Goal: Information Seeking & Learning: Learn about a topic

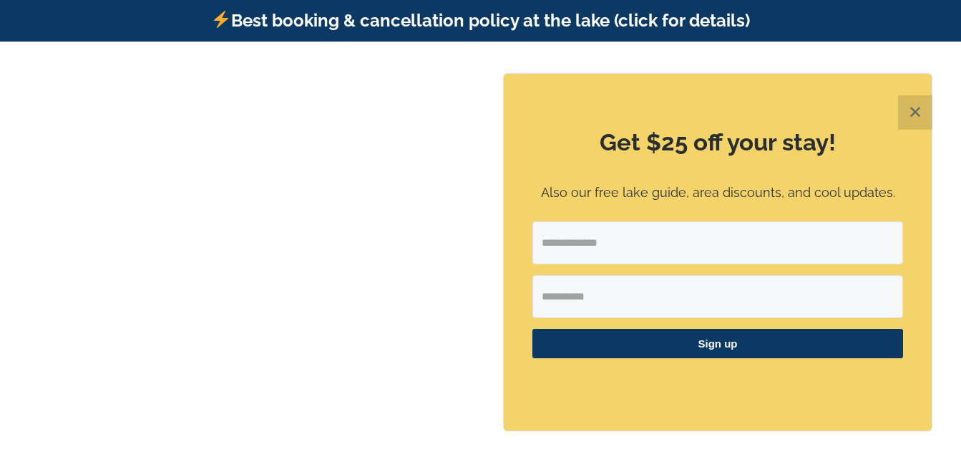
click at [928, 113] on button "✕" at bounding box center [915, 112] width 34 height 34
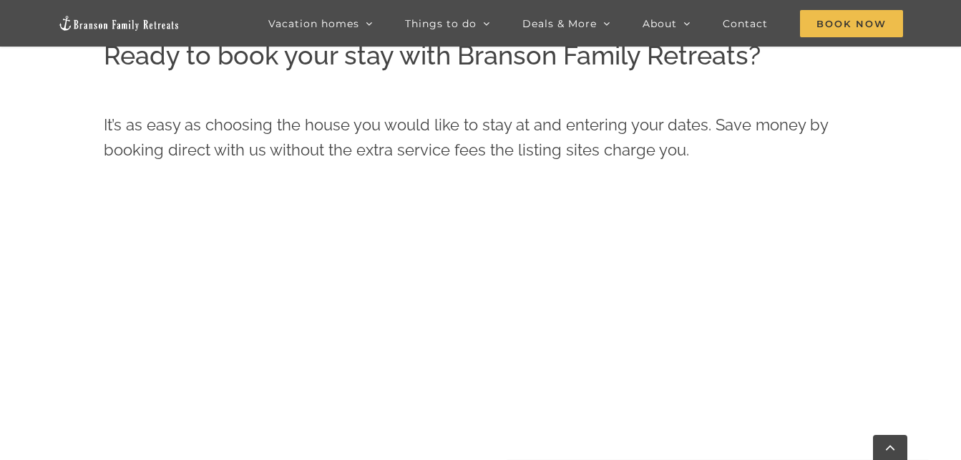
scroll to position [518, 0]
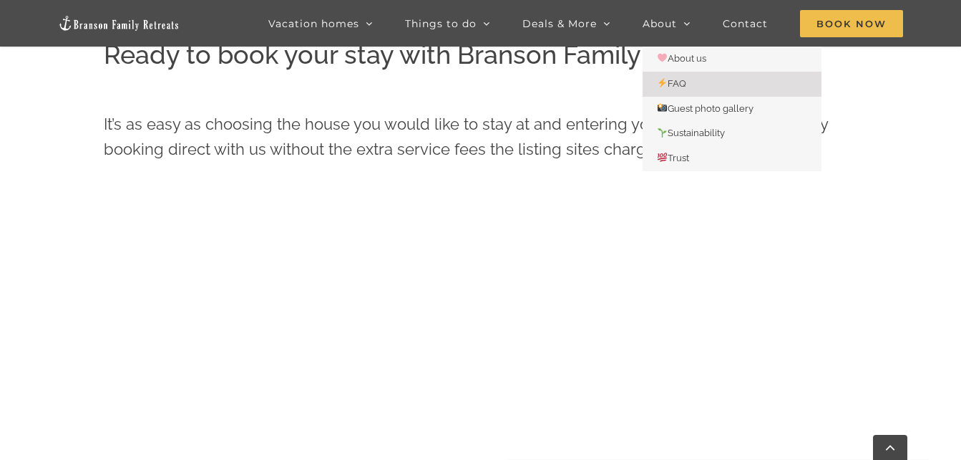
click at [679, 79] on span "FAQ" at bounding box center [671, 83] width 29 height 11
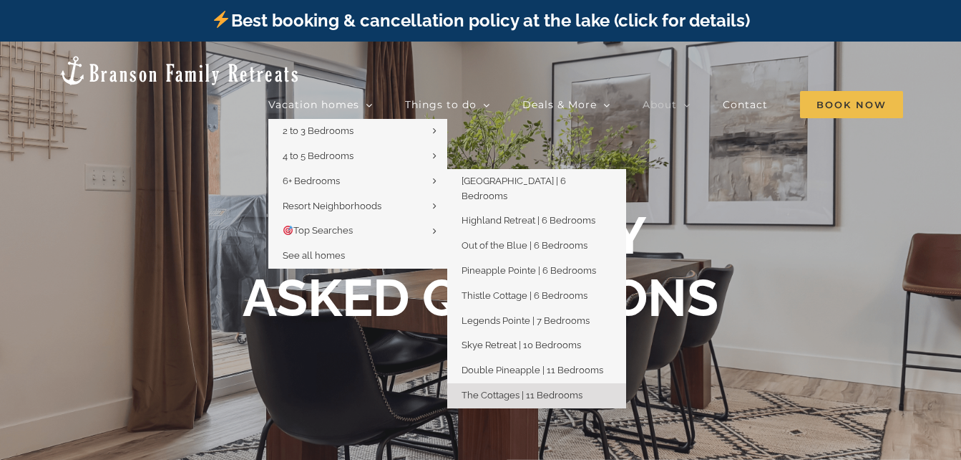
click at [517, 389] on span "The Cottages | 11 Bedrooms" at bounding box center [522, 394] width 121 height 11
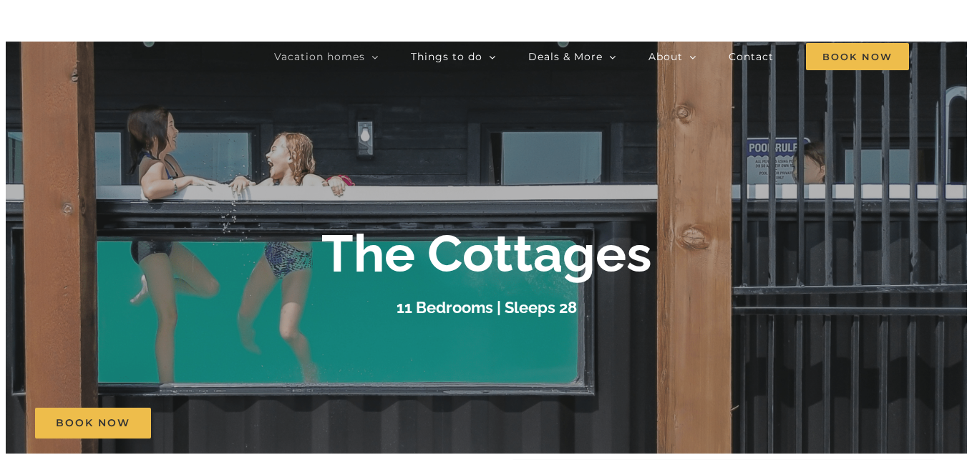
scroll to position [32, 0]
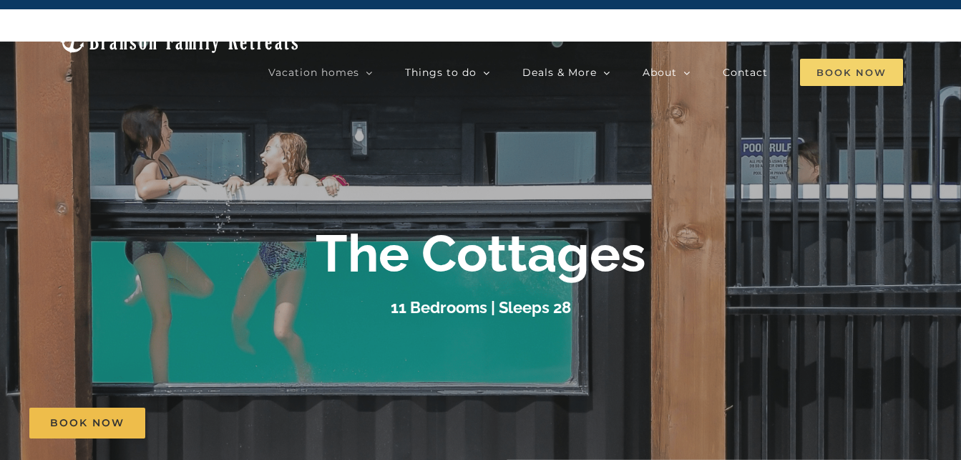
click at [847, 59] on span "Book Now" at bounding box center [851, 72] width 103 height 27
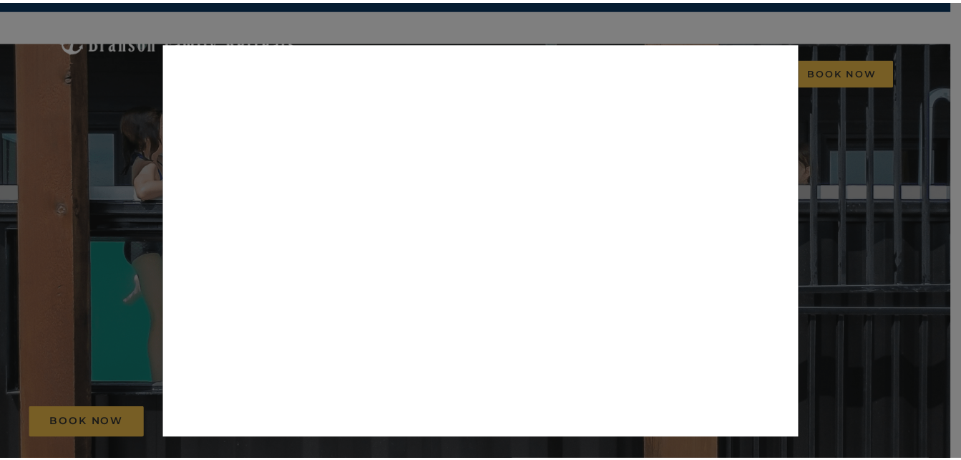
scroll to position [0, 0]
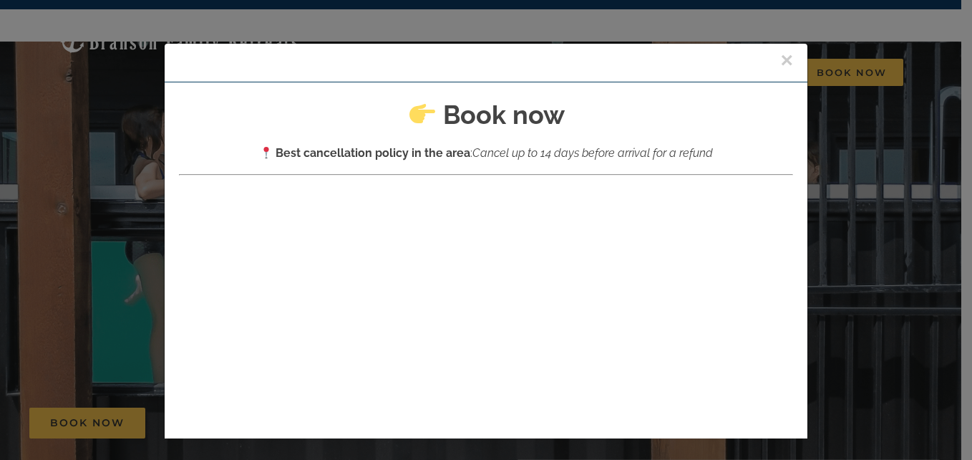
click at [780, 58] on button "×" at bounding box center [786, 59] width 13 height 21
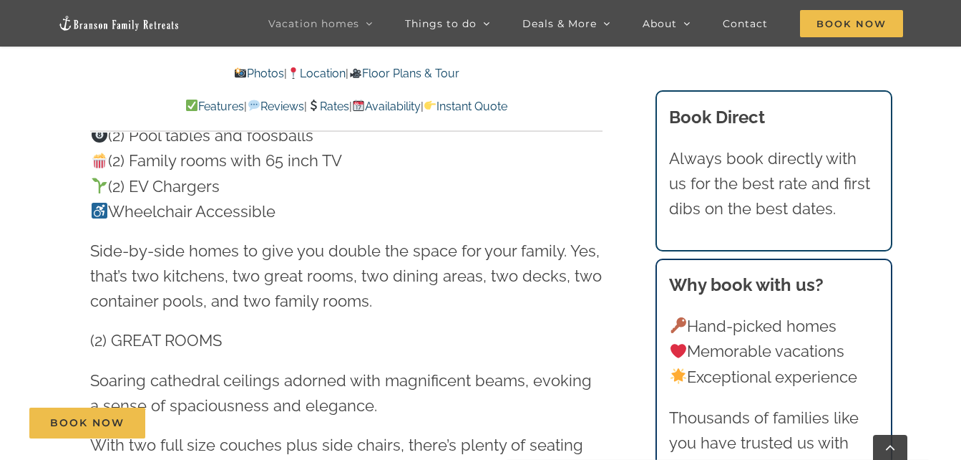
scroll to position [1379, 0]
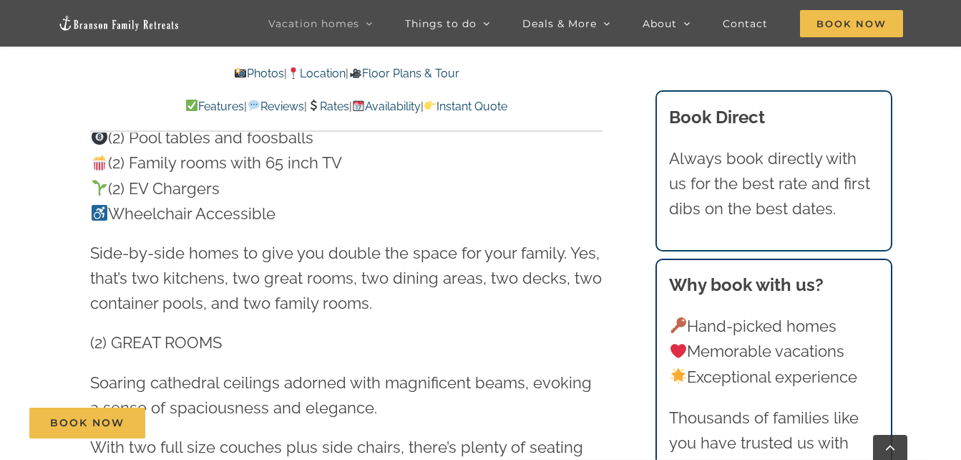
click at [404, 104] on link "Availability" at bounding box center [386, 107] width 69 height 14
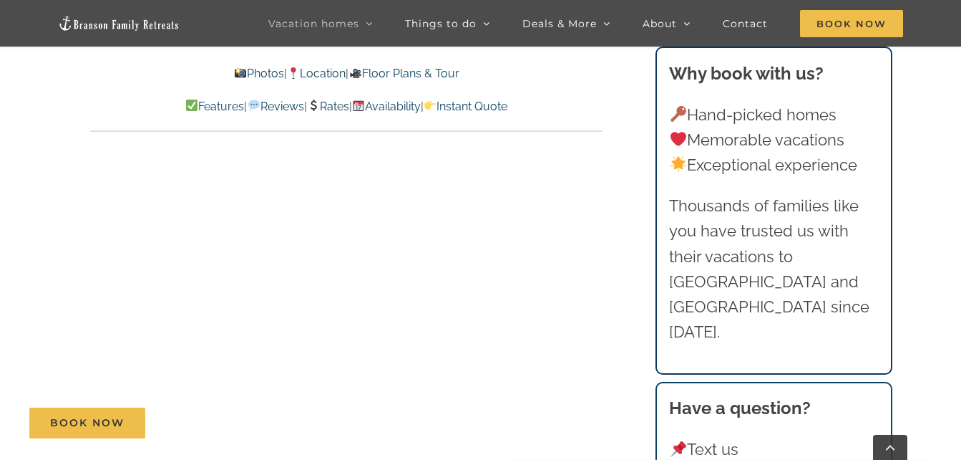
scroll to position [14493, 0]
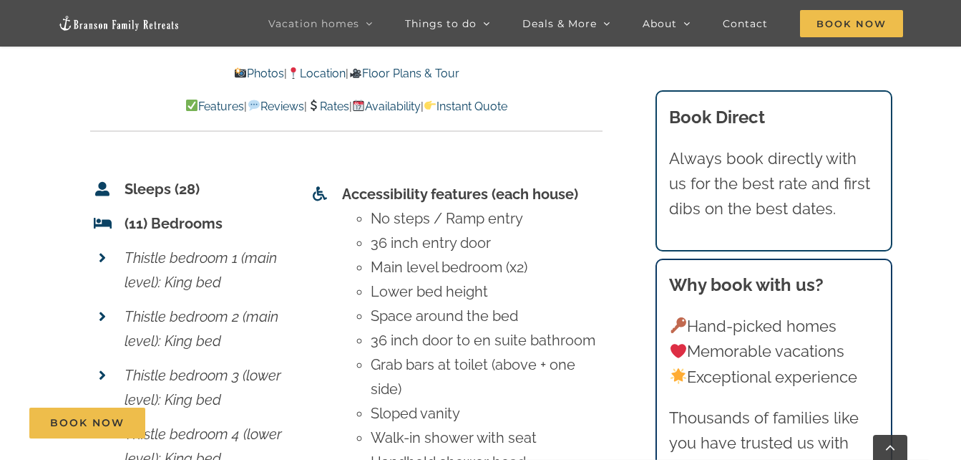
scroll to position [10330, 0]
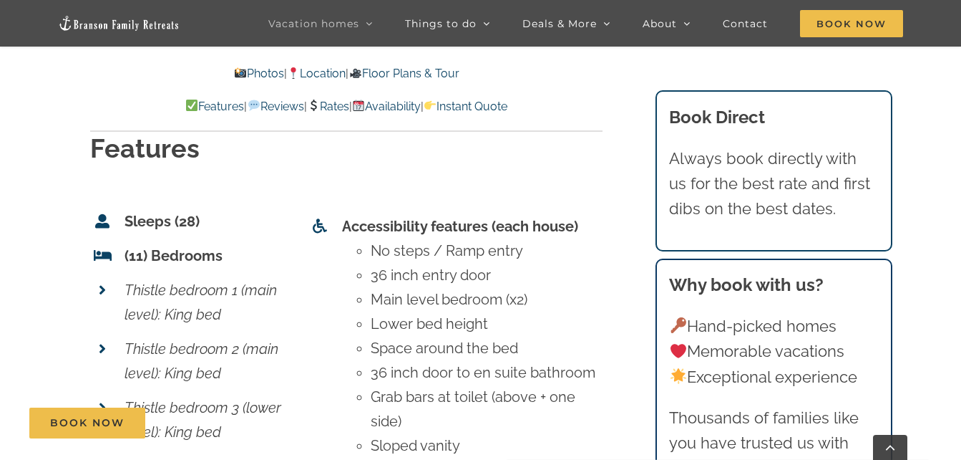
click at [331, 100] on link "Rates" at bounding box center [328, 107] width 42 height 14
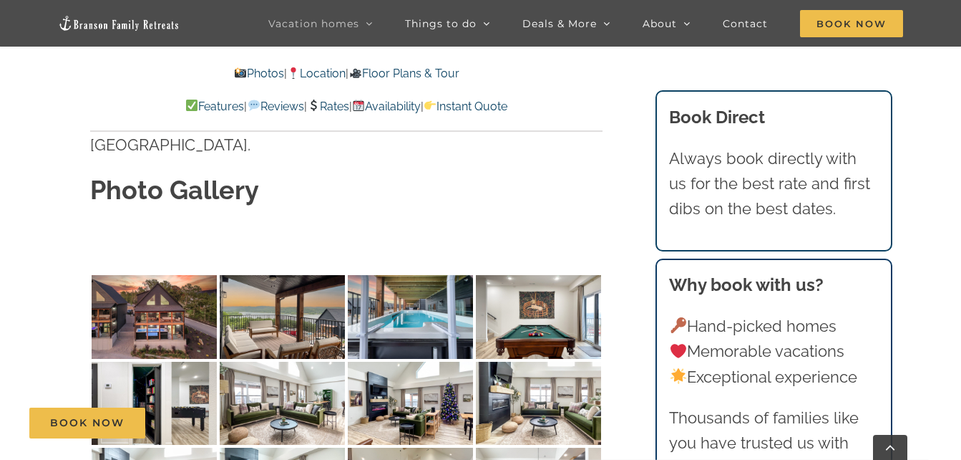
scroll to position [4153, 0]
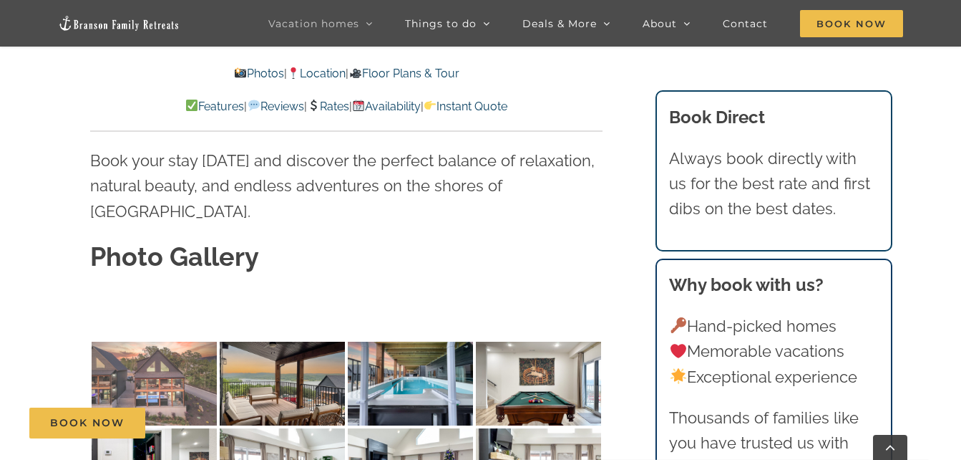
click at [132, 341] on img at bounding box center [154, 383] width 125 height 84
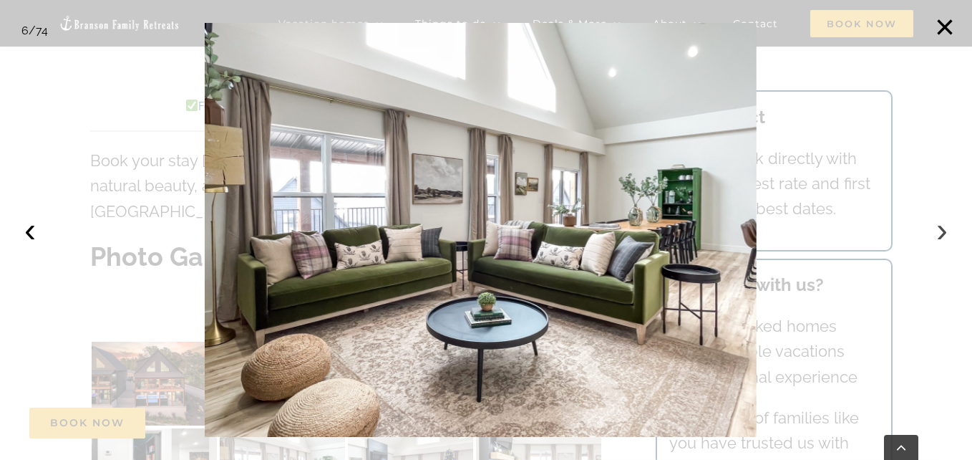
click at [928, 218] on button "›" at bounding box center [941, 229] width 31 height 31
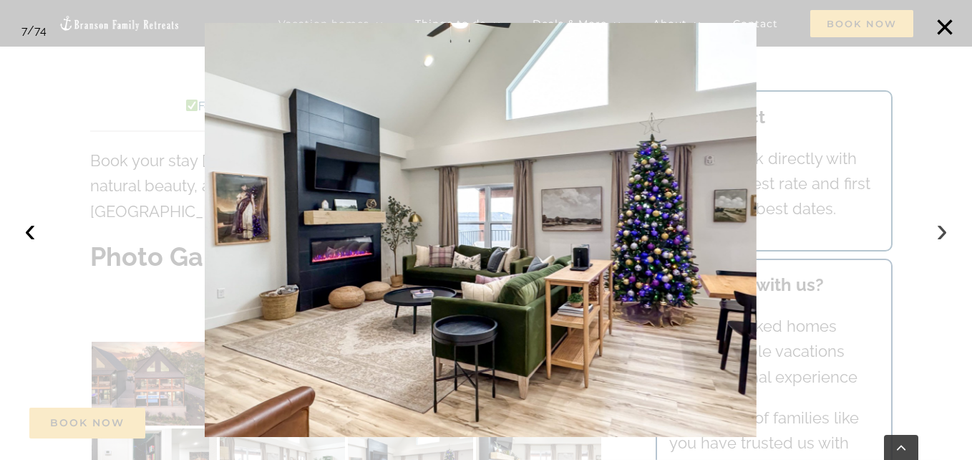
click at [939, 231] on button "›" at bounding box center [941, 229] width 31 height 31
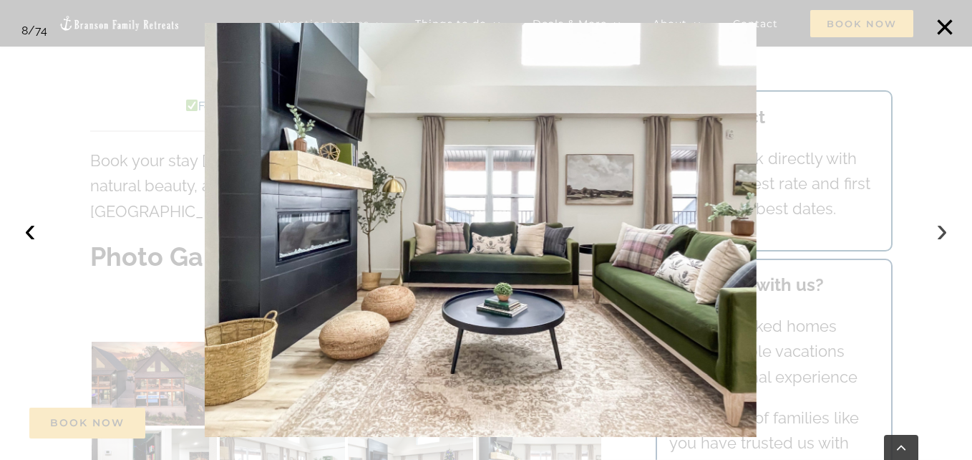
click at [933, 230] on button "›" at bounding box center [941, 229] width 31 height 31
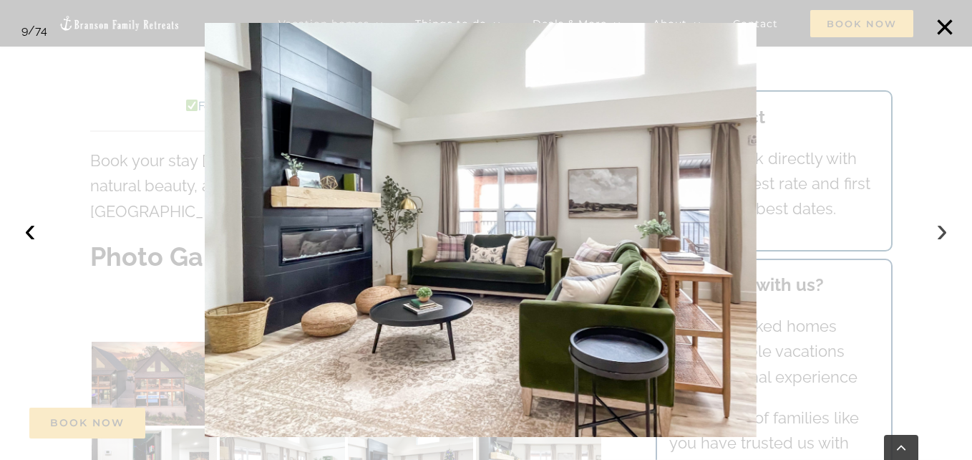
click at [933, 230] on button "›" at bounding box center [941, 229] width 31 height 31
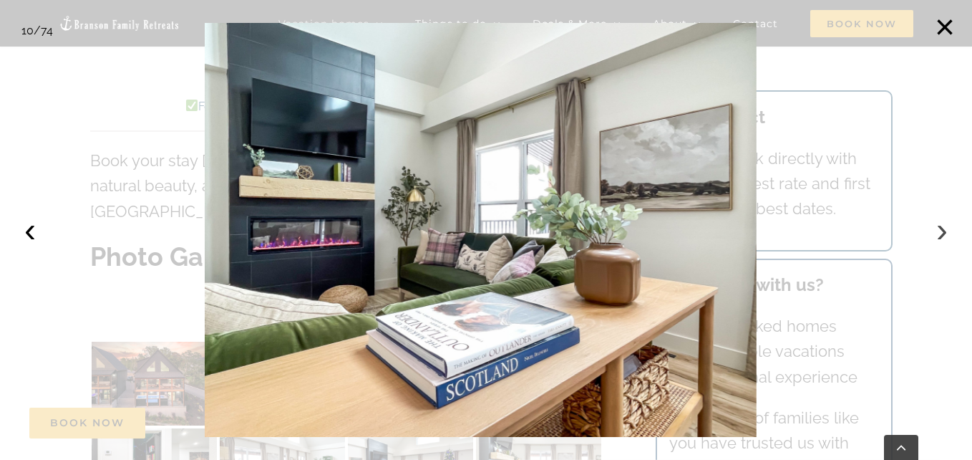
click at [933, 230] on button "›" at bounding box center [941, 229] width 31 height 31
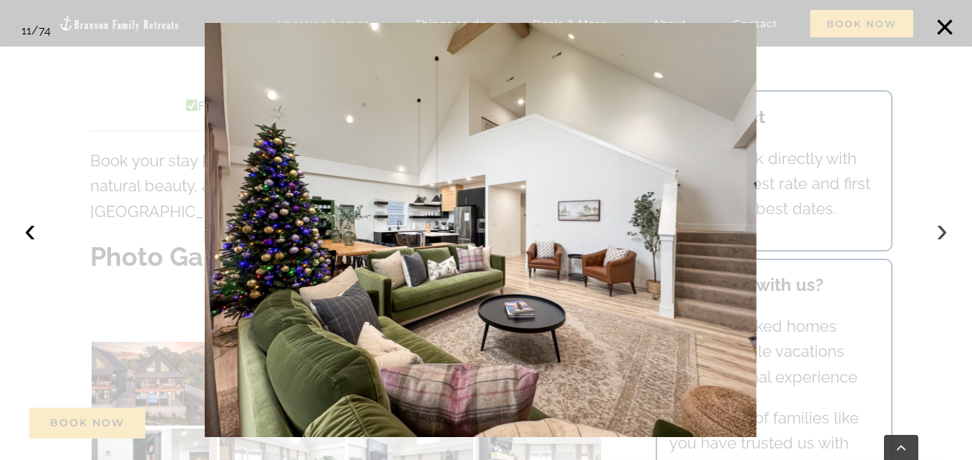
click at [933, 230] on button "›" at bounding box center [941, 229] width 31 height 31
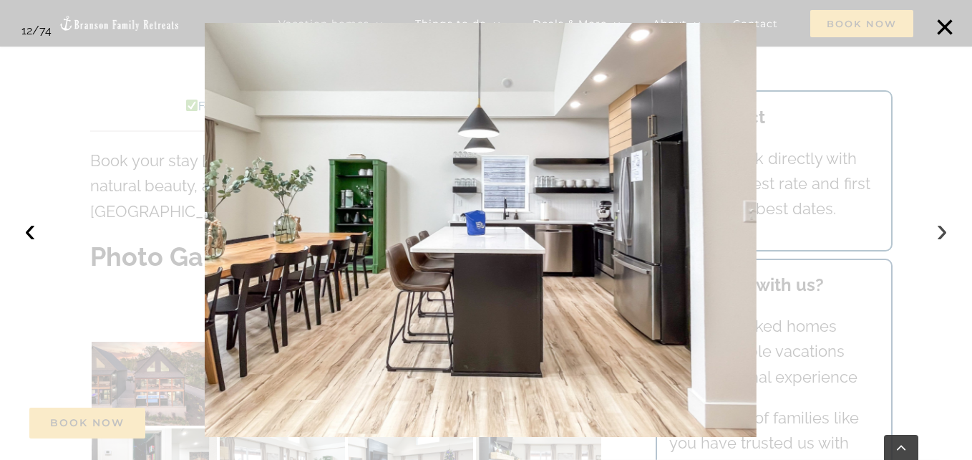
click at [933, 230] on button "›" at bounding box center [941, 229] width 31 height 31
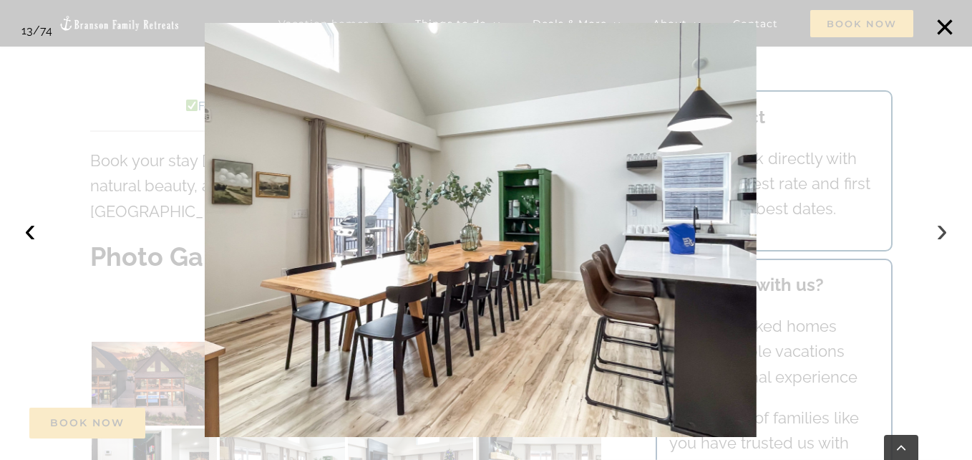
click at [933, 230] on button "›" at bounding box center [941, 229] width 31 height 31
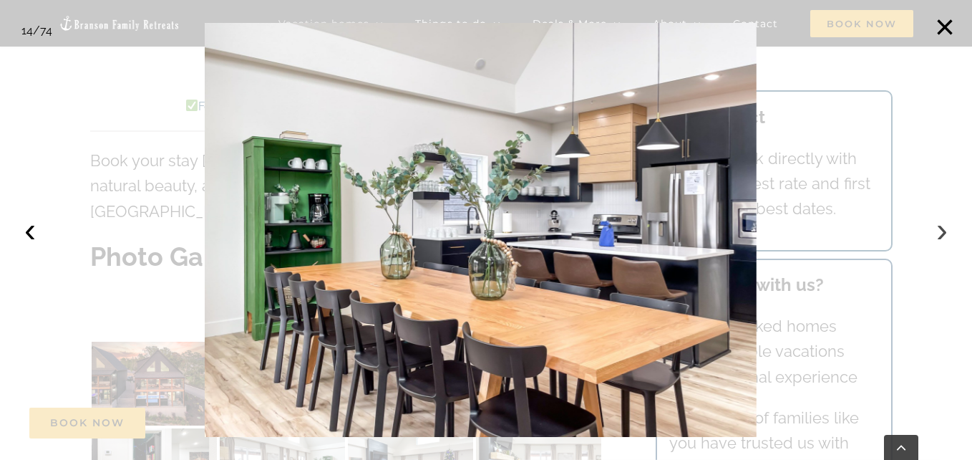
click at [933, 230] on button "›" at bounding box center [941, 229] width 31 height 31
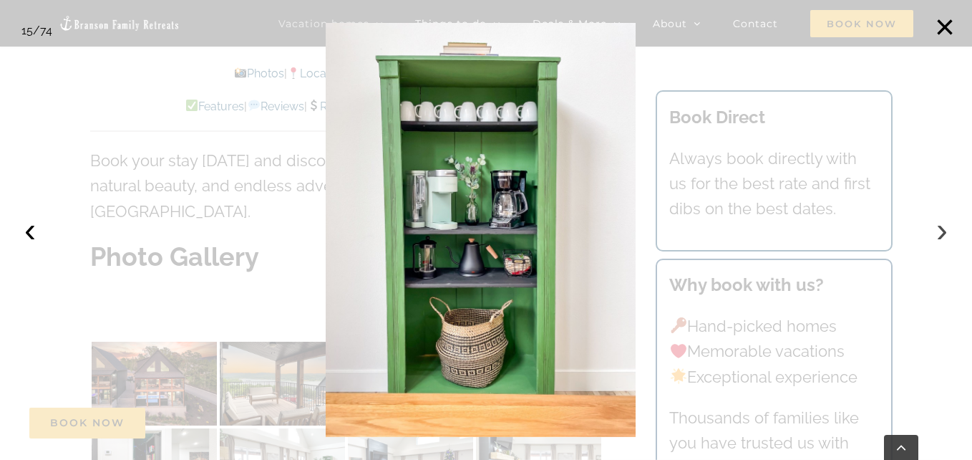
click at [933, 230] on button "›" at bounding box center [941, 229] width 31 height 31
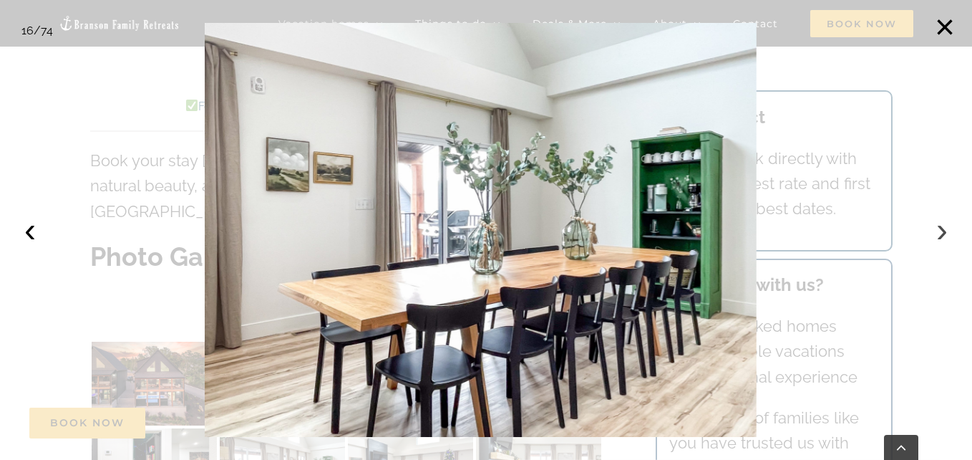
click at [933, 230] on button "›" at bounding box center [941, 229] width 31 height 31
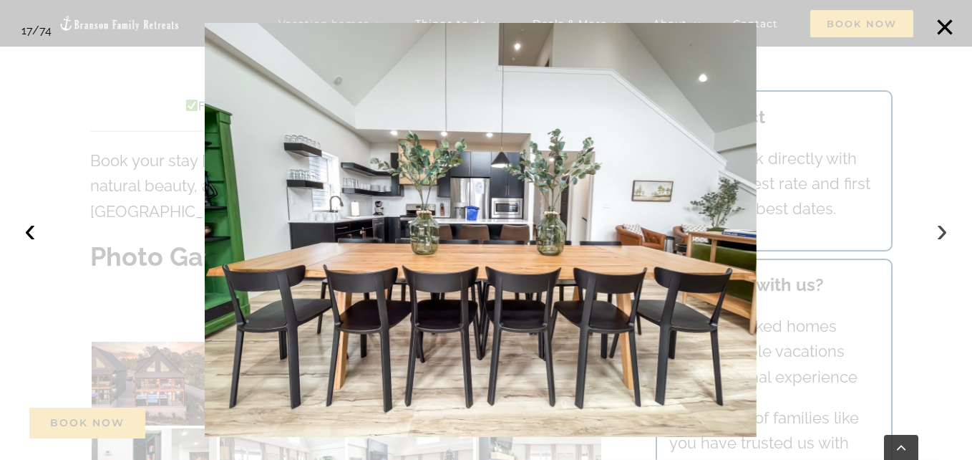
click at [933, 230] on button "›" at bounding box center [941, 229] width 31 height 31
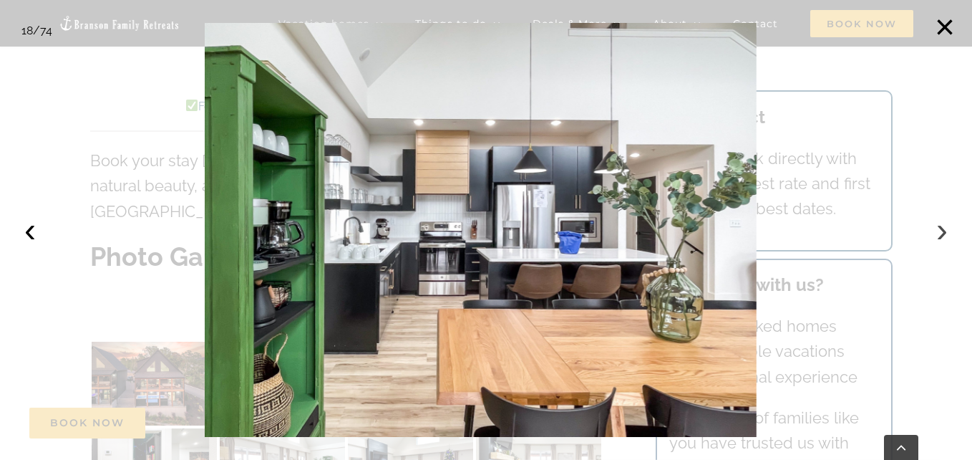
click at [933, 230] on button "›" at bounding box center [941, 229] width 31 height 31
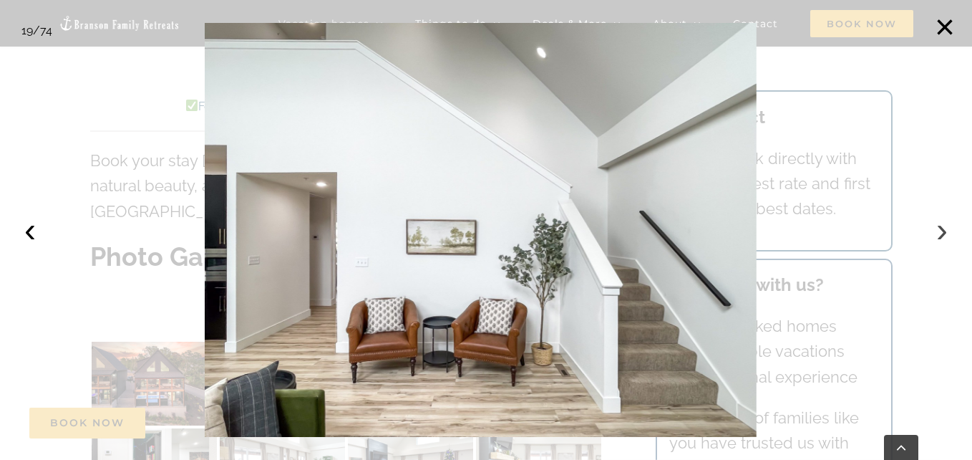
click at [933, 230] on button "›" at bounding box center [941, 229] width 31 height 31
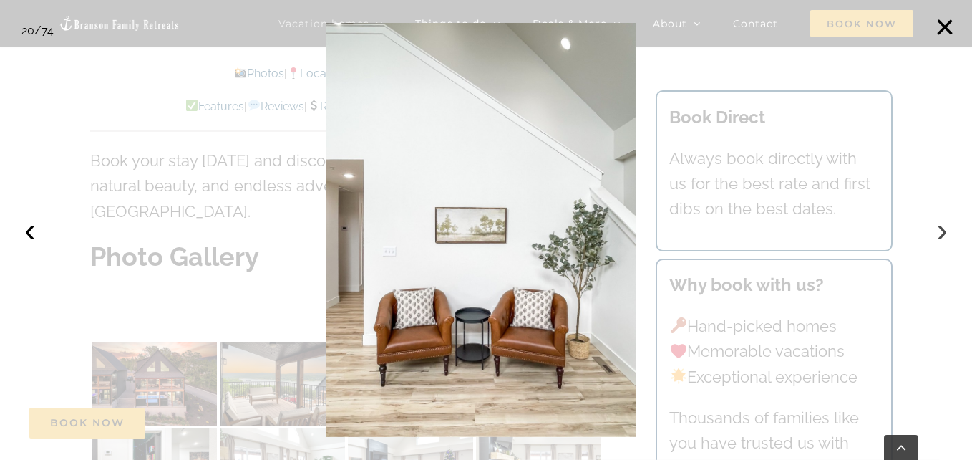
click at [933, 230] on button "›" at bounding box center [941, 229] width 31 height 31
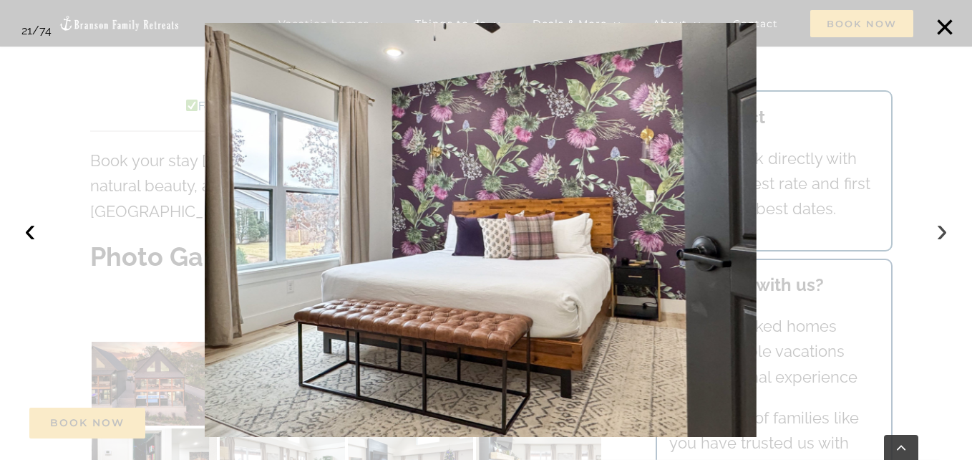
click at [933, 230] on button "›" at bounding box center [941, 229] width 31 height 31
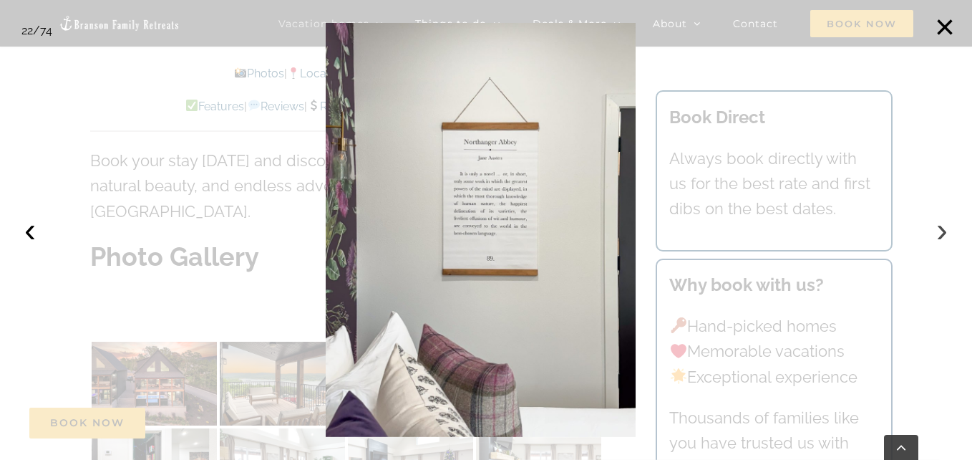
click at [933, 230] on button "›" at bounding box center [941, 229] width 31 height 31
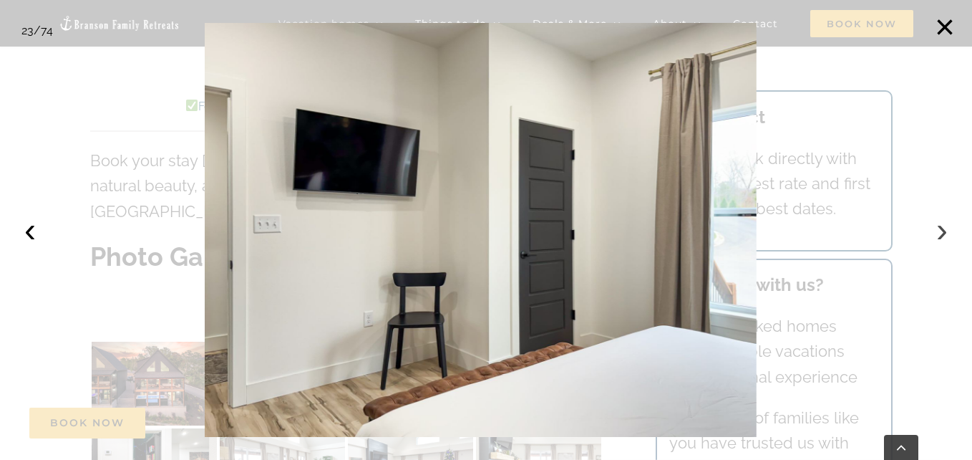
click at [933, 230] on button "›" at bounding box center [941, 229] width 31 height 31
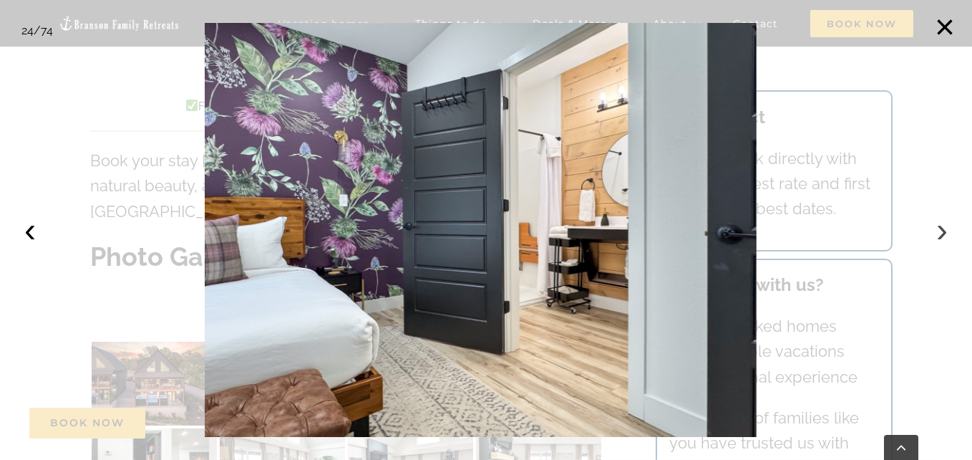
click at [933, 230] on button "›" at bounding box center [941, 229] width 31 height 31
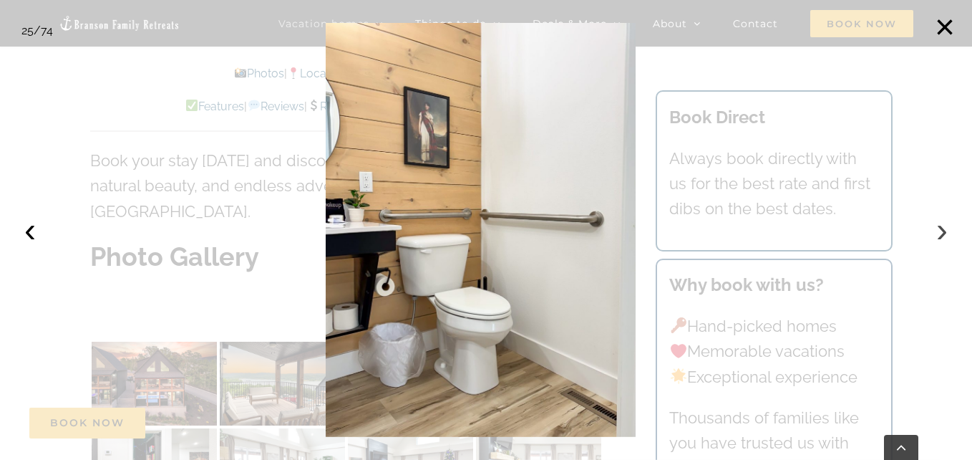
click at [933, 230] on button "›" at bounding box center [941, 229] width 31 height 31
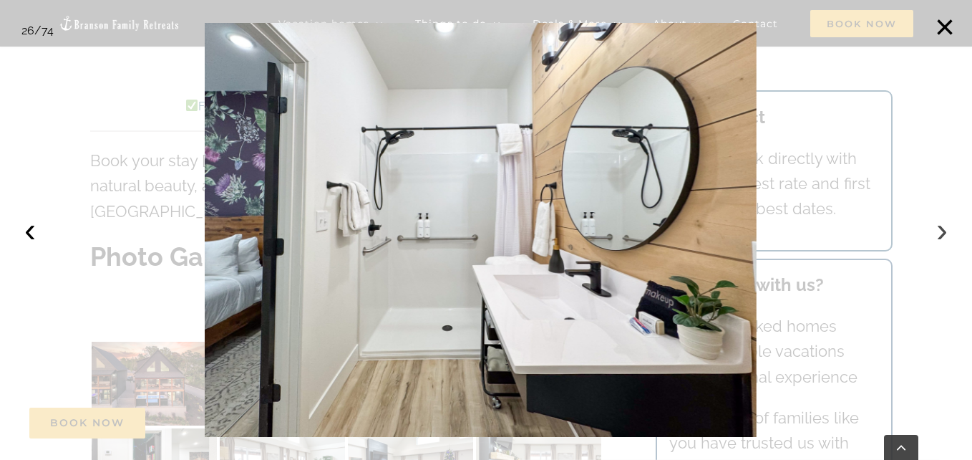
click at [933, 230] on button "›" at bounding box center [941, 229] width 31 height 31
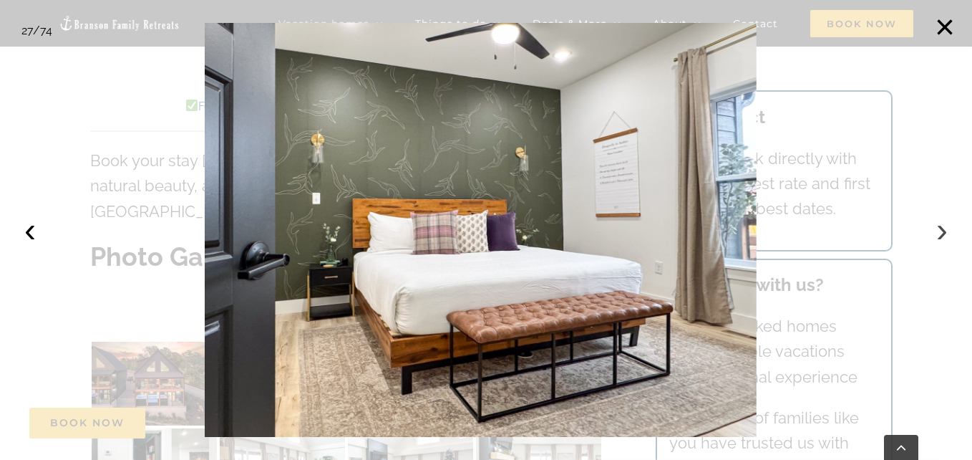
click at [933, 230] on button "›" at bounding box center [941, 229] width 31 height 31
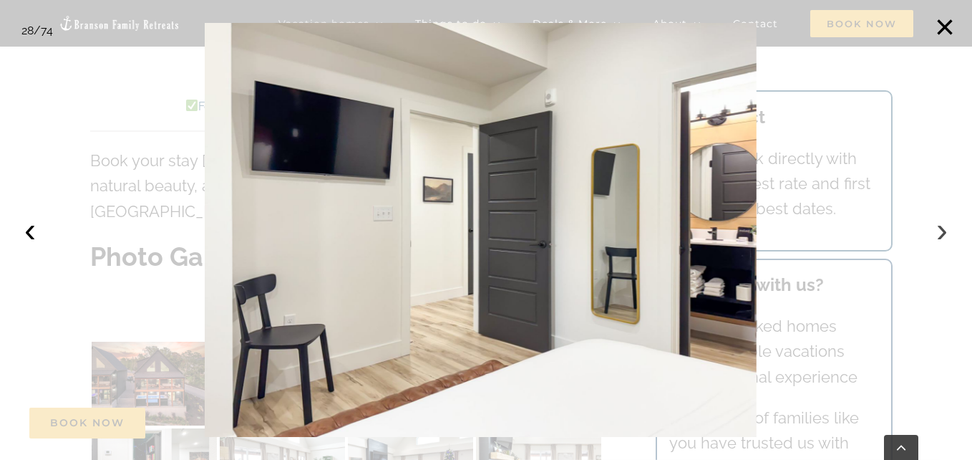
click at [933, 230] on button "›" at bounding box center [941, 229] width 31 height 31
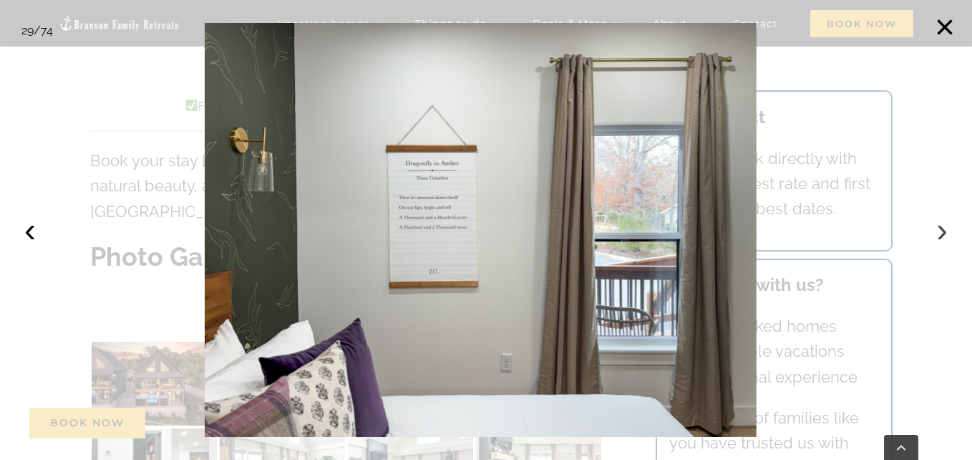
click at [933, 230] on button "›" at bounding box center [941, 229] width 31 height 31
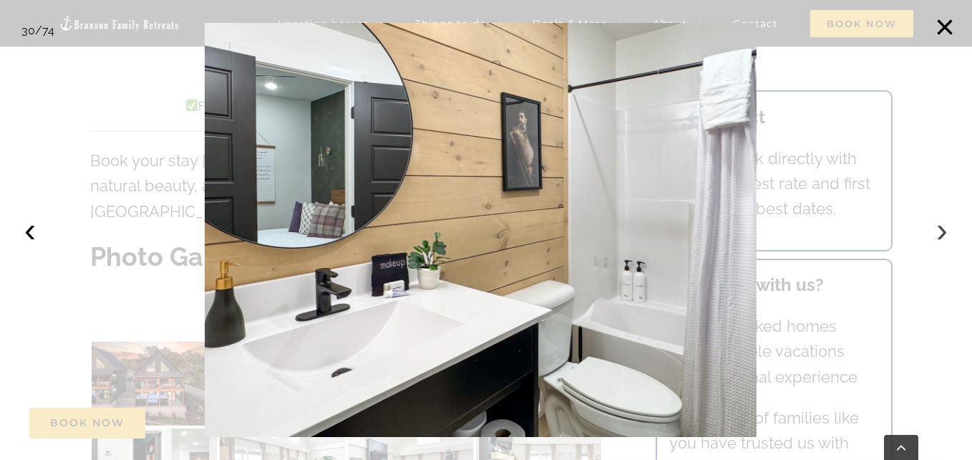
click at [933, 230] on button "›" at bounding box center [941, 229] width 31 height 31
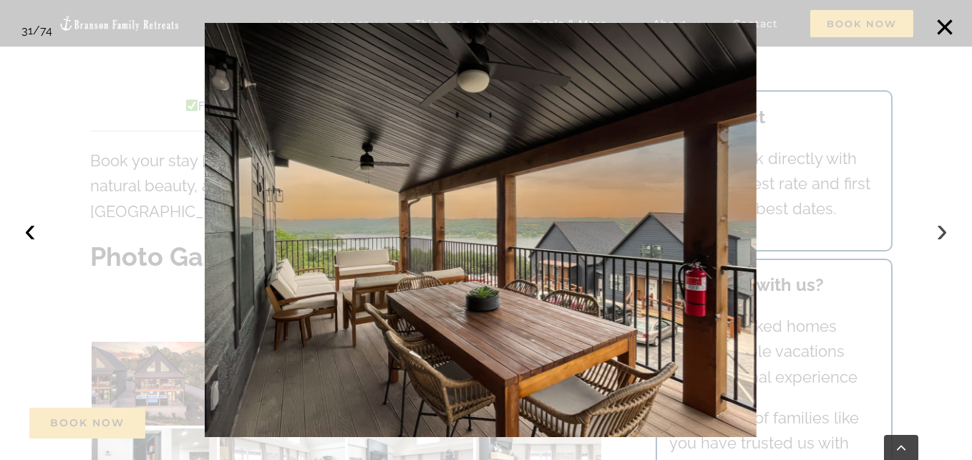
click at [933, 230] on button "›" at bounding box center [941, 229] width 31 height 31
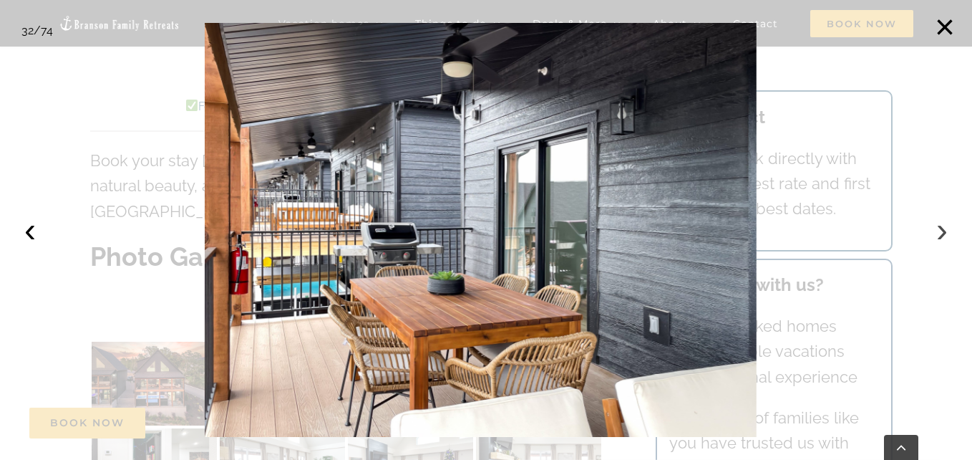
click at [933, 230] on button "›" at bounding box center [941, 229] width 31 height 31
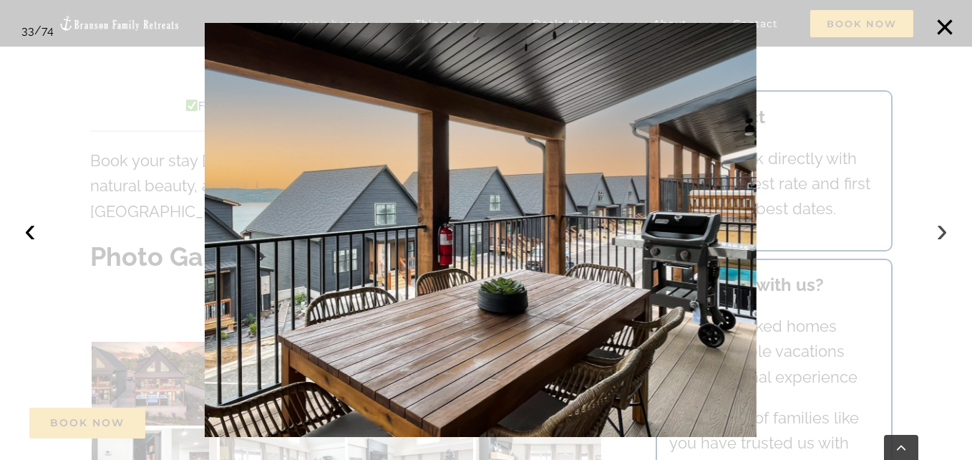
click at [933, 230] on button "›" at bounding box center [941, 229] width 31 height 31
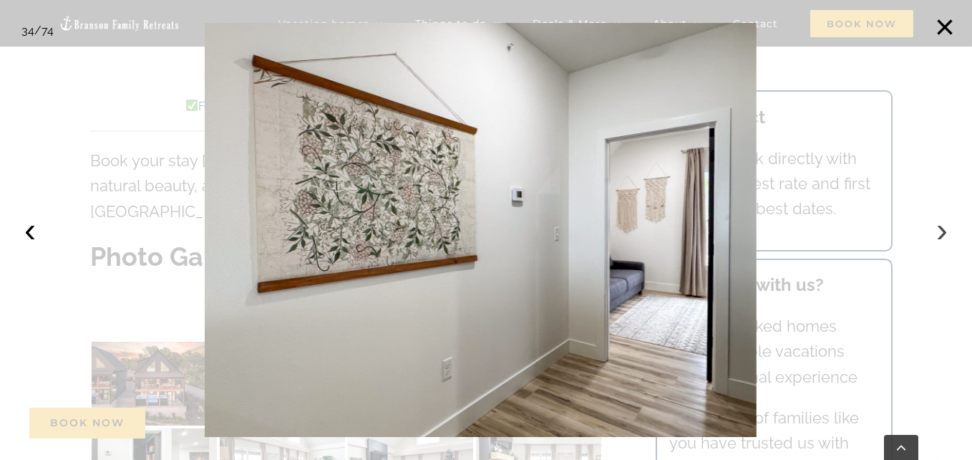
click at [933, 230] on button "›" at bounding box center [941, 229] width 31 height 31
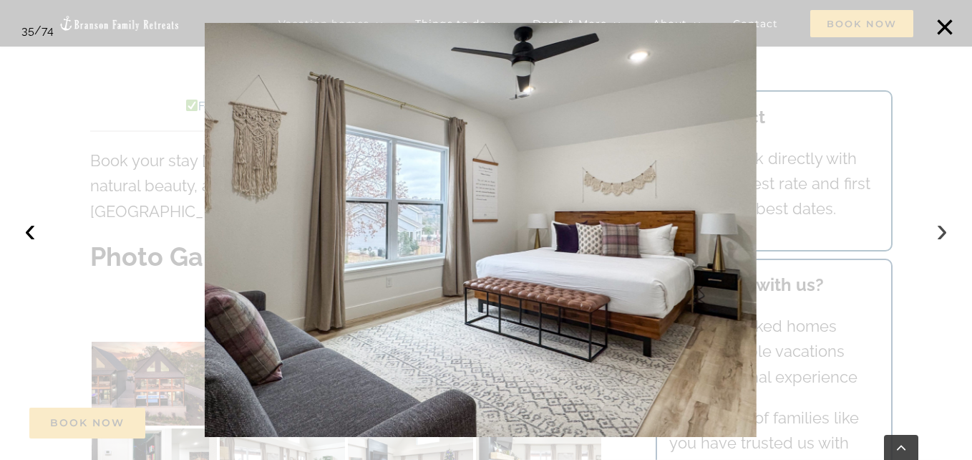
click at [933, 230] on button "›" at bounding box center [941, 229] width 31 height 31
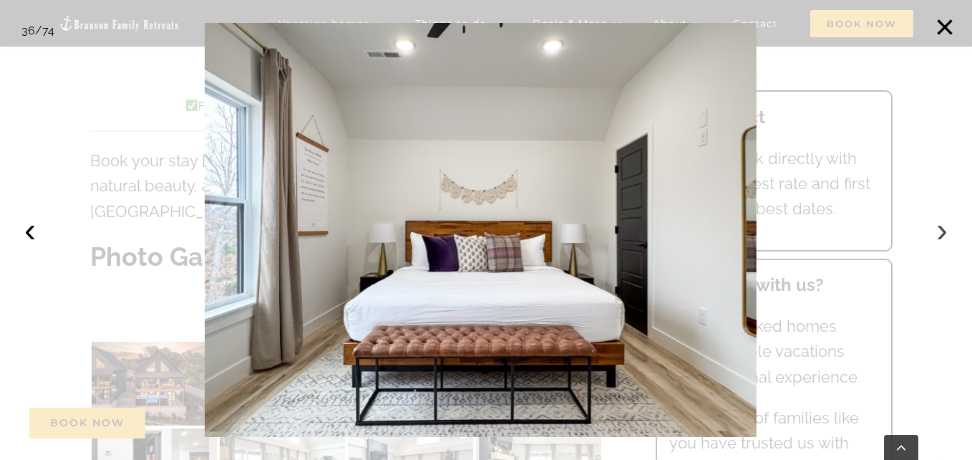
click at [933, 230] on button "›" at bounding box center [941, 229] width 31 height 31
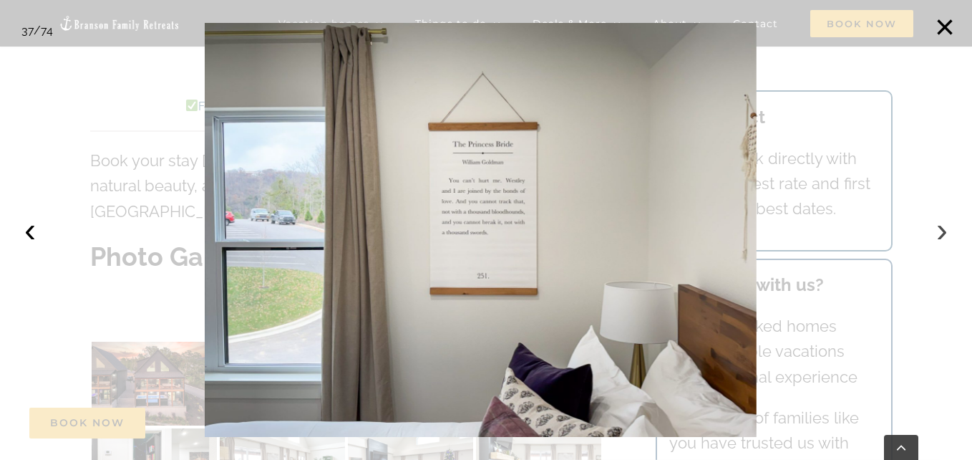
click at [933, 230] on button "›" at bounding box center [941, 229] width 31 height 31
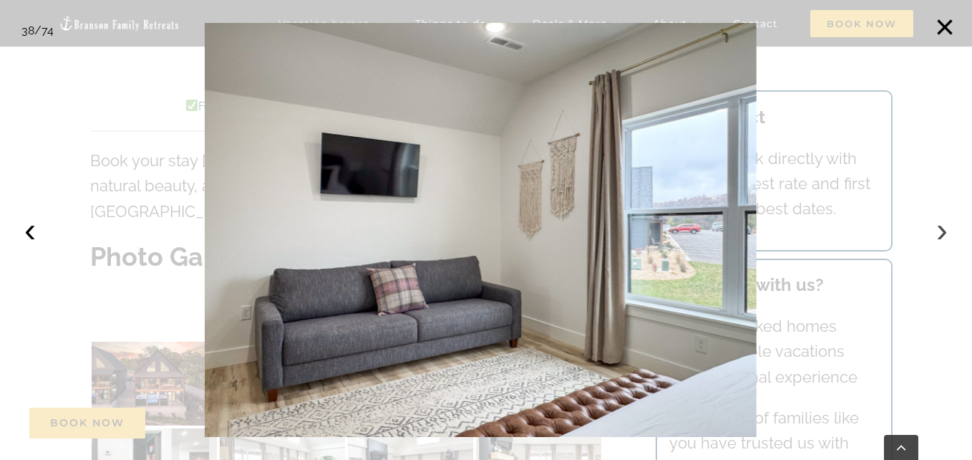
click at [933, 230] on button "›" at bounding box center [941, 229] width 31 height 31
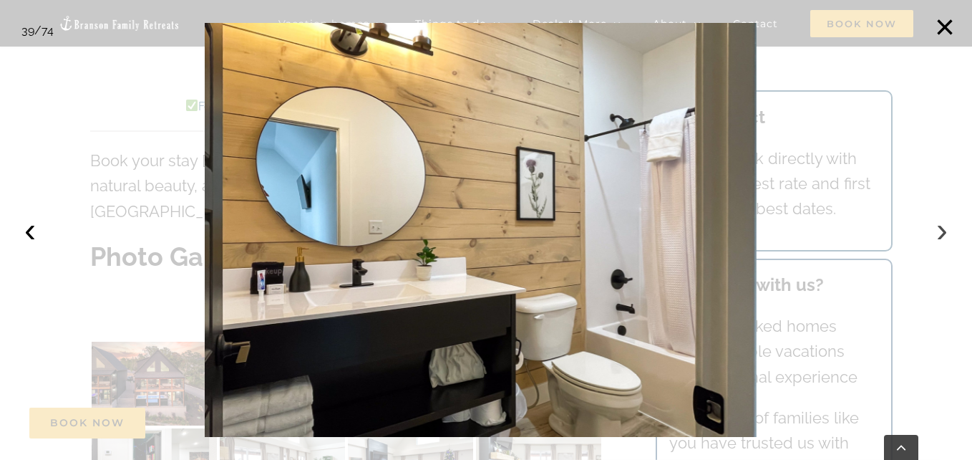
click at [933, 230] on button "›" at bounding box center [941, 229] width 31 height 31
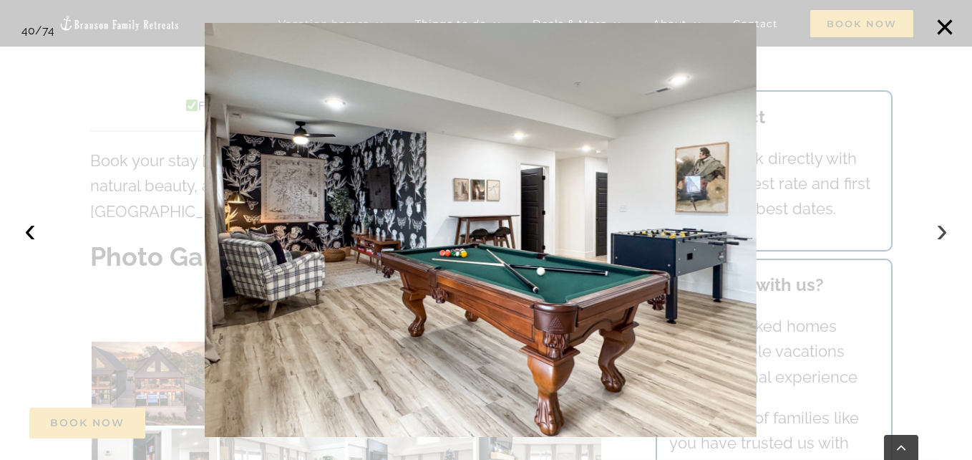
click at [933, 230] on button "›" at bounding box center [941, 229] width 31 height 31
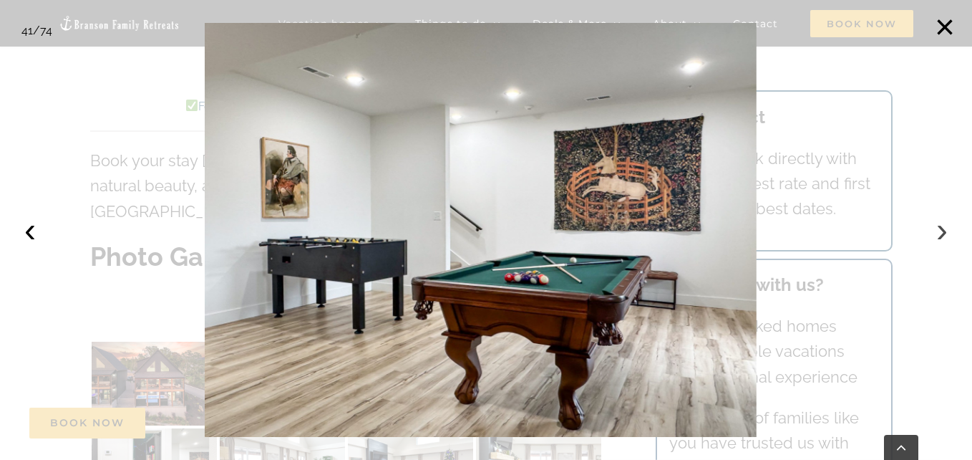
click at [933, 230] on button "›" at bounding box center [941, 229] width 31 height 31
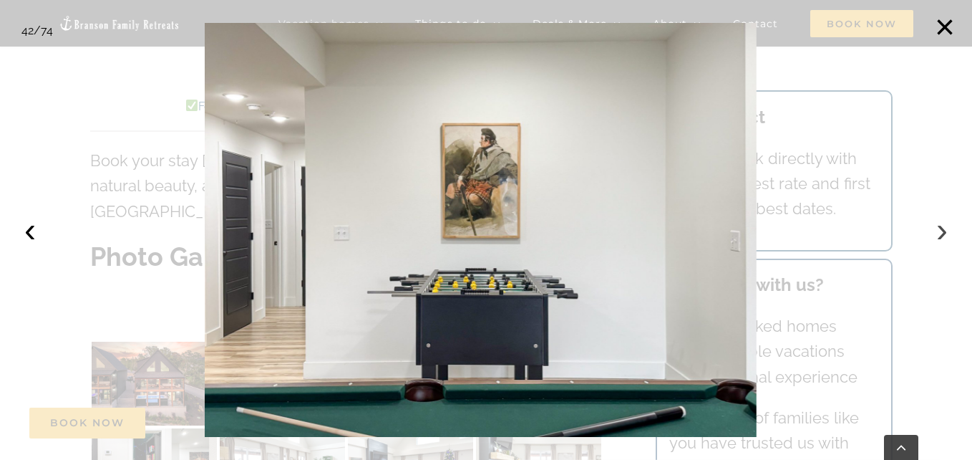
click at [933, 230] on button "›" at bounding box center [941, 229] width 31 height 31
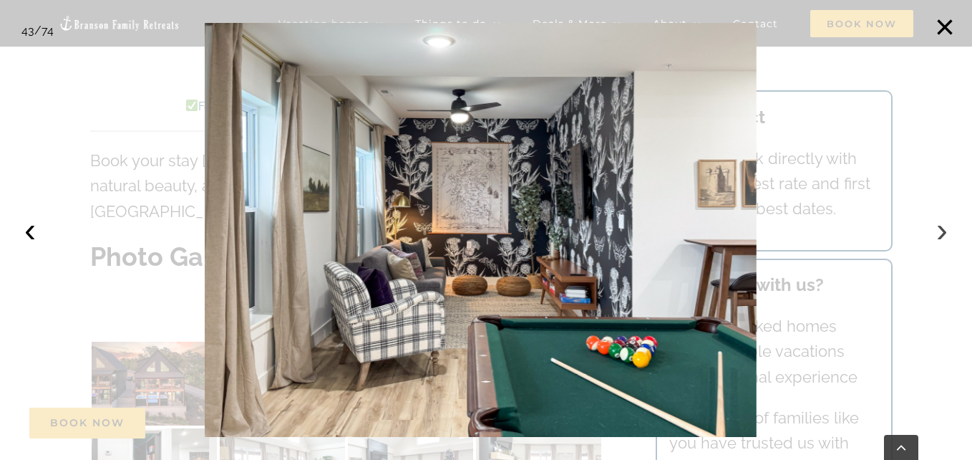
click at [933, 230] on button "›" at bounding box center [941, 229] width 31 height 31
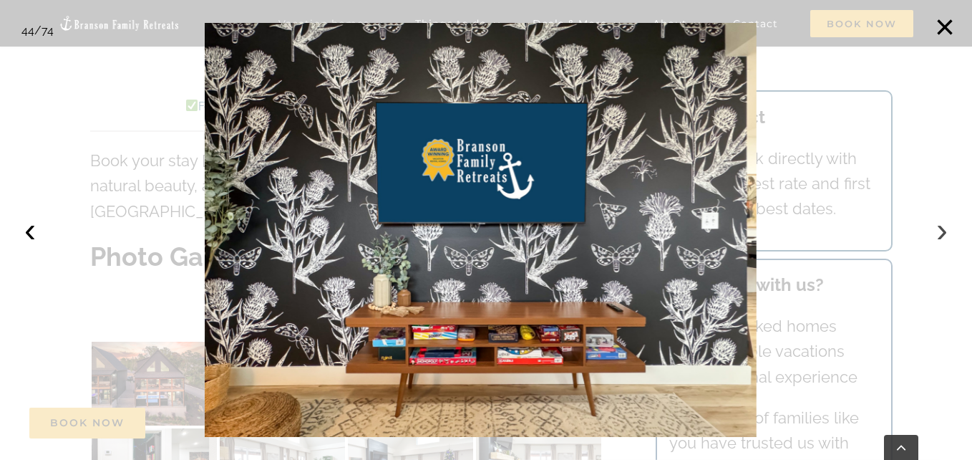
click at [933, 230] on button "›" at bounding box center [941, 229] width 31 height 31
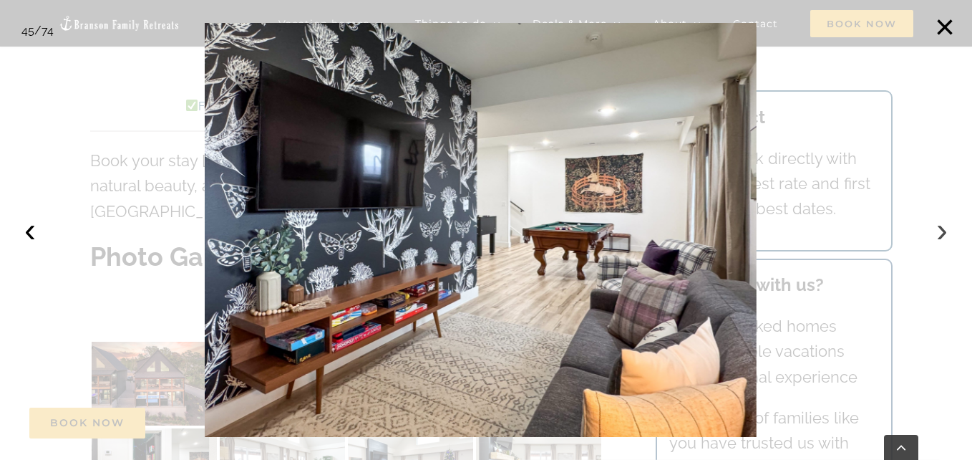
click at [933, 230] on button "›" at bounding box center [941, 229] width 31 height 31
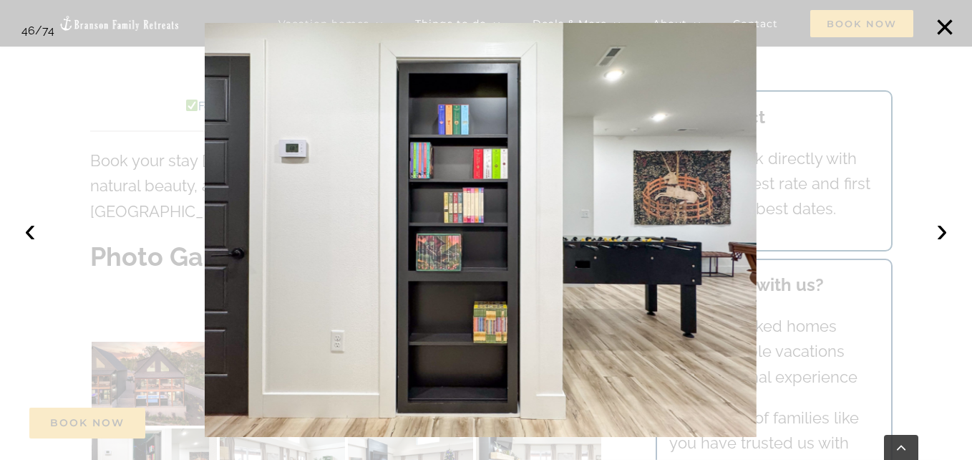
click at [944, 90] on div at bounding box center [486, 230] width 972 height 460
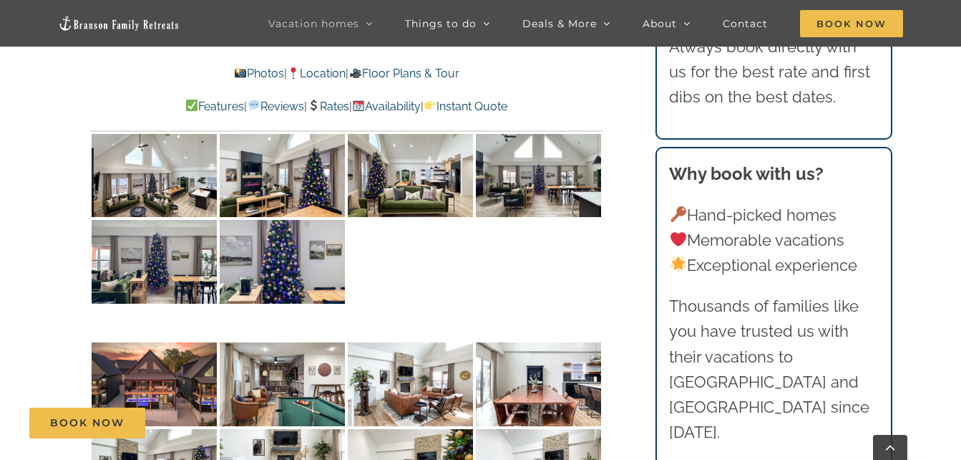
scroll to position [5830, 0]
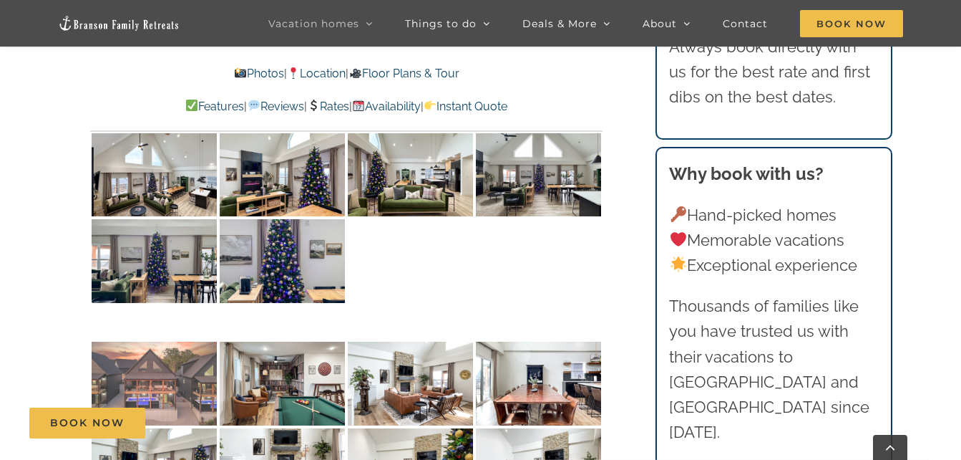
click at [150, 341] on img at bounding box center [154, 383] width 125 height 84
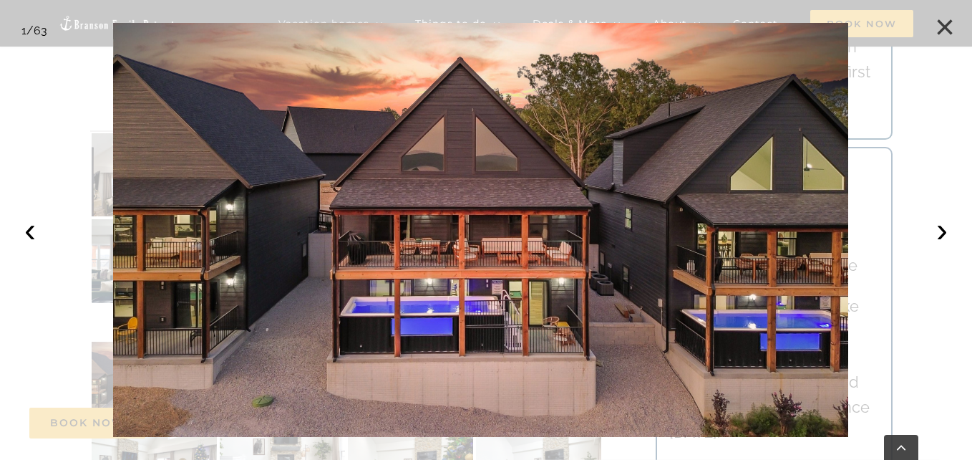
click at [943, 24] on button "×" at bounding box center [944, 26] width 31 height 31
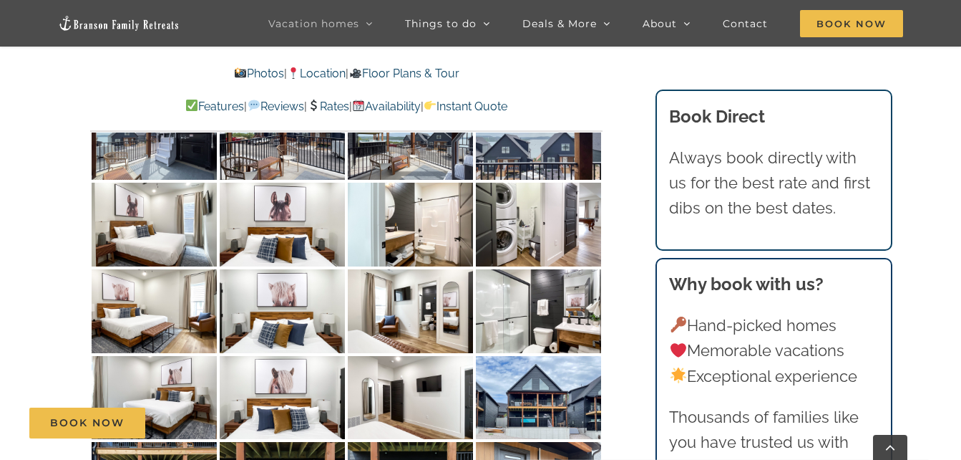
scroll to position [6942, 0]
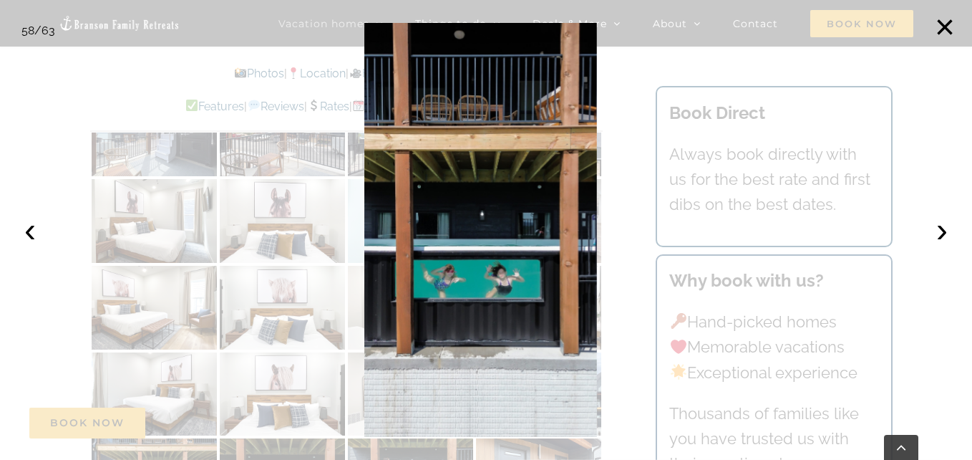
click at [639, 273] on div at bounding box center [486, 230] width 972 height 460
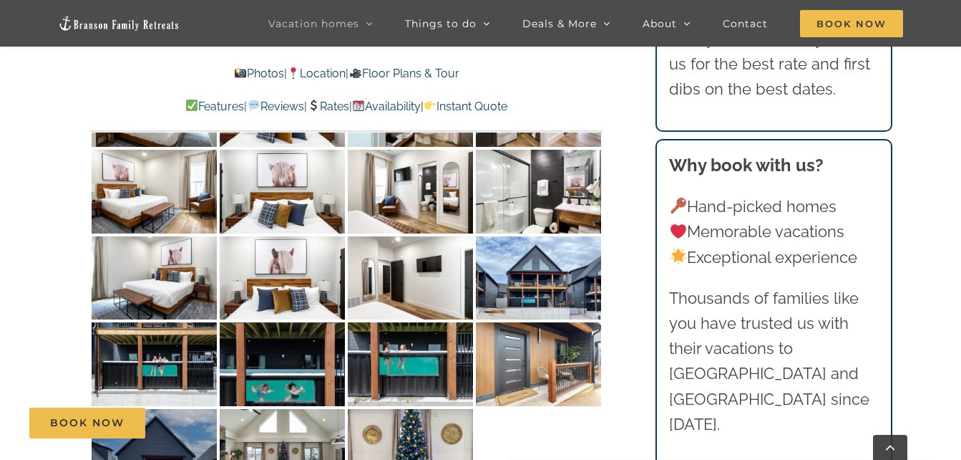
scroll to position [7058, 0]
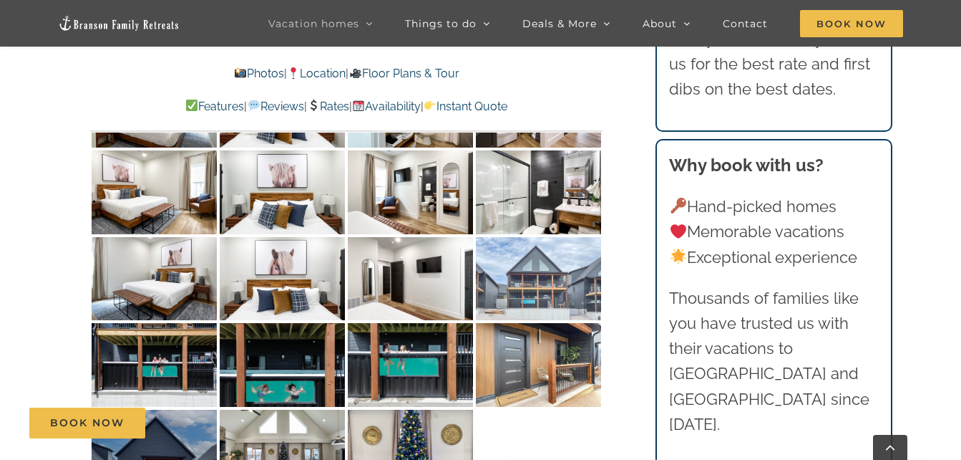
click at [543, 237] on img at bounding box center [538, 279] width 125 height 84
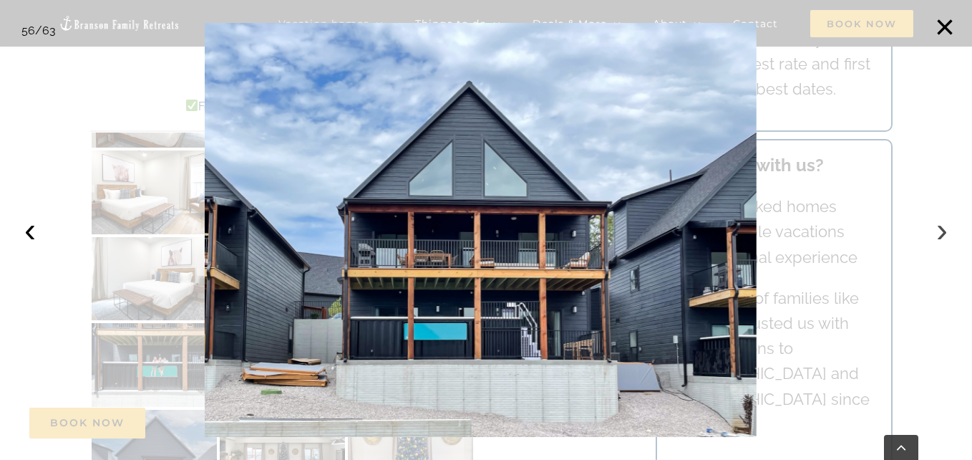
click at [948, 233] on button "›" at bounding box center [941, 229] width 31 height 31
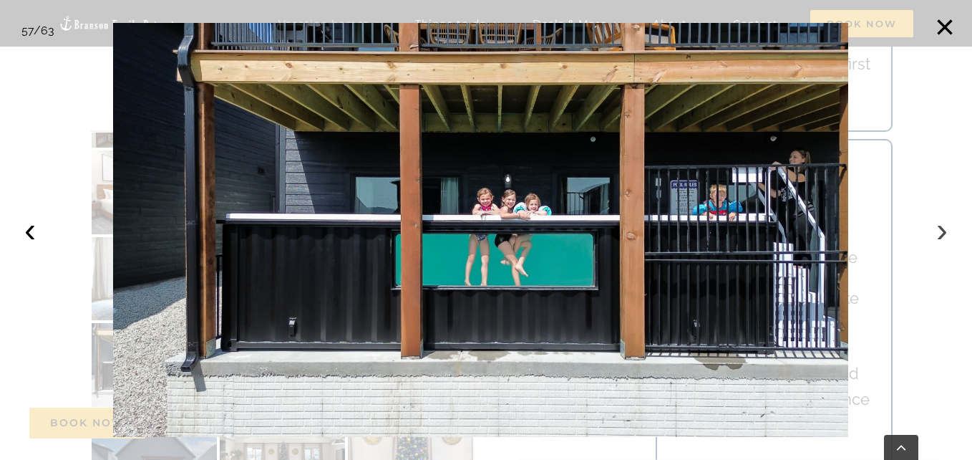
click at [948, 233] on button "›" at bounding box center [941, 229] width 31 height 31
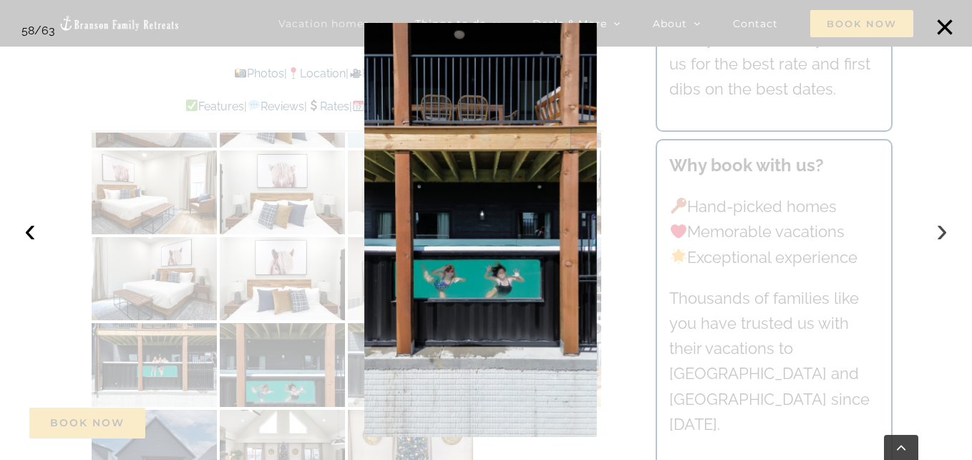
click at [948, 233] on button "›" at bounding box center [941, 229] width 31 height 31
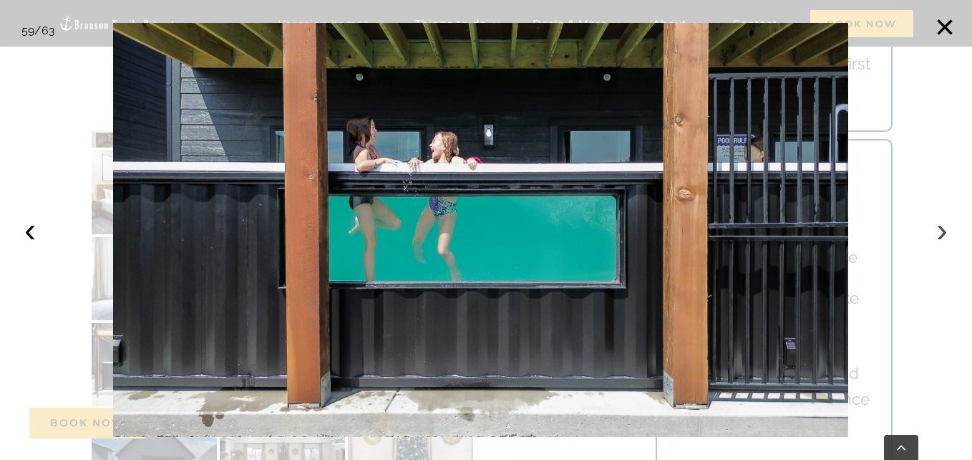
click at [948, 233] on button "›" at bounding box center [941, 229] width 31 height 31
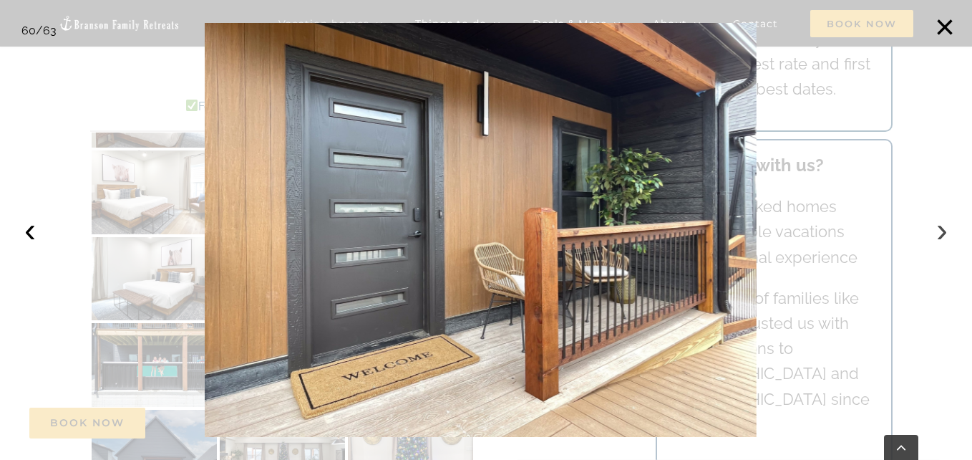
click at [948, 233] on button "›" at bounding box center [941, 229] width 31 height 31
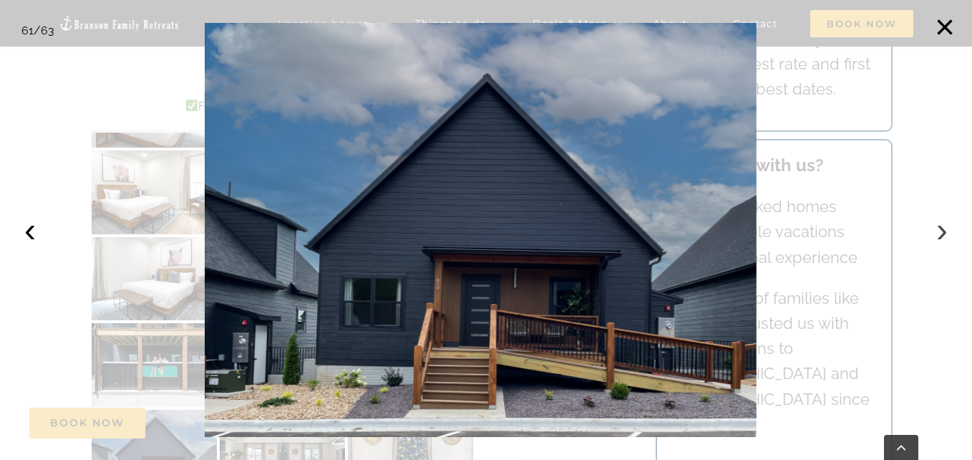
click at [948, 233] on button "›" at bounding box center [941, 229] width 31 height 31
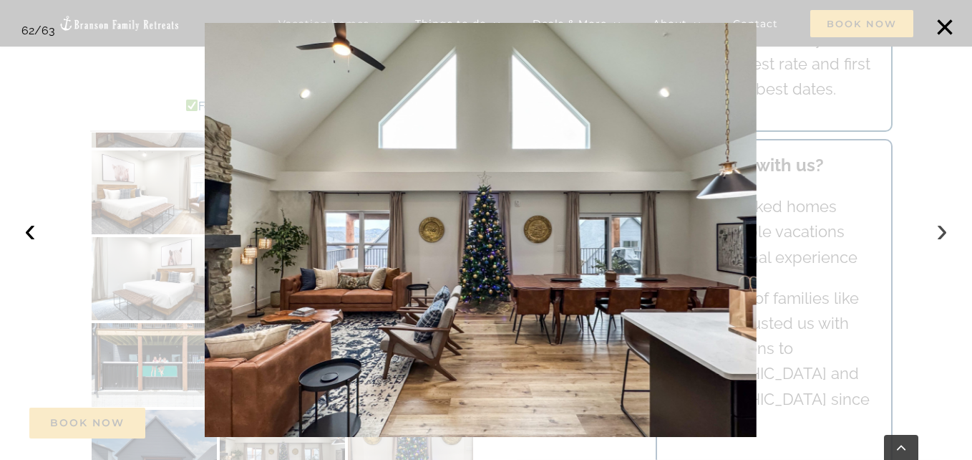
click at [948, 233] on button "›" at bounding box center [941, 229] width 31 height 31
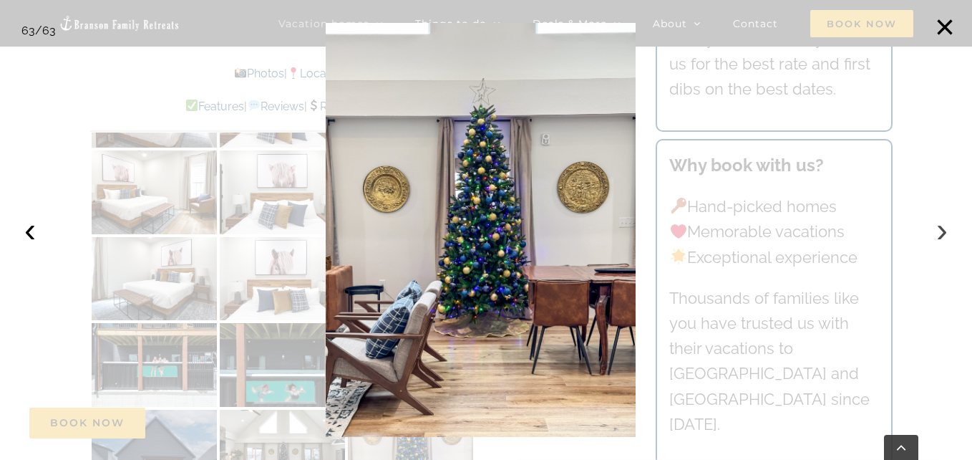
click at [948, 233] on button "›" at bounding box center [941, 229] width 31 height 31
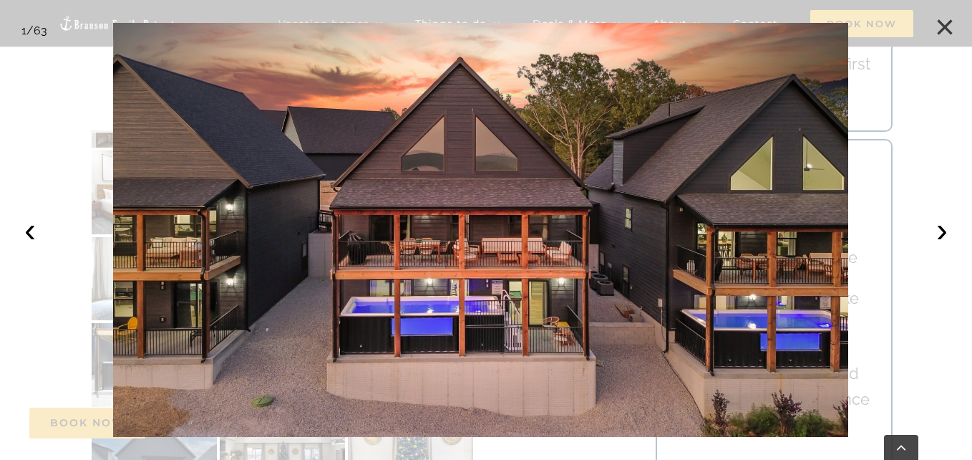
click at [951, 21] on button "×" at bounding box center [944, 26] width 31 height 31
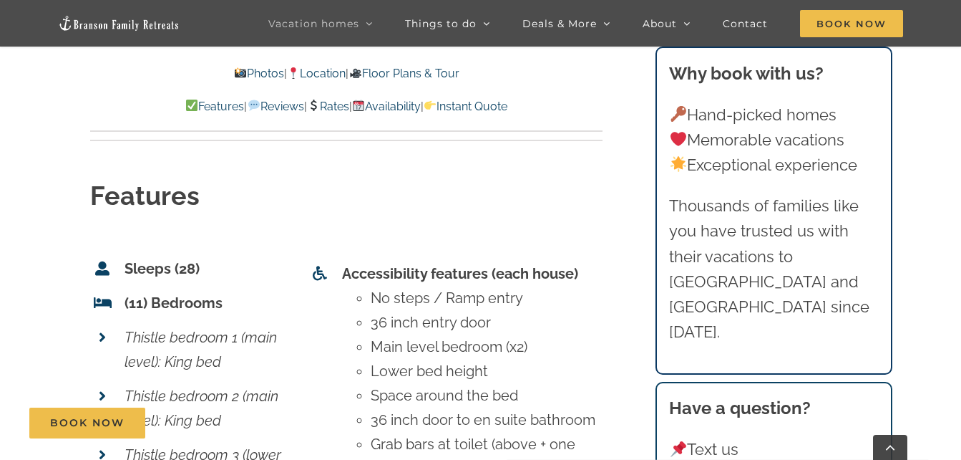
scroll to position [10283, 0]
click at [92, 378] on li "Thistle bedroom 2 (main level): King bed" at bounding box center [188, 407] width 197 height 59
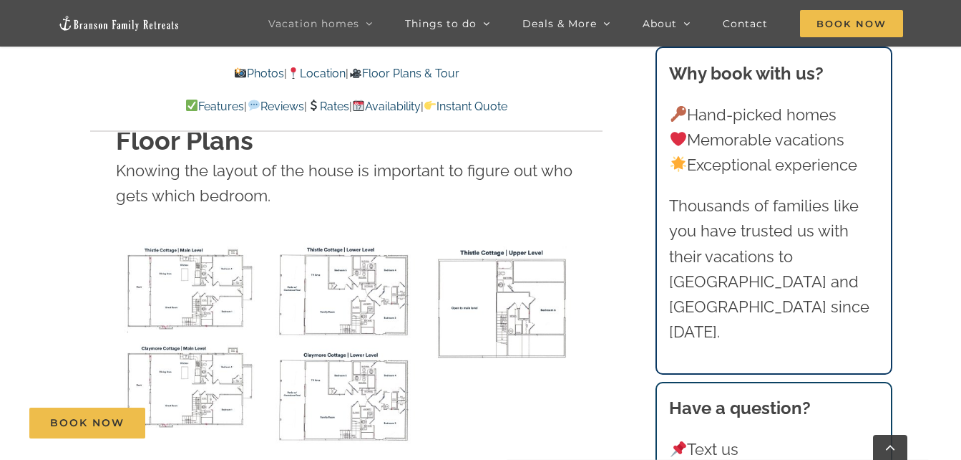
scroll to position [9804, 0]
click at [578, 422] on div "Book Now" at bounding box center [491, 422] width 924 height 31
click at [583, 427] on div "Book Now" at bounding box center [491, 422] width 924 height 31
click at [594, 244] on div "Floor Plans Knowing the layout of the house is important to figure out who gets…" at bounding box center [346, 273] width 513 height 342
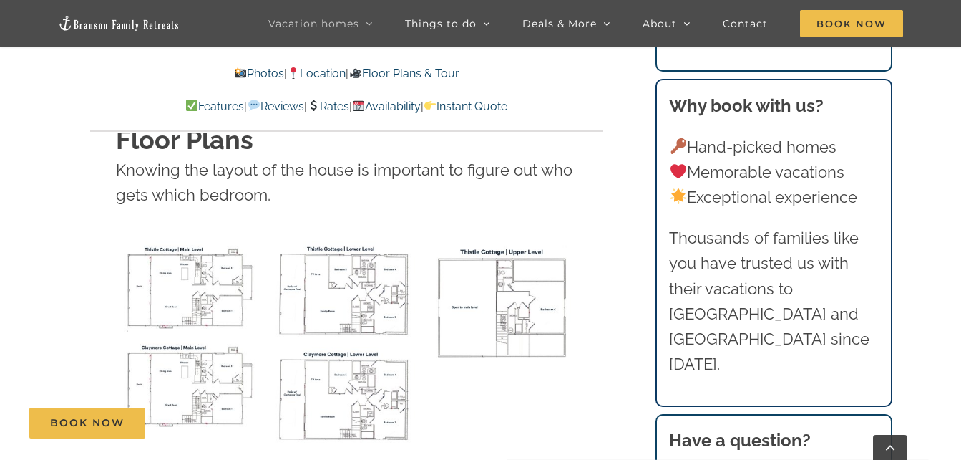
scroll to position [9709, 0]
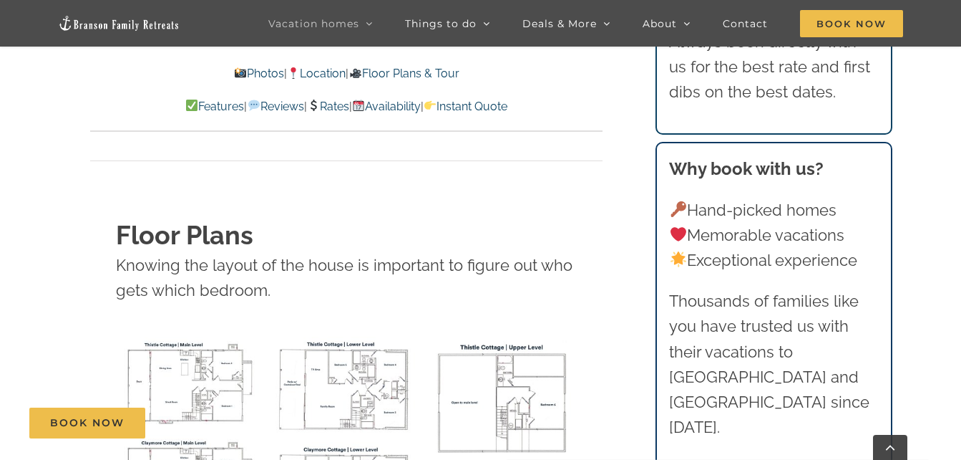
click at [165, 336] on img "Thistle Cottage main level floor plan" at bounding box center [190, 381] width 149 height 91
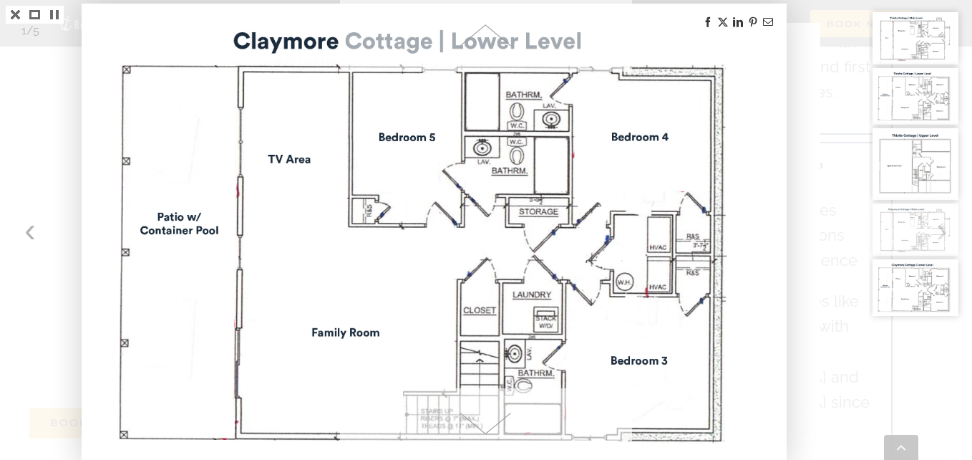
click at [827, 258] on div at bounding box center [486, 230] width 972 height 460
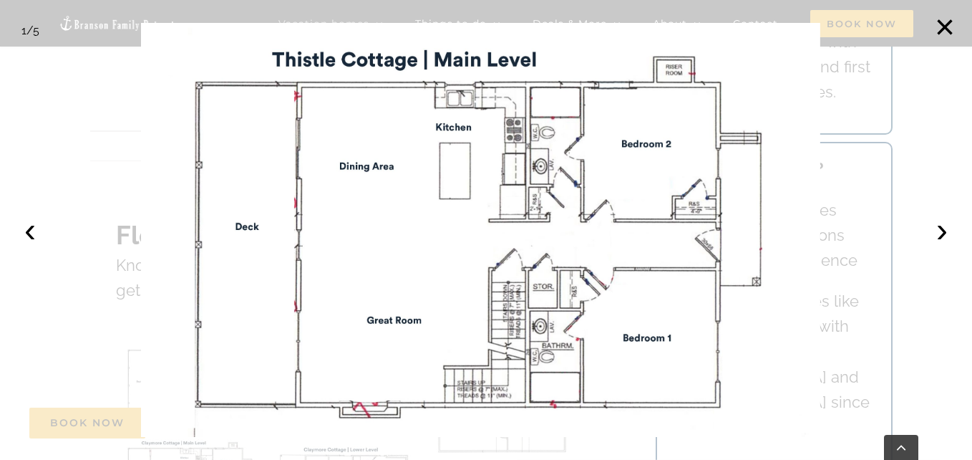
click at [949, 75] on div at bounding box center [486, 230] width 972 height 460
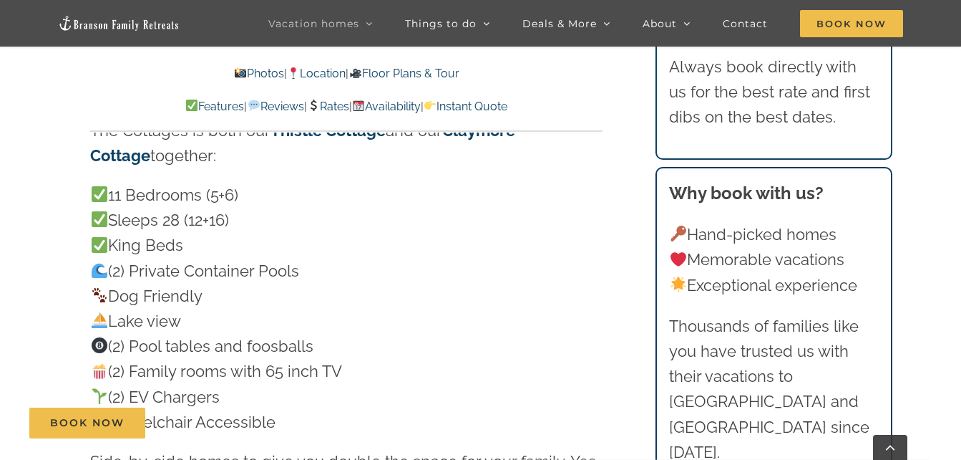
scroll to position [1171, 0]
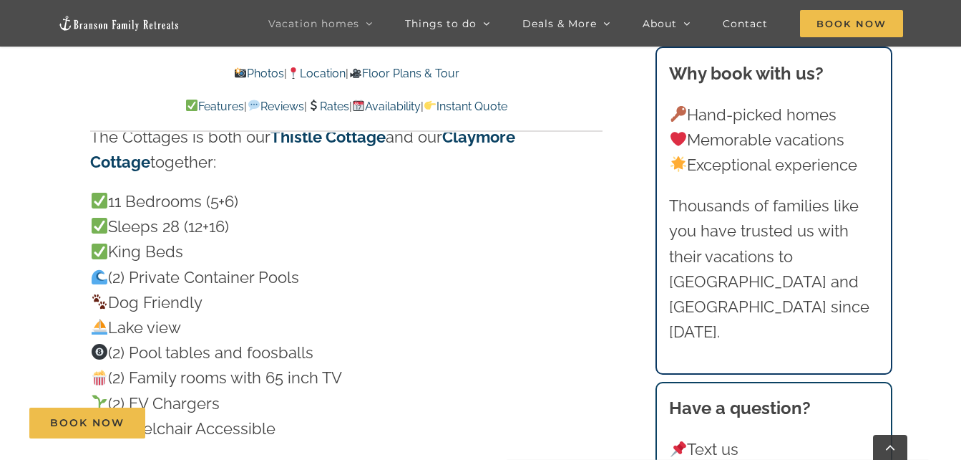
scroll to position [1165, 0]
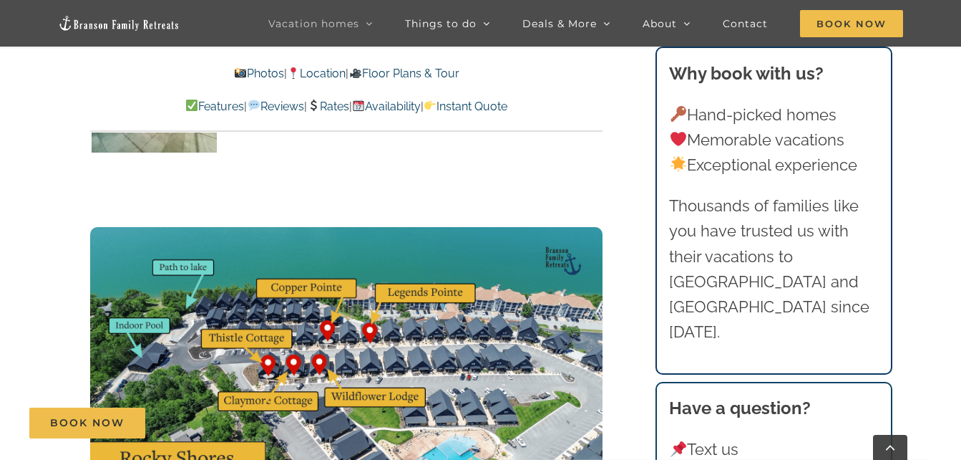
scroll to position [8413, 0]
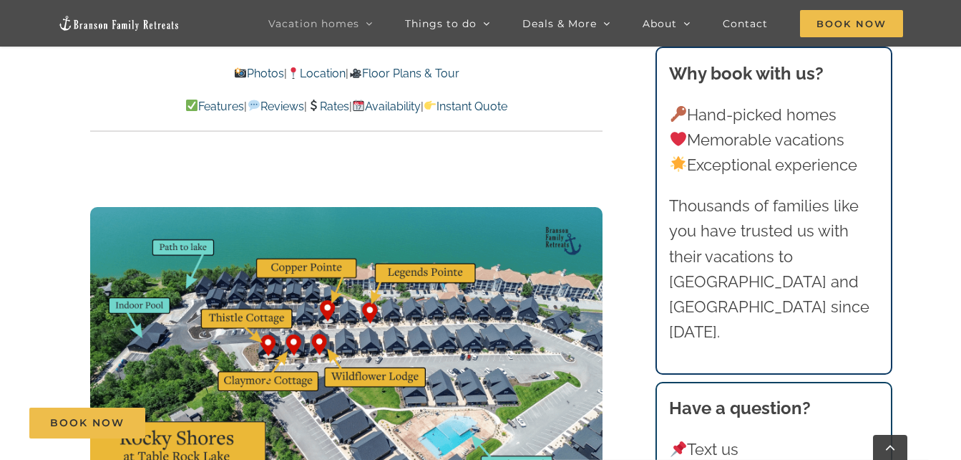
scroll to position [8492, 0]
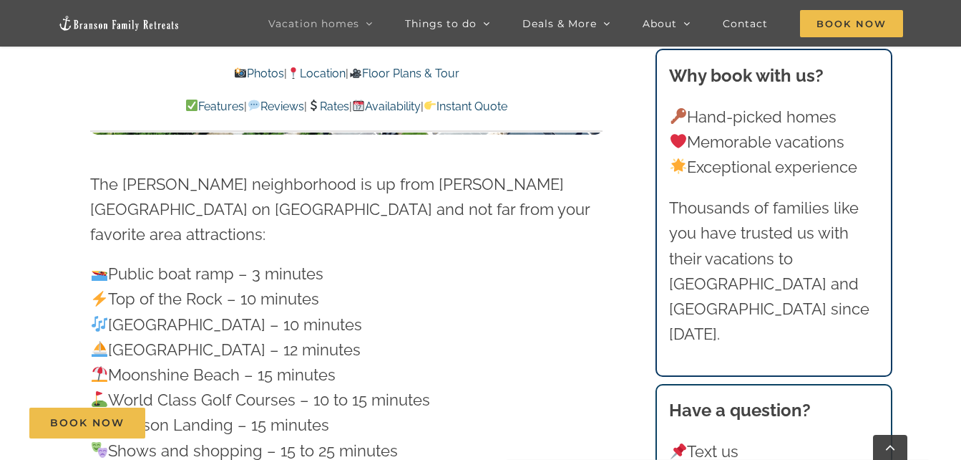
scroll to position [8772, 0]
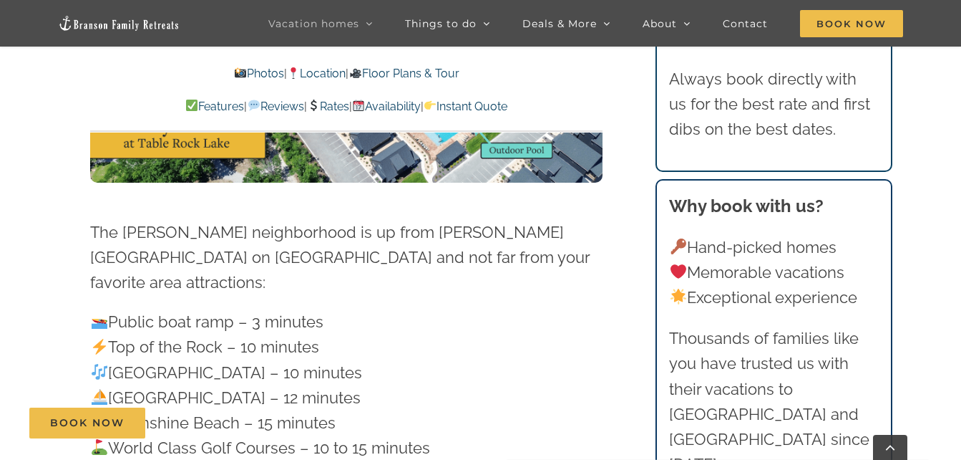
scroll to position [8729, 0]
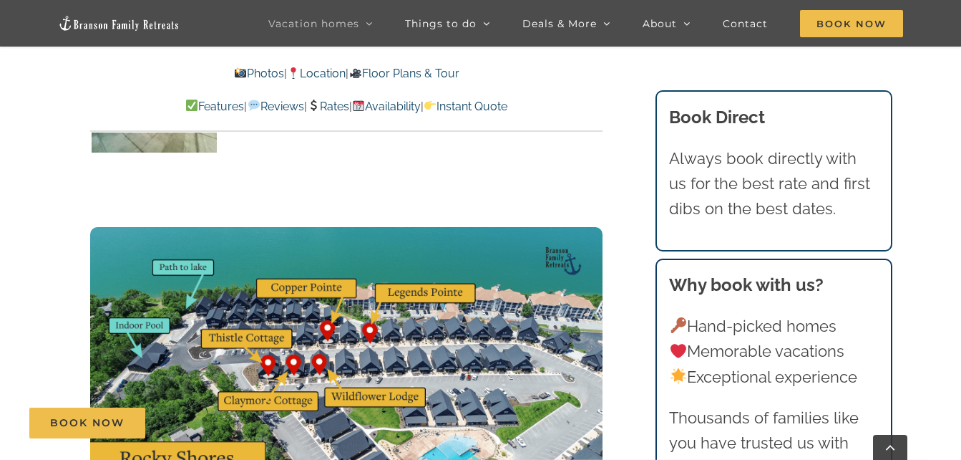
scroll to position [8392, 0]
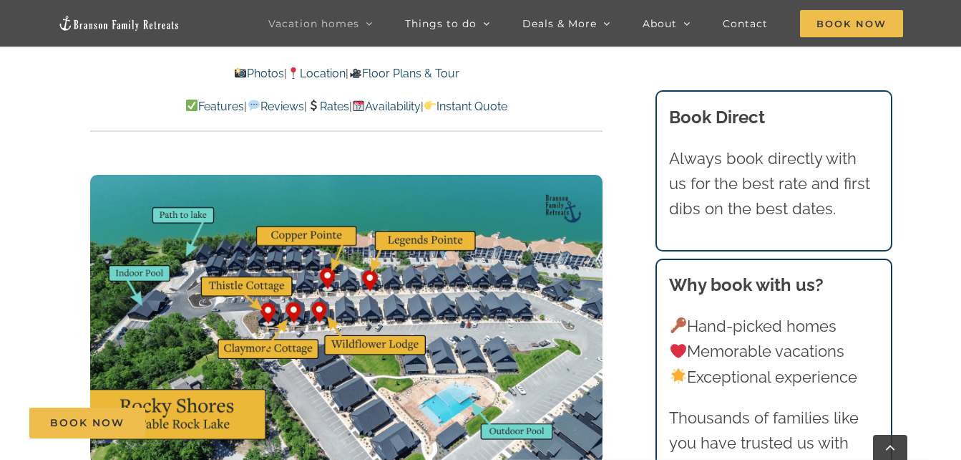
scroll to position [8444, 0]
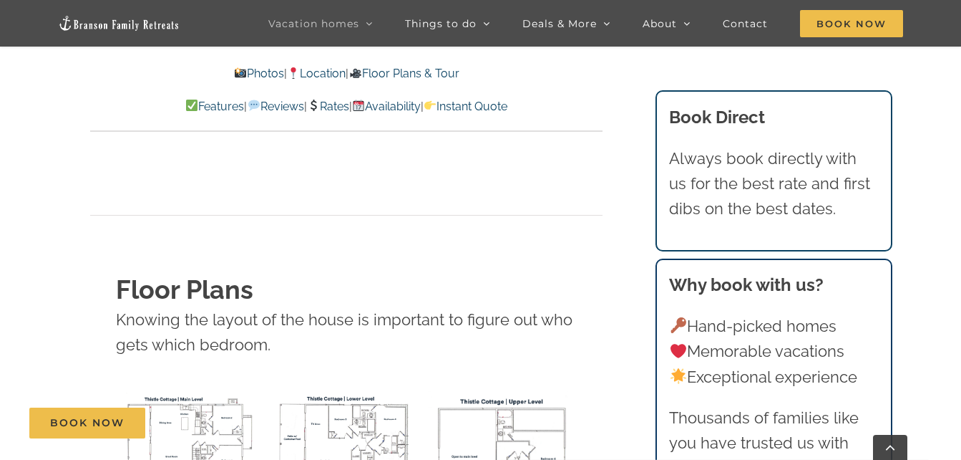
scroll to position [9653, 0]
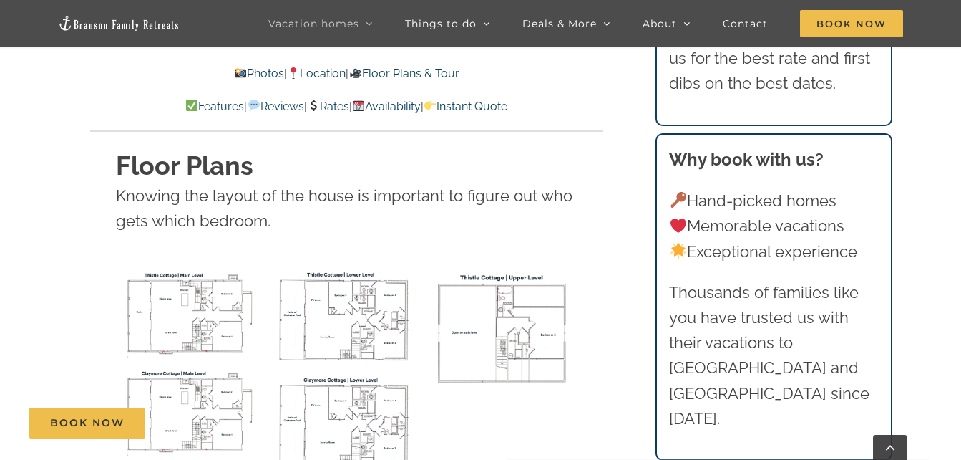
scroll to position [9779, 0]
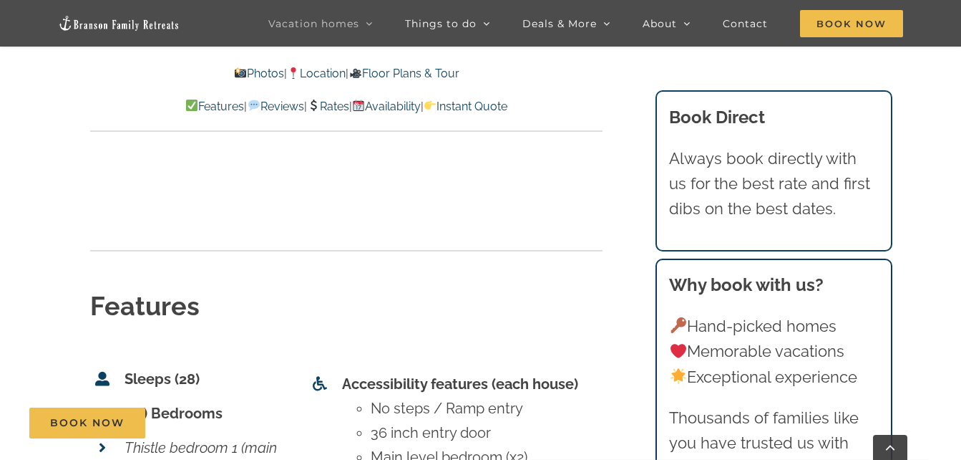
scroll to position [10172, 0]
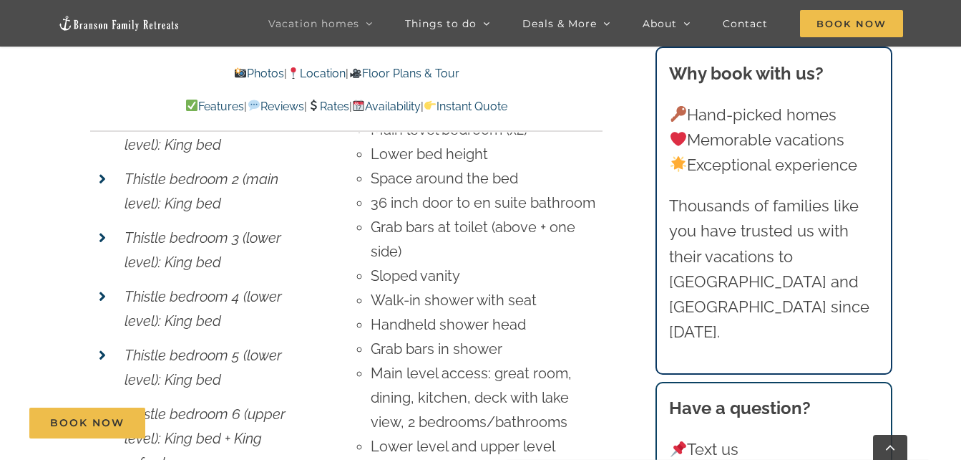
scroll to position [10500, 0]
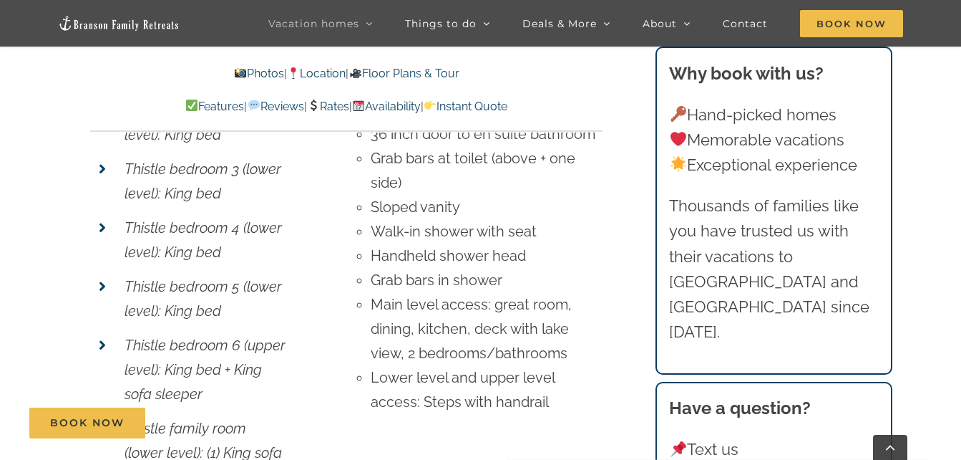
scroll to position [10576, 0]
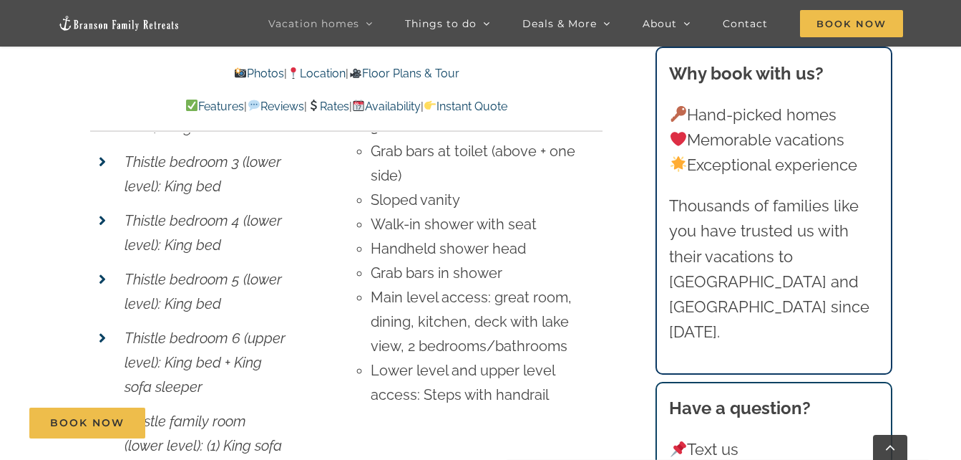
scroll to position [10576, 0]
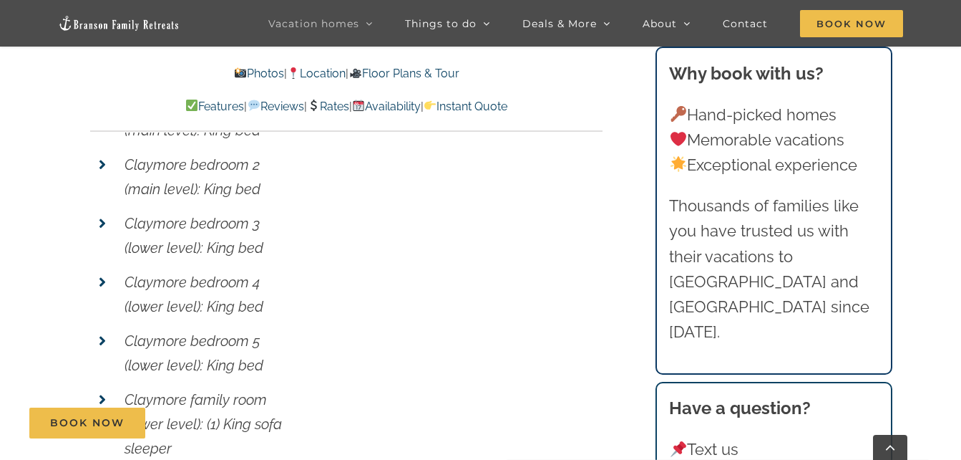
scroll to position [10974, 0]
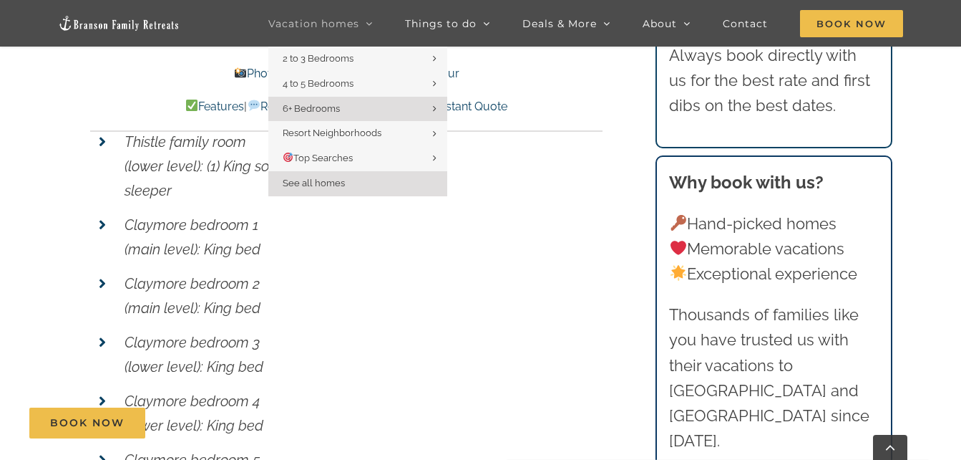
scroll to position [10854, 0]
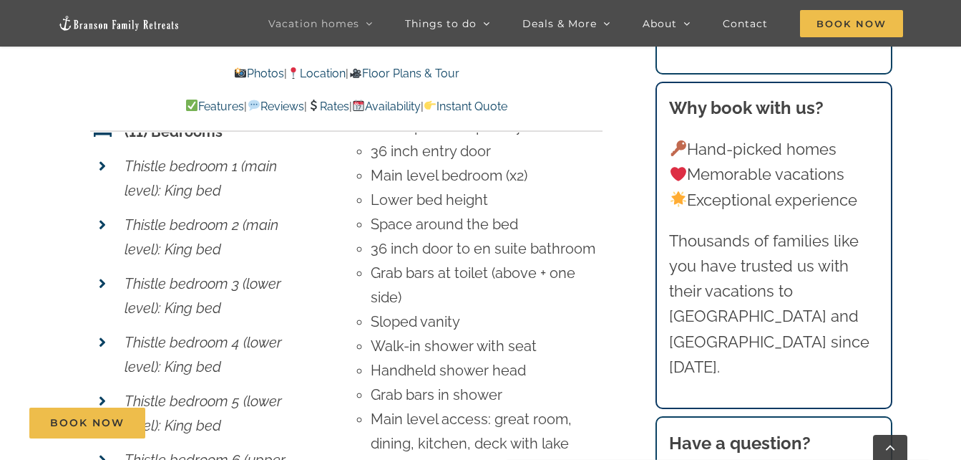
scroll to position [10464, 0]
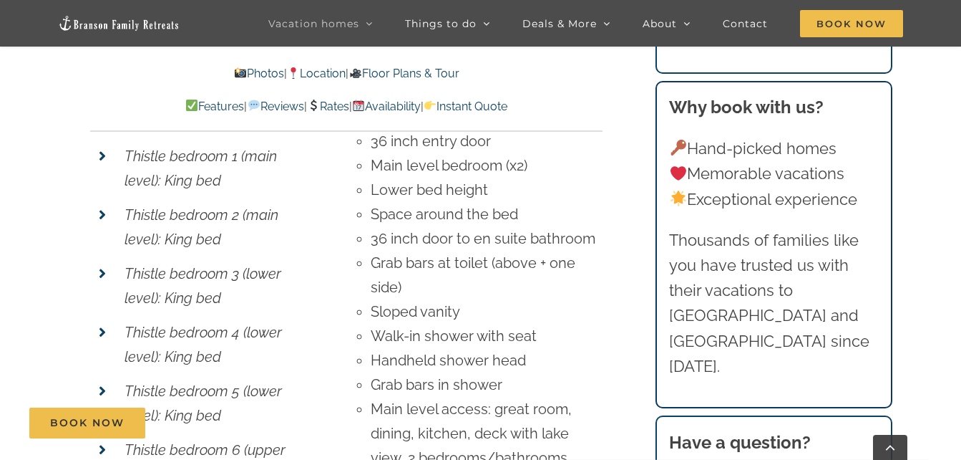
scroll to position [10466, 0]
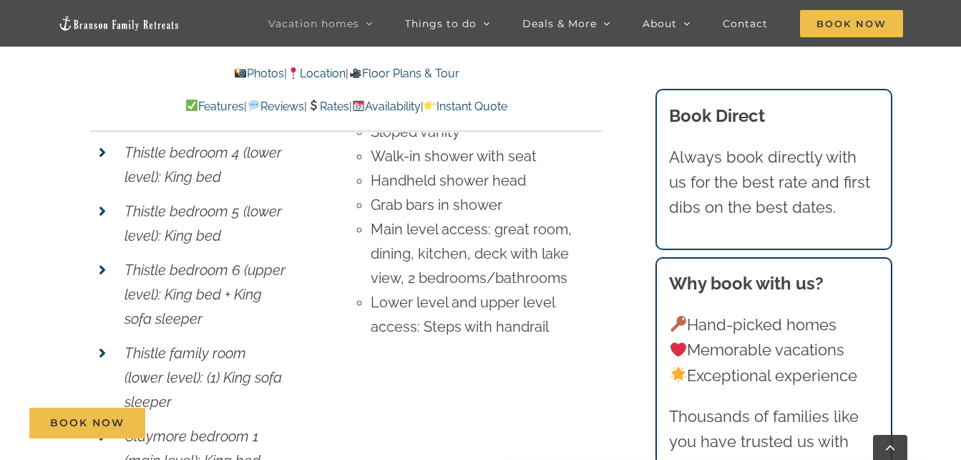
scroll to position [10643, 0]
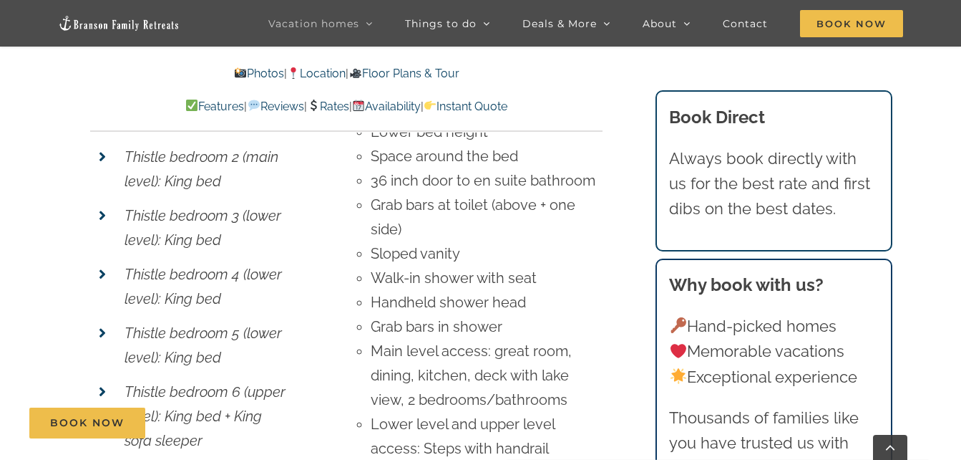
scroll to position [10521, 0]
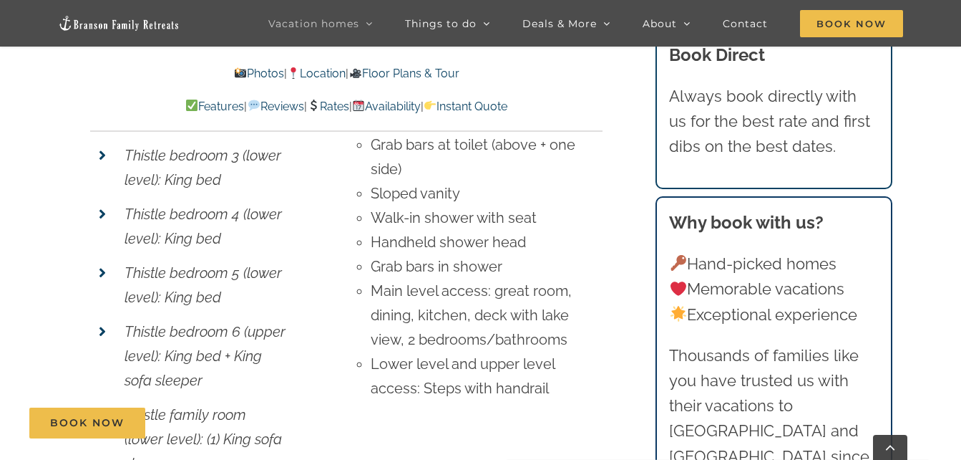
scroll to position [10583, 0]
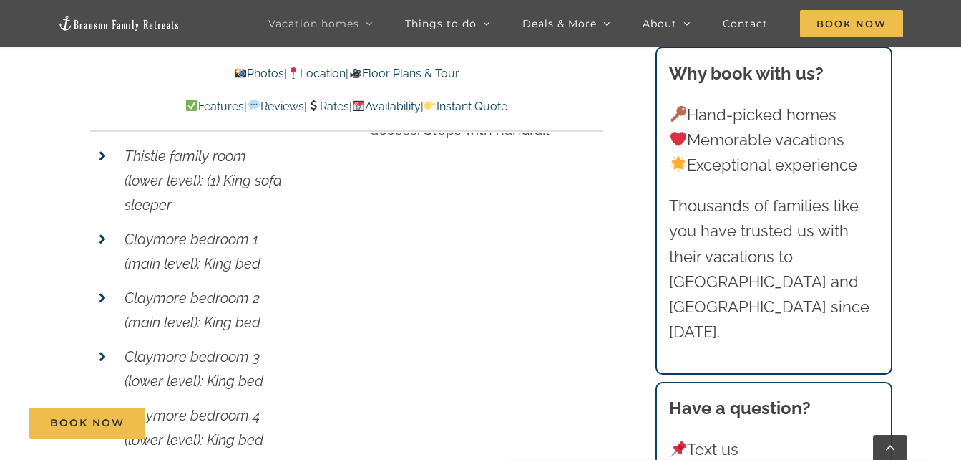
scroll to position [10946, 0]
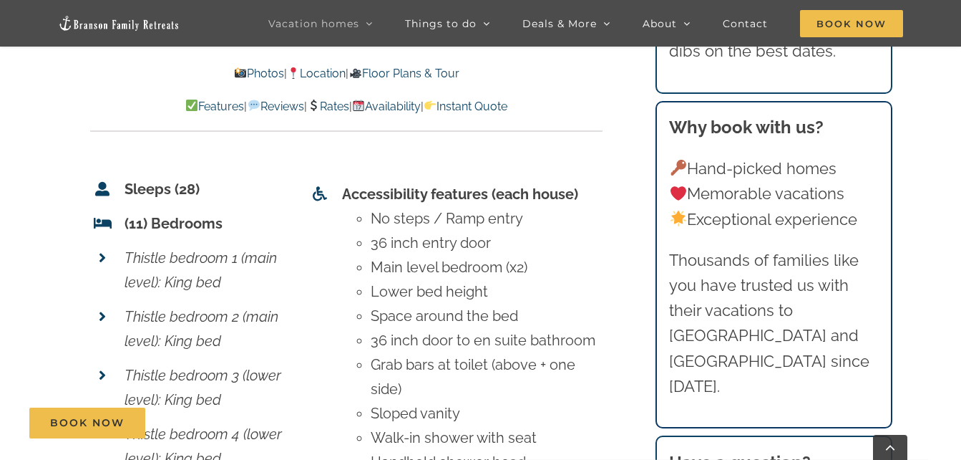
scroll to position [10364, 0]
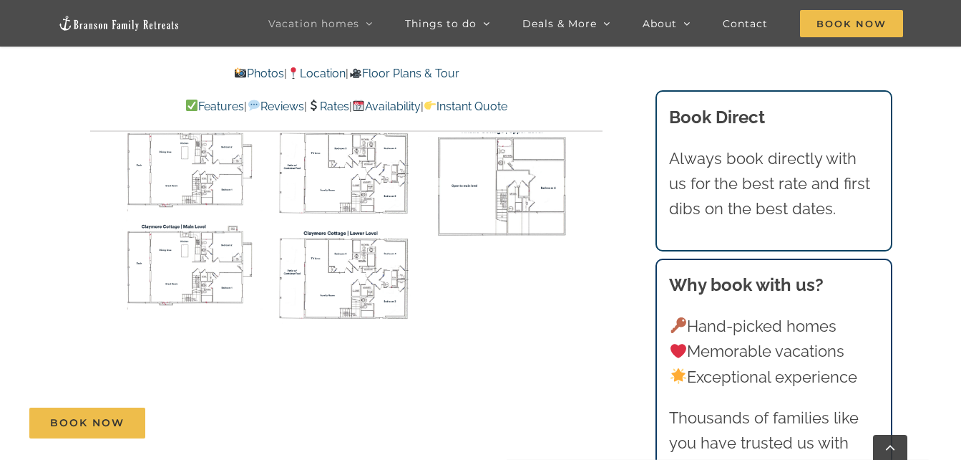
scroll to position [9923, 0]
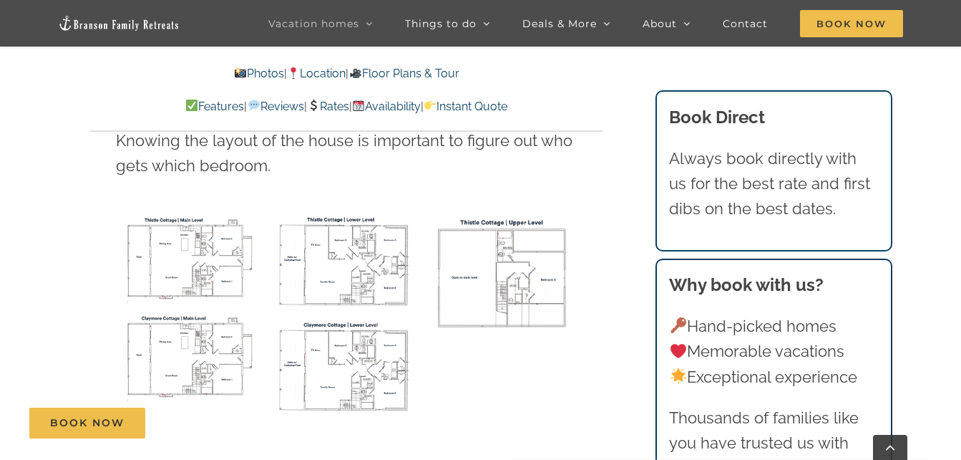
scroll to position [9833, 0]
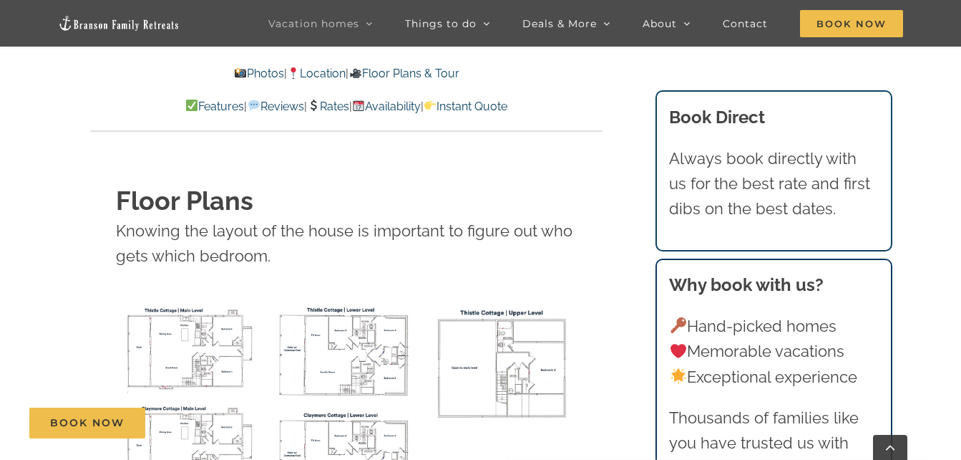
click at [195, 400] on img "Claymore Cottage main level floor plan" at bounding box center [190, 445] width 149 height 91
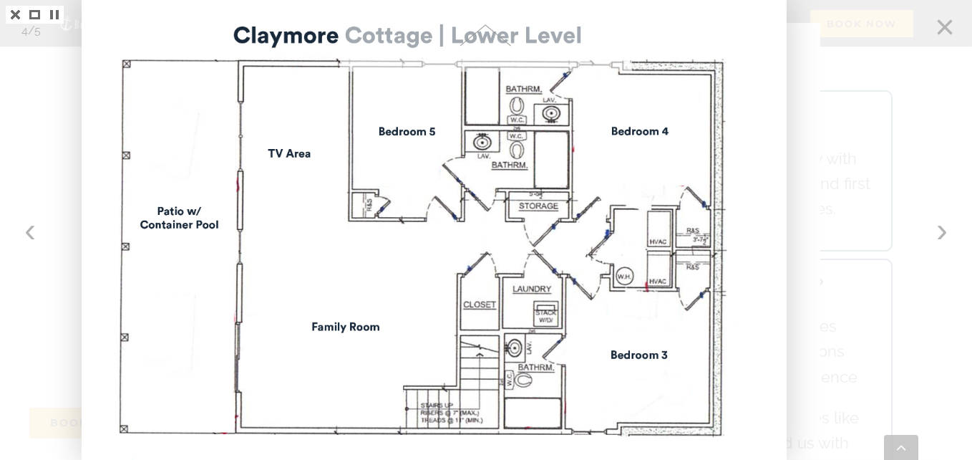
click at [903, 87] on div at bounding box center [920, 230] width 103 height 460
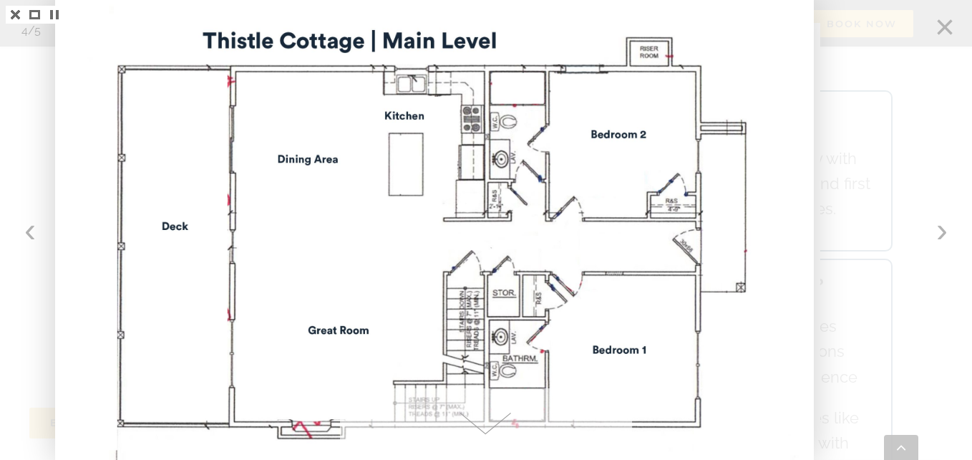
click at [946, 45] on div at bounding box center [920, 230] width 103 height 460
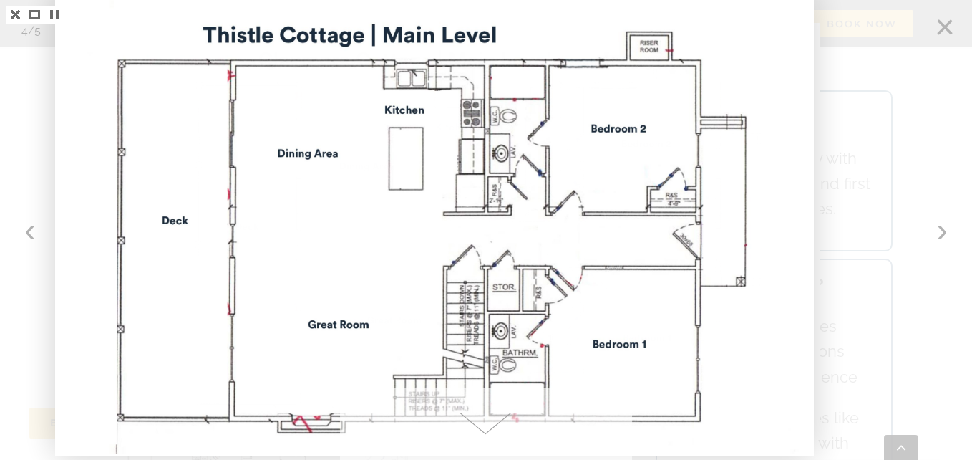
click at [949, 17] on div at bounding box center [920, 230] width 103 height 460
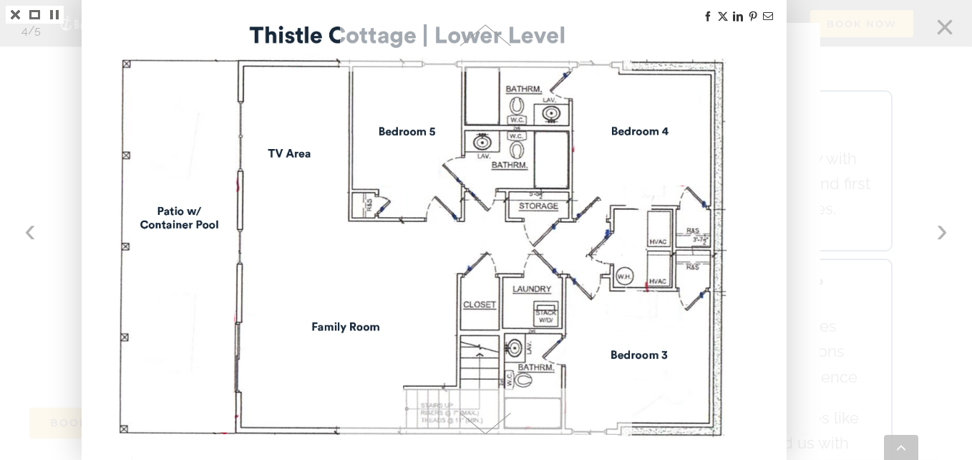
click at [940, 28] on div at bounding box center [920, 230] width 103 height 460
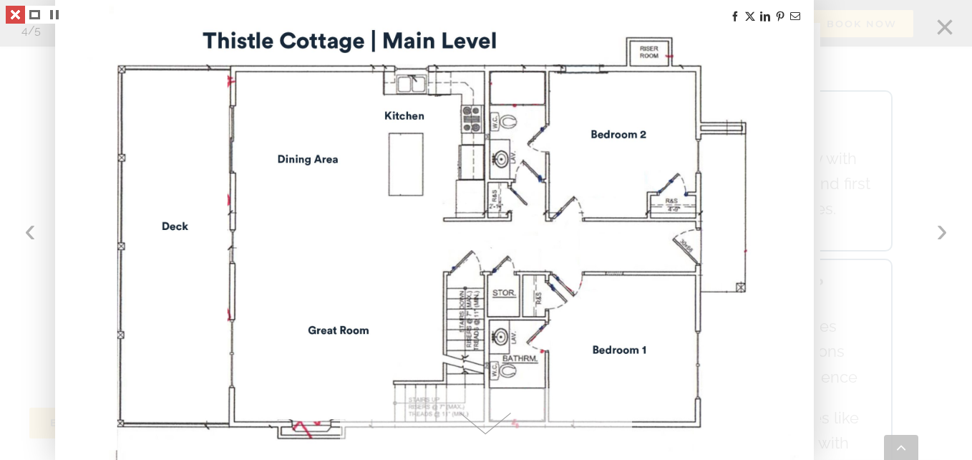
click at [16, 14] on link at bounding box center [15, 15] width 19 height 18
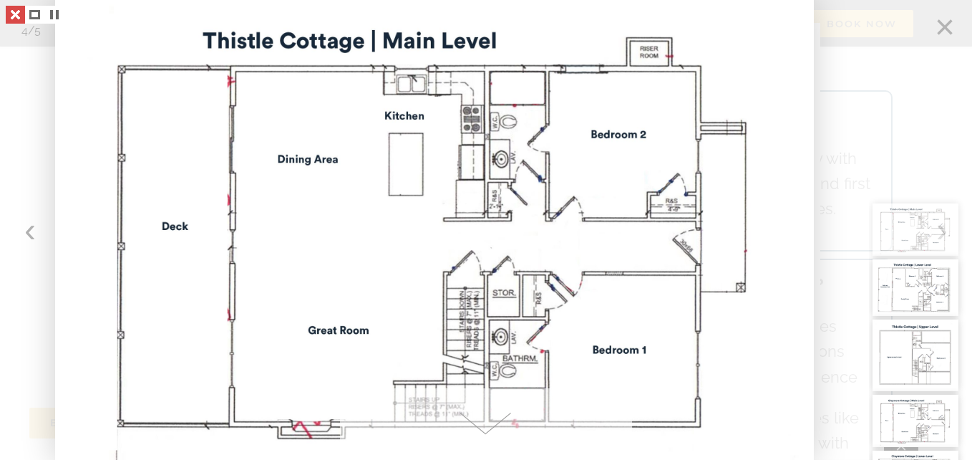
click at [8, 18] on link at bounding box center [15, 15] width 19 height 18
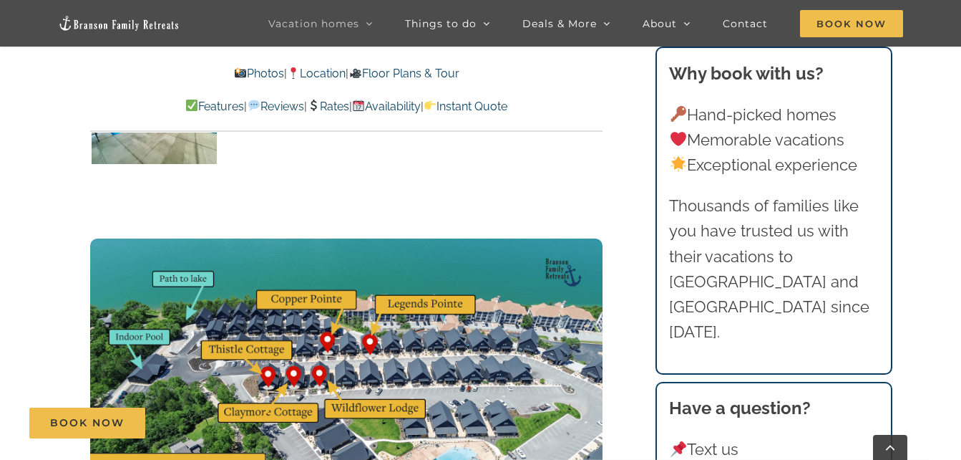
scroll to position [8382, 0]
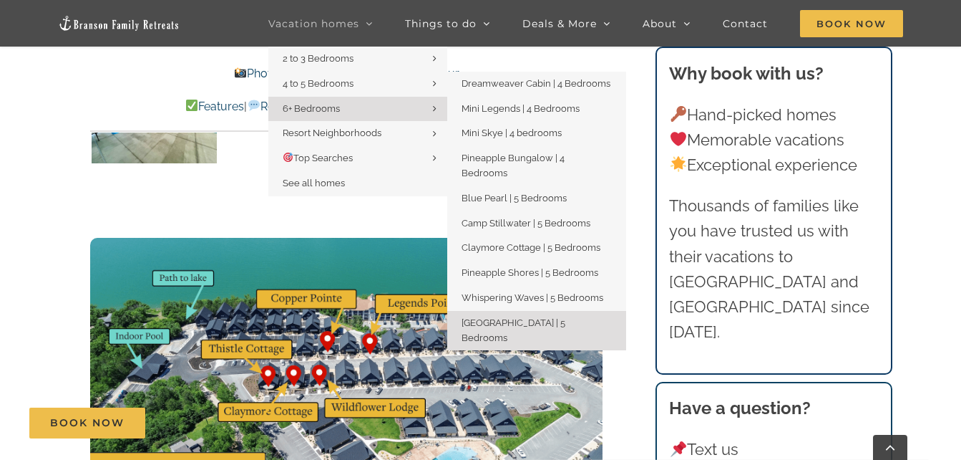
click at [563, 317] on span "[GEOGRAPHIC_DATA] | 5 Bedrooms" at bounding box center [514, 330] width 104 height 26
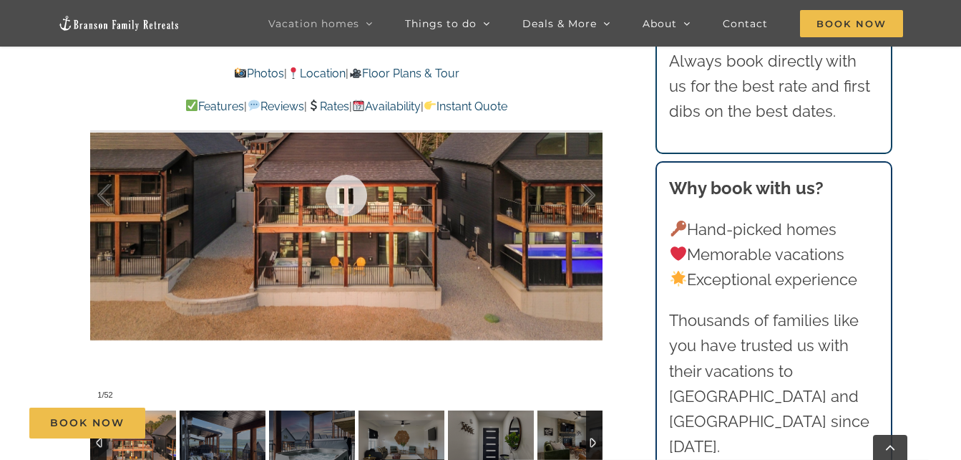
scroll to position [924, 0]
click at [345, 193] on link at bounding box center [346, 194] width 57 height 57
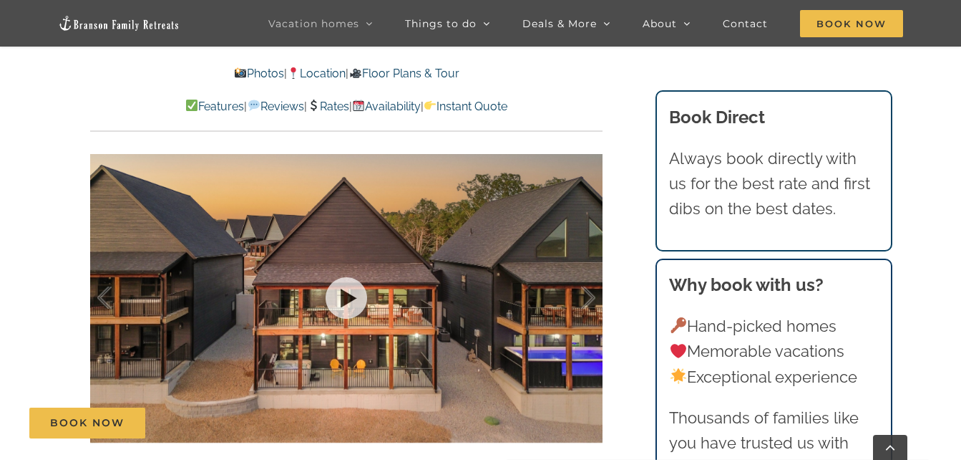
scroll to position [820, 0]
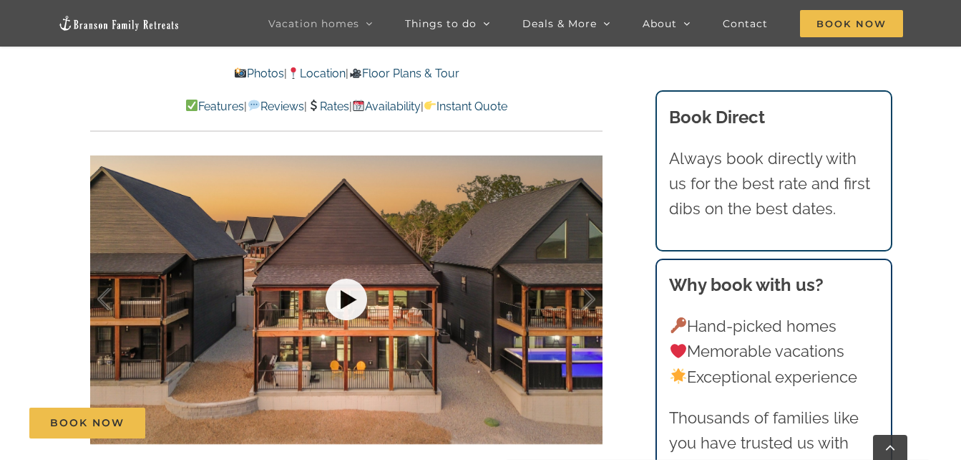
click at [342, 293] on link at bounding box center [346, 299] width 57 height 57
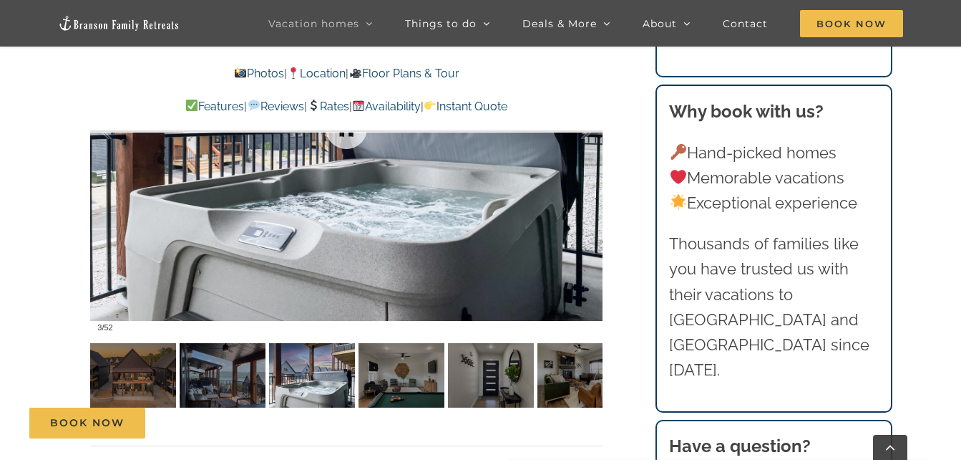
scroll to position [975, 0]
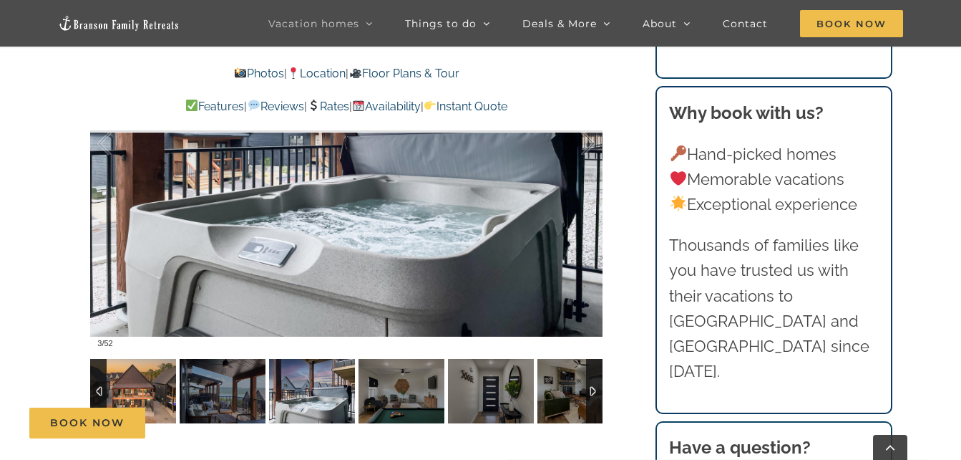
click at [142, 374] on img at bounding box center [133, 391] width 86 height 64
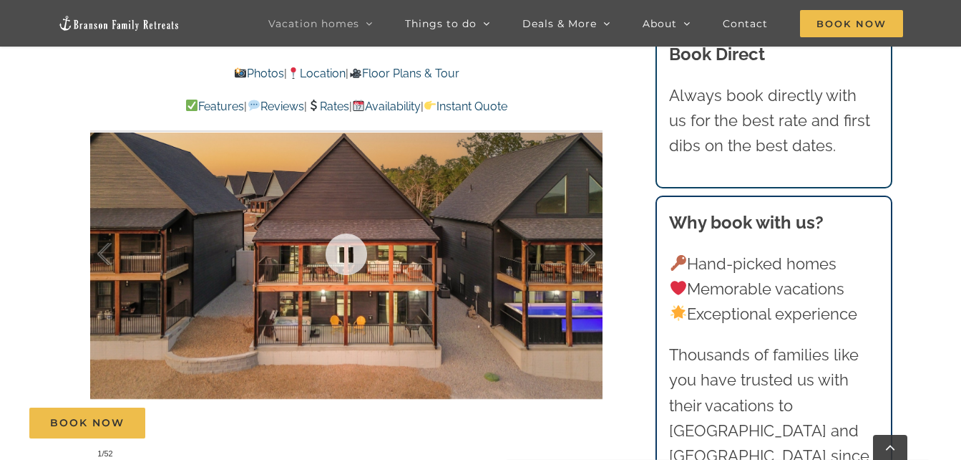
scroll to position [864, 0]
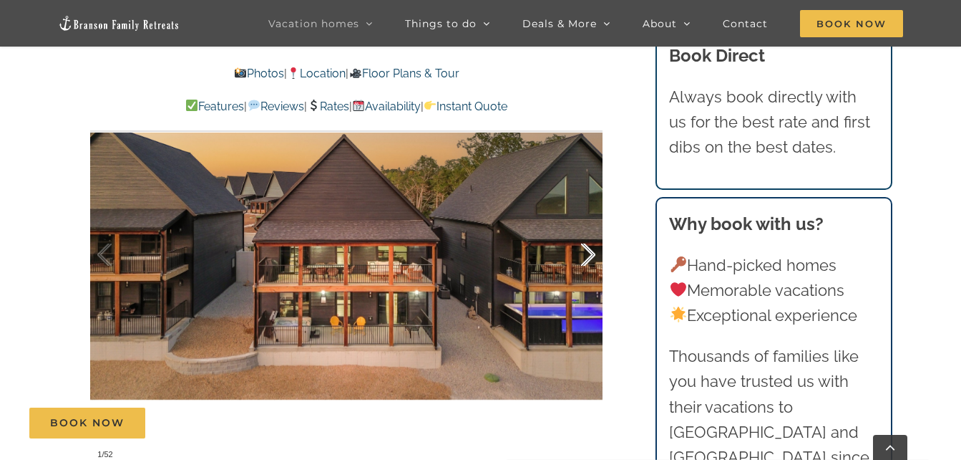
click at [589, 256] on div at bounding box center [573, 254] width 44 height 89
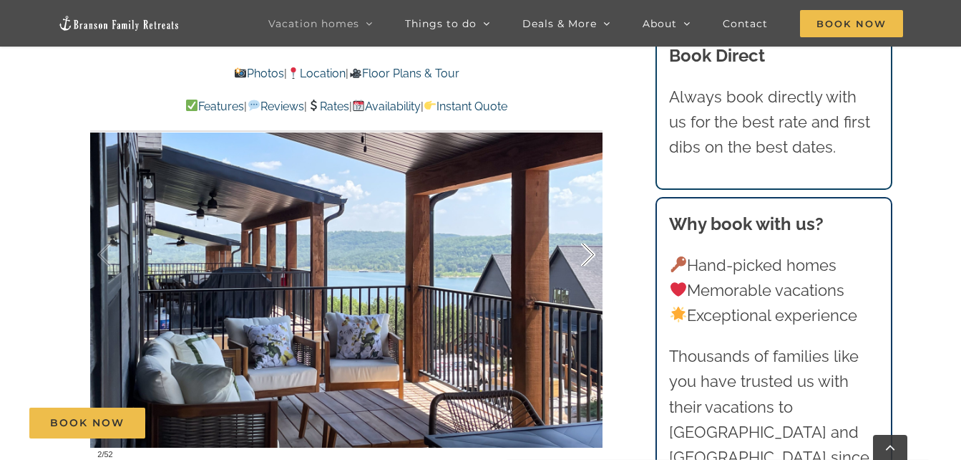
click at [589, 256] on div at bounding box center [573, 254] width 44 height 89
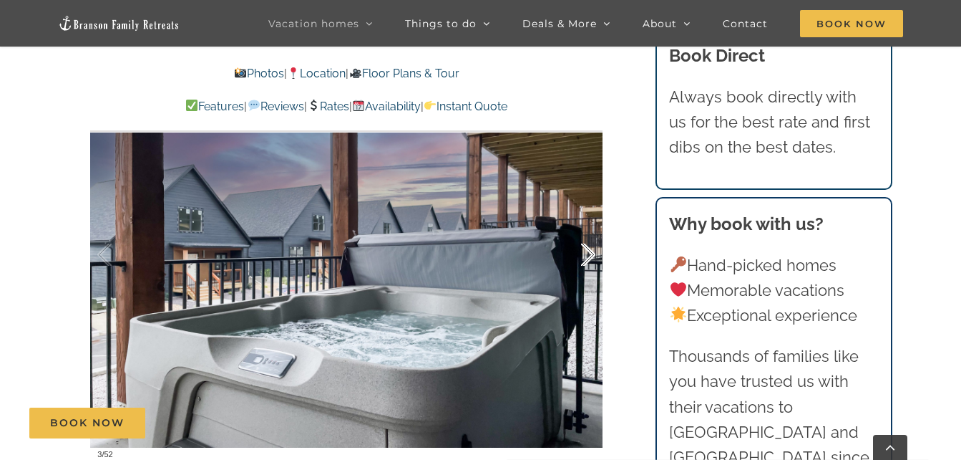
click at [589, 256] on div at bounding box center [573, 254] width 44 height 89
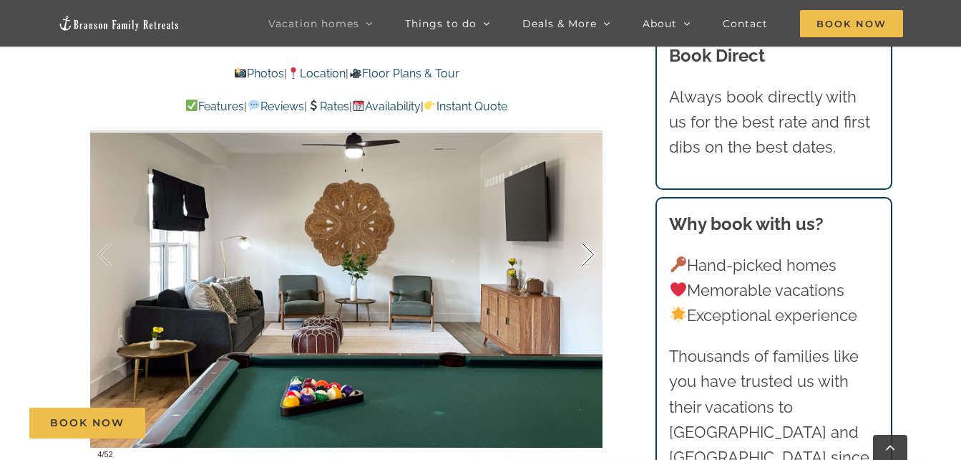
click at [589, 256] on div at bounding box center [573, 254] width 44 height 89
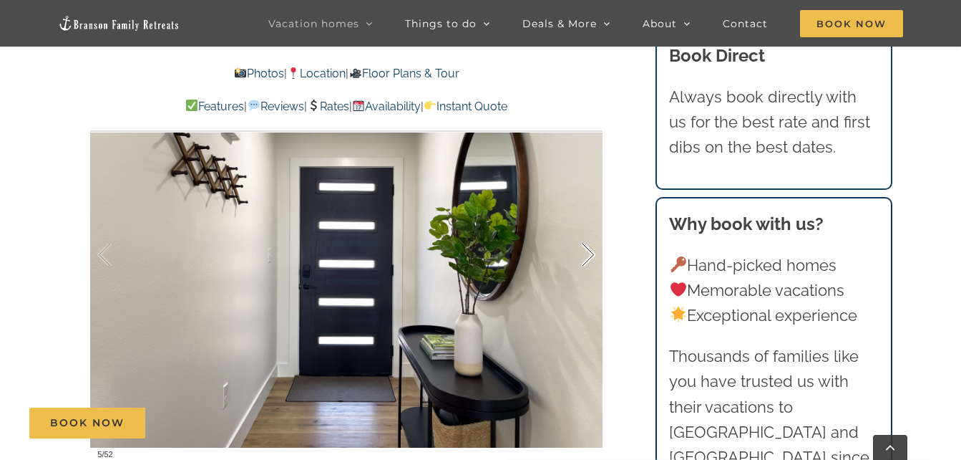
click at [589, 256] on div at bounding box center [573, 254] width 44 height 89
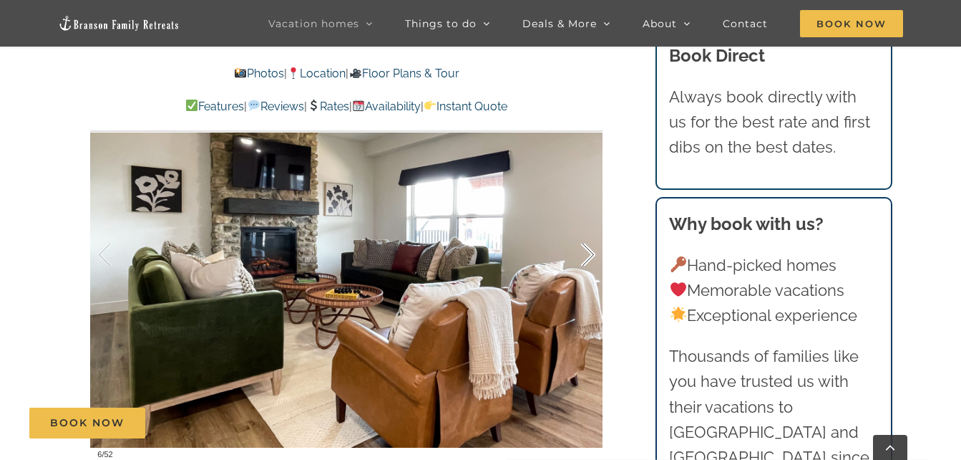
click at [589, 256] on div at bounding box center [573, 254] width 44 height 89
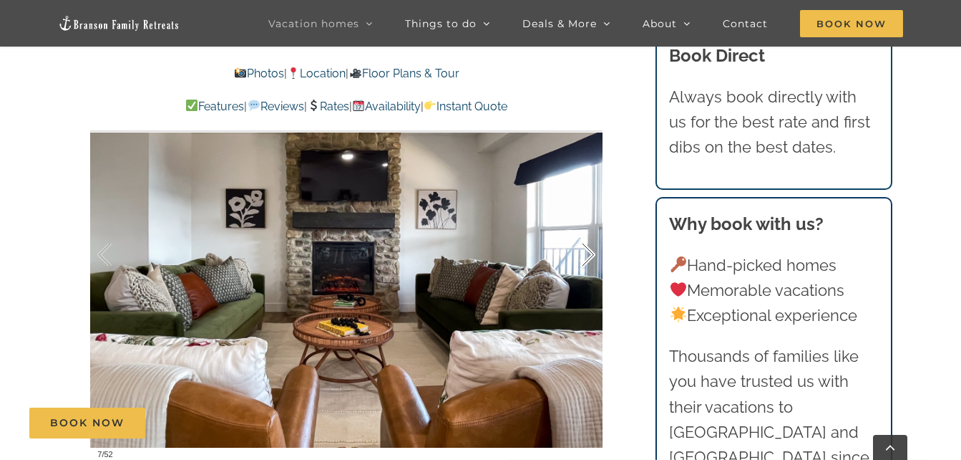
click at [589, 256] on div at bounding box center [573, 254] width 44 height 89
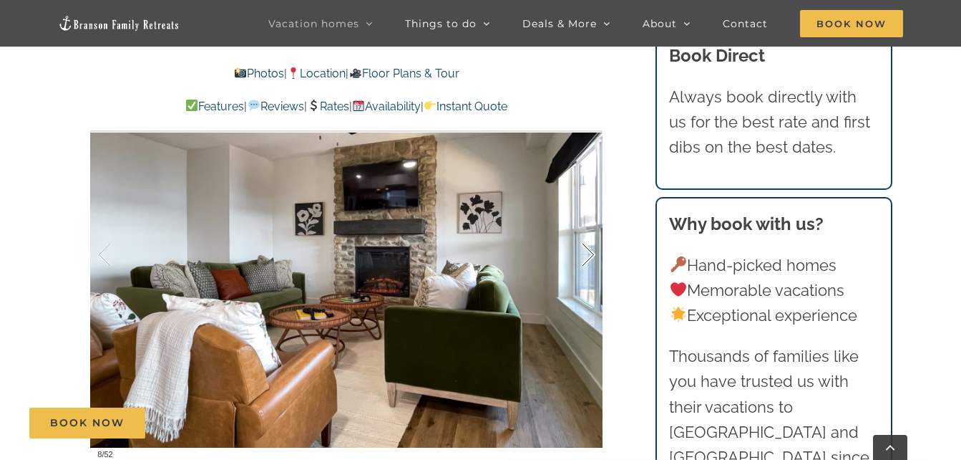
click at [589, 256] on div at bounding box center [573, 254] width 44 height 89
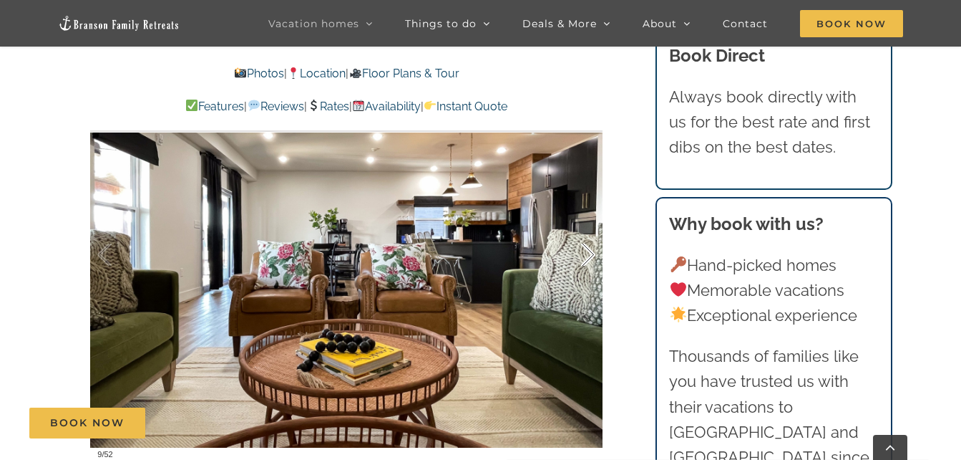
click at [589, 256] on div at bounding box center [573, 254] width 44 height 89
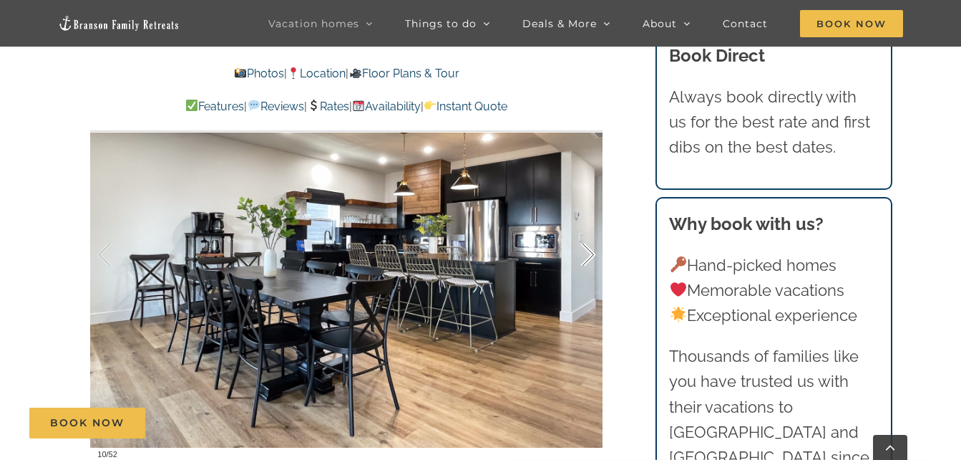
click at [589, 256] on div at bounding box center [573, 254] width 44 height 89
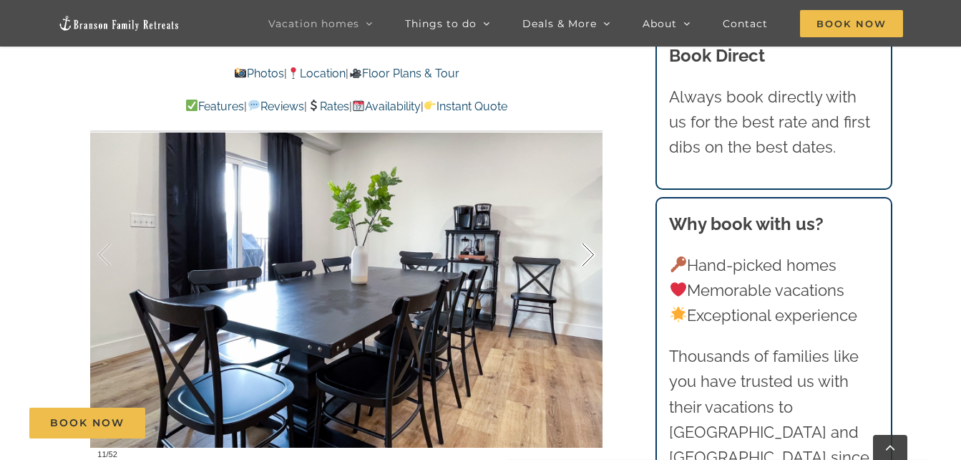
click at [589, 256] on div at bounding box center [573, 254] width 44 height 89
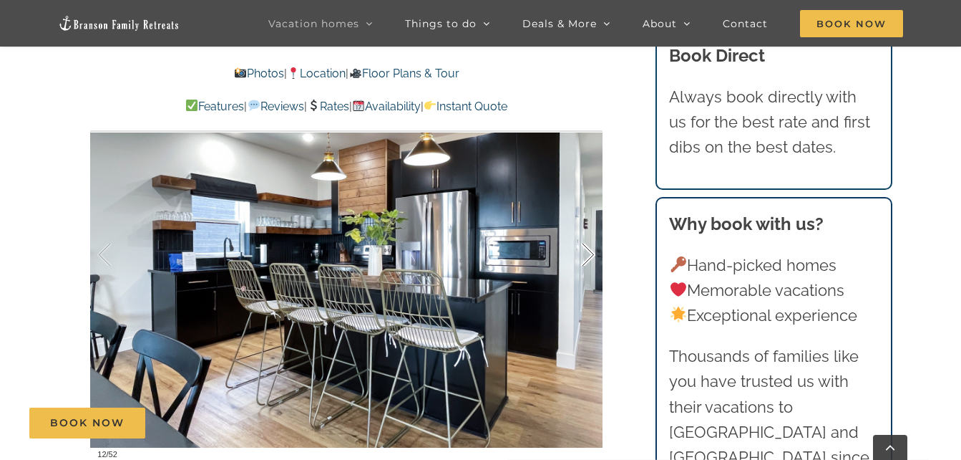
click at [589, 256] on div at bounding box center [573, 254] width 44 height 89
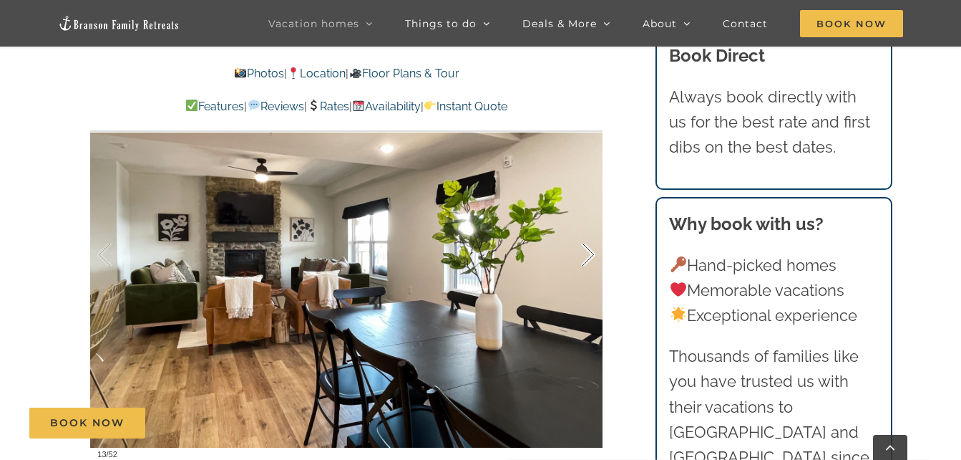
click at [589, 256] on div at bounding box center [573, 254] width 44 height 89
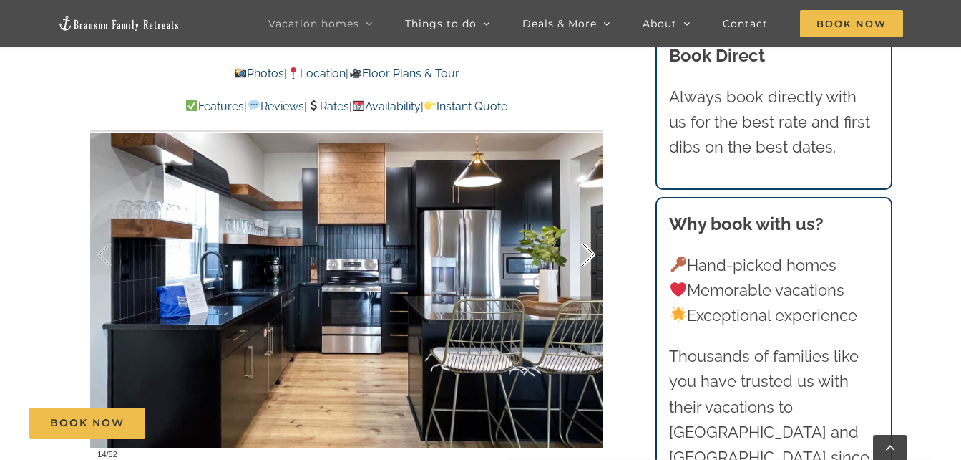
click at [589, 256] on div at bounding box center [573, 254] width 44 height 89
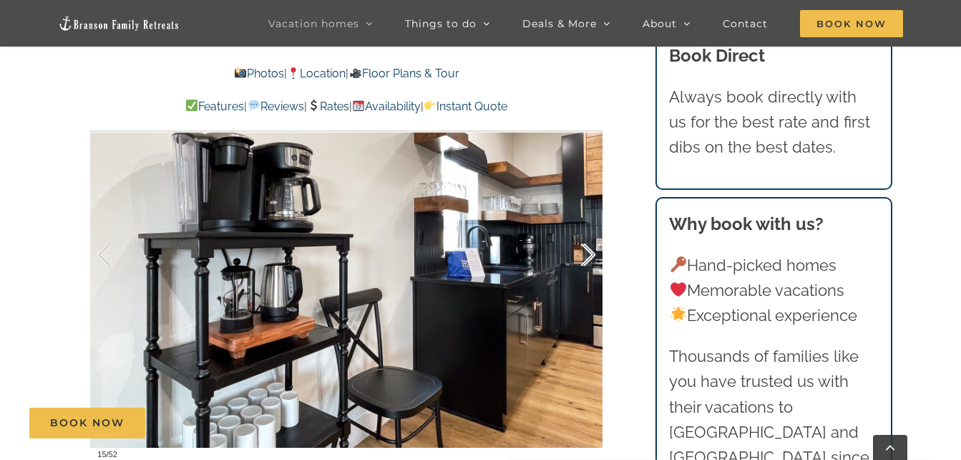
click at [589, 256] on div at bounding box center [573, 254] width 44 height 89
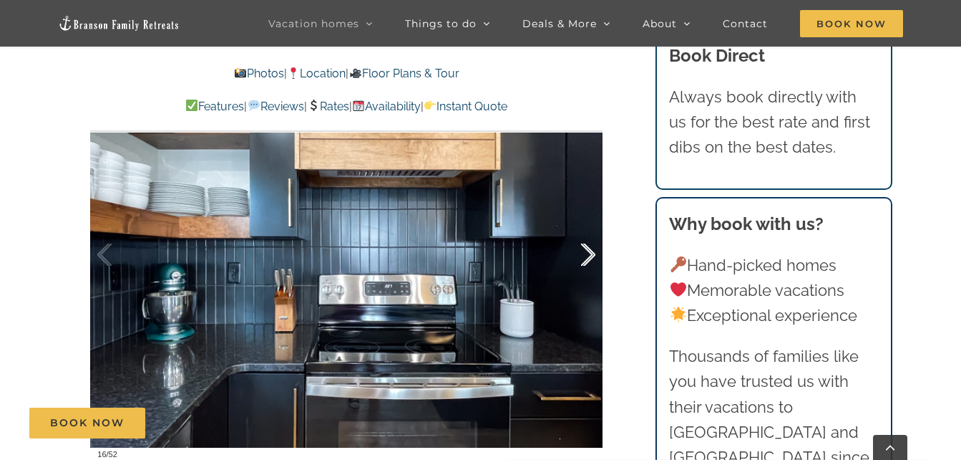
click at [589, 256] on div at bounding box center [573, 254] width 44 height 89
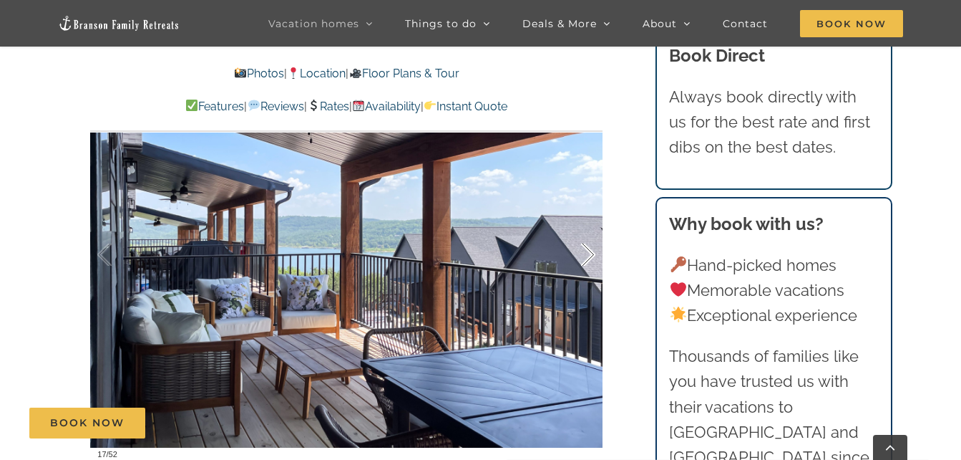
click at [589, 256] on div at bounding box center [573, 254] width 44 height 89
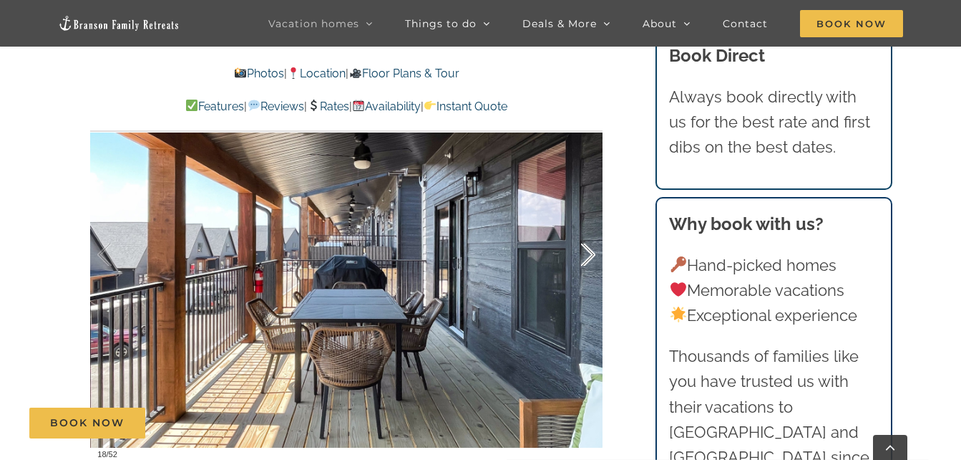
click at [589, 256] on div at bounding box center [573, 254] width 44 height 89
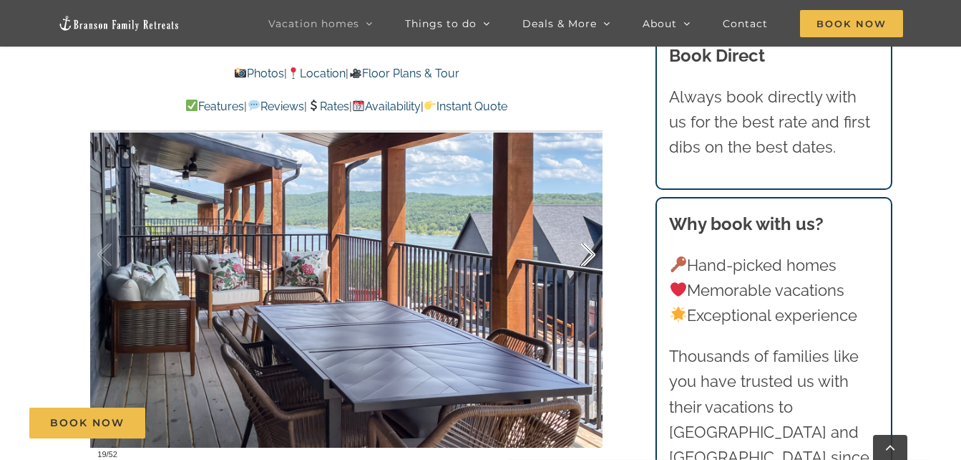
click at [589, 256] on div at bounding box center [573, 254] width 44 height 89
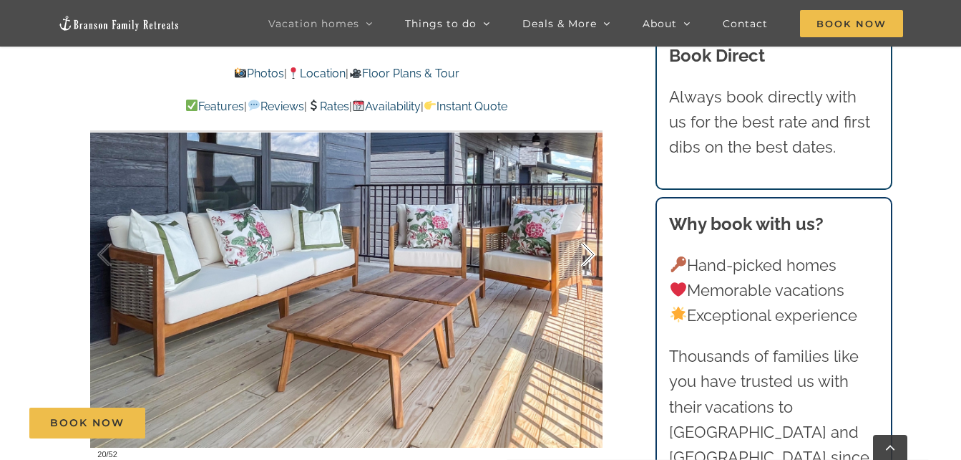
click at [589, 256] on div at bounding box center [573, 254] width 44 height 89
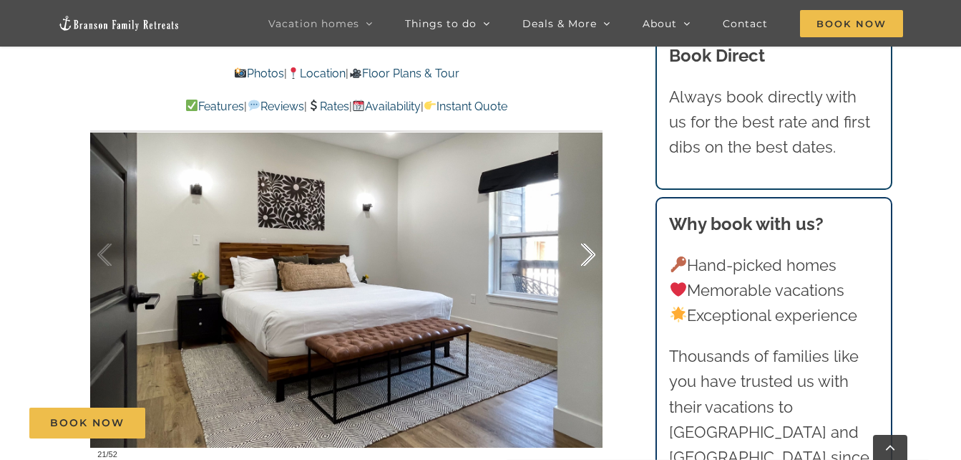
click at [589, 256] on div at bounding box center [573, 254] width 44 height 89
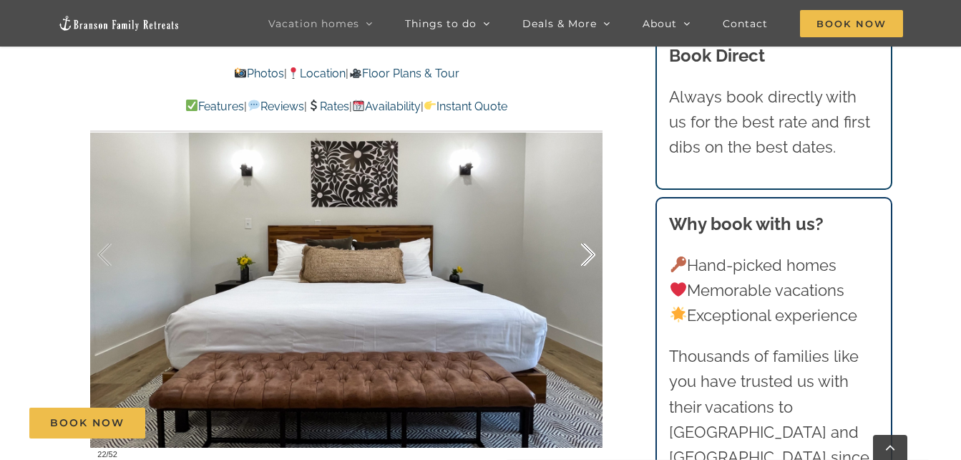
click at [589, 256] on div at bounding box center [573, 254] width 44 height 89
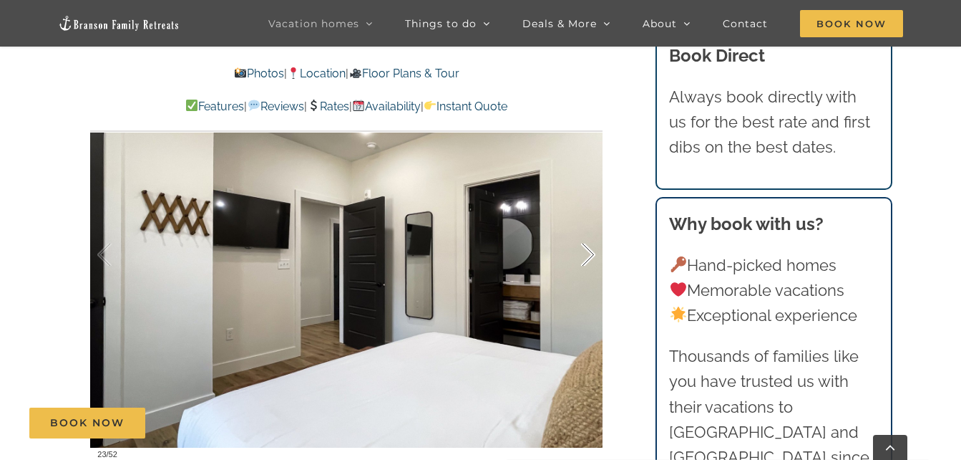
click at [589, 256] on div at bounding box center [573, 254] width 44 height 89
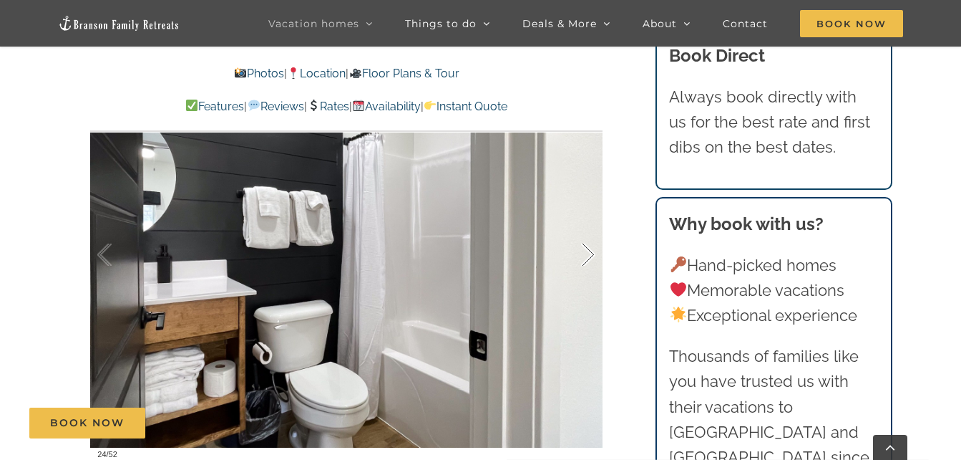
click at [589, 256] on div at bounding box center [573, 254] width 44 height 89
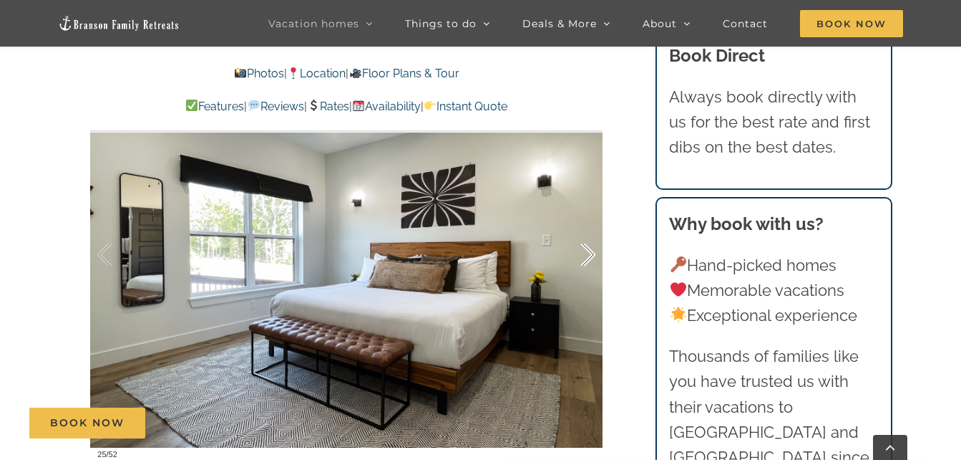
click at [589, 256] on div at bounding box center [573, 254] width 44 height 89
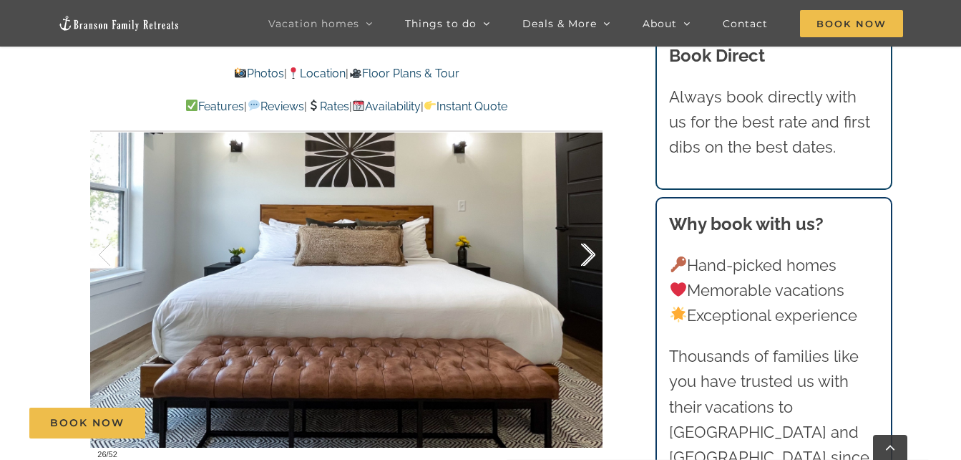
click at [589, 256] on div at bounding box center [573, 254] width 44 height 89
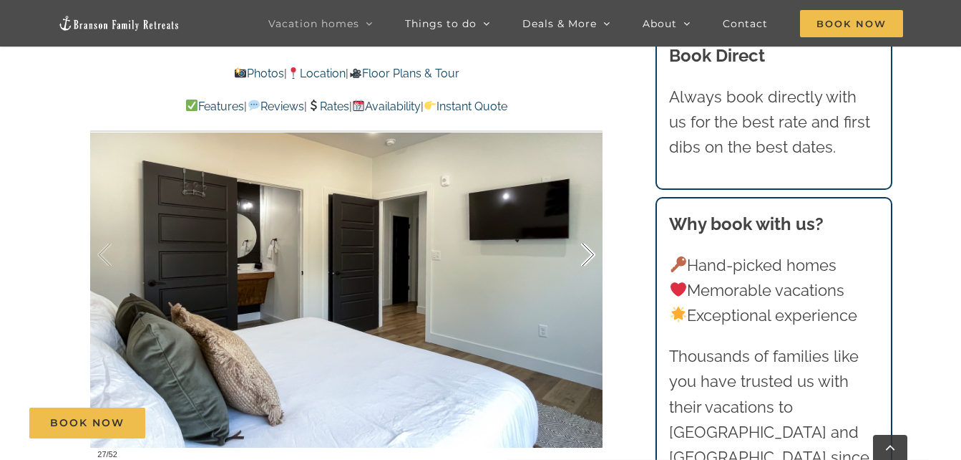
click at [589, 256] on div at bounding box center [573, 254] width 44 height 89
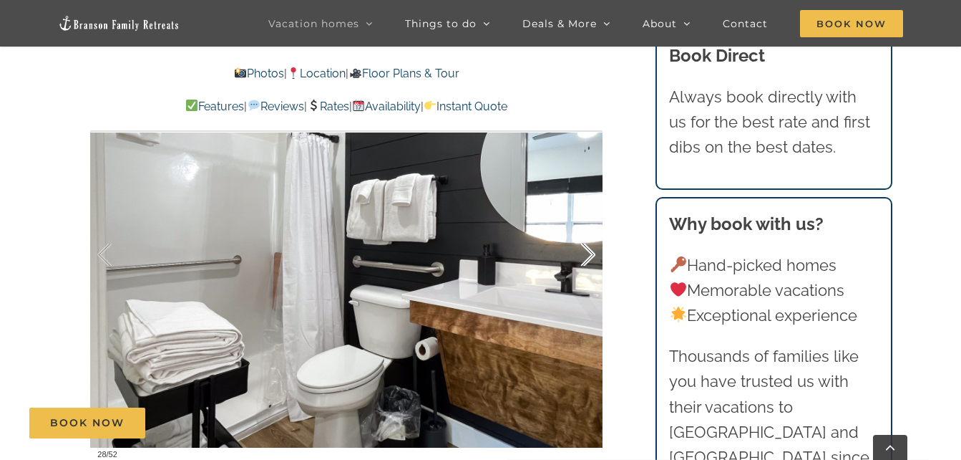
click at [589, 256] on div at bounding box center [573, 254] width 44 height 89
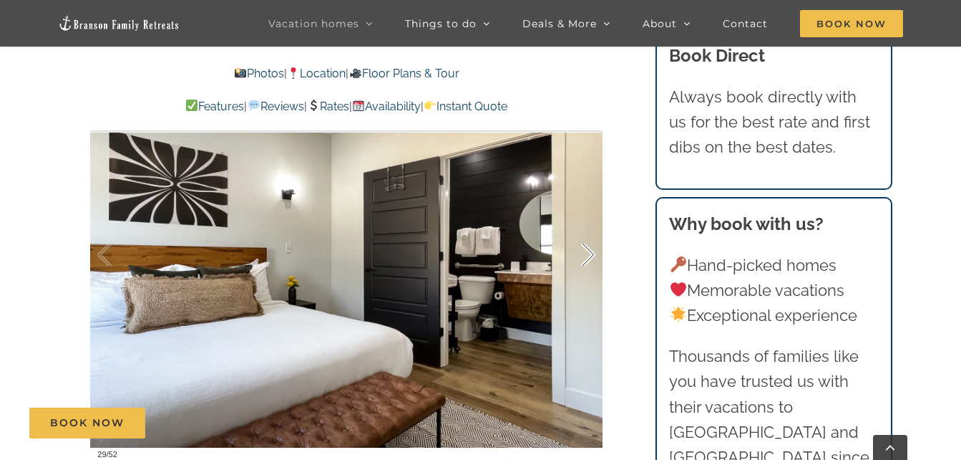
click at [589, 256] on div at bounding box center [573, 254] width 44 height 89
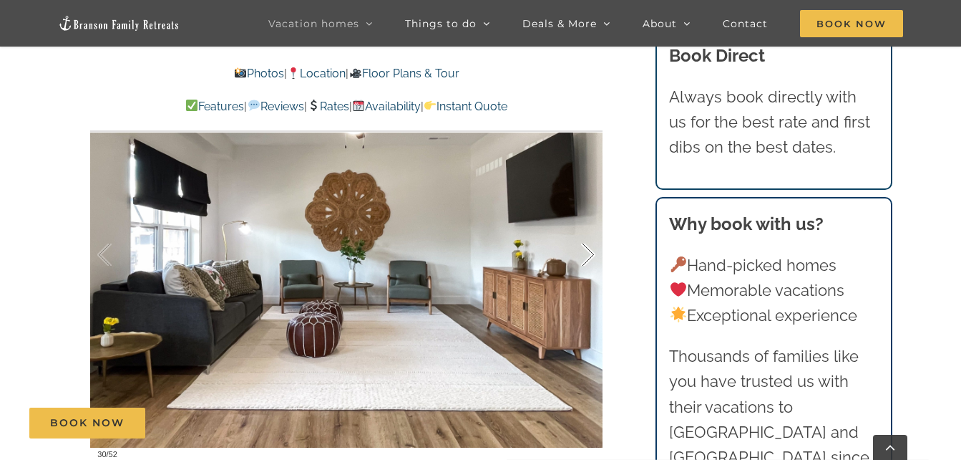
click at [589, 256] on div at bounding box center [573, 254] width 44 height 89
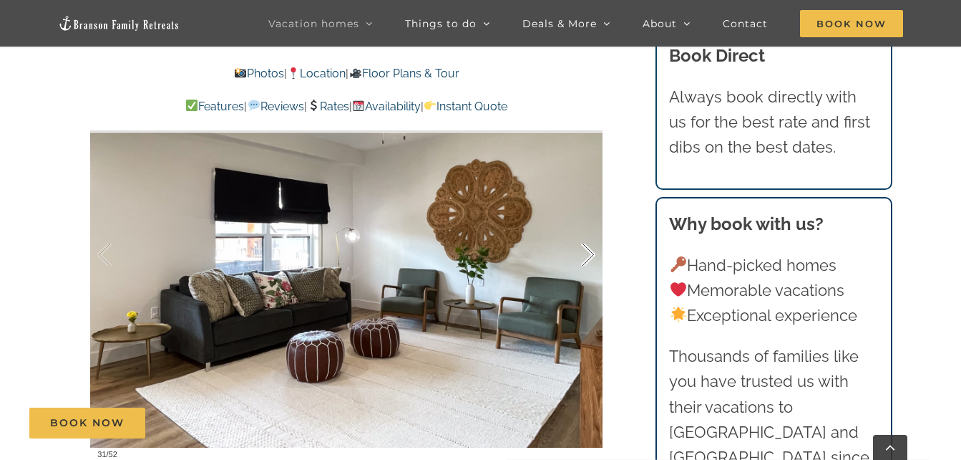
click at [589, 256] on div at bounding box center [573, 254] width 44 height 89
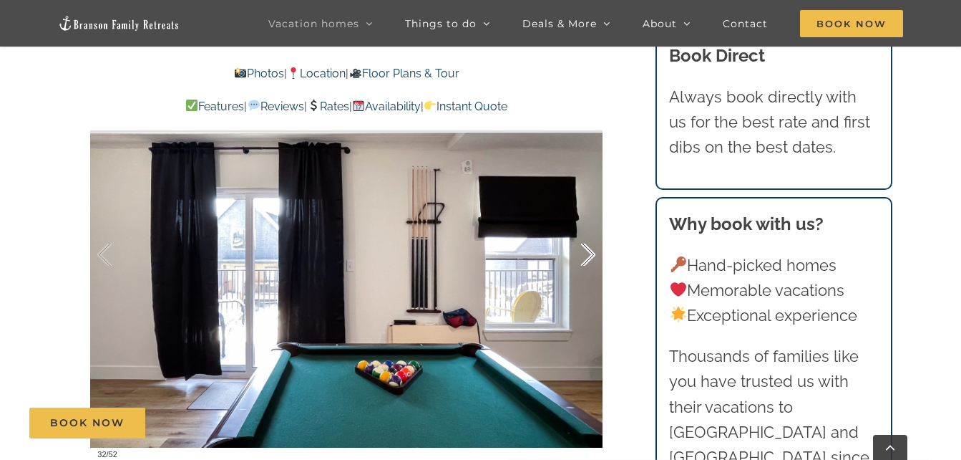
click at [589, 256] on div at bounding box center [573, 254] width 44 height 89
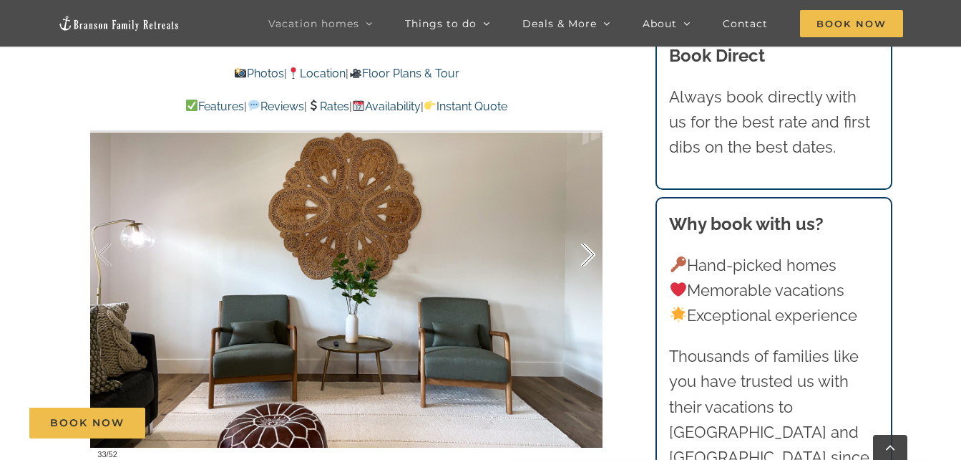
click at [589, 256] on div at bounding box center [573, 254] width 44 height 89
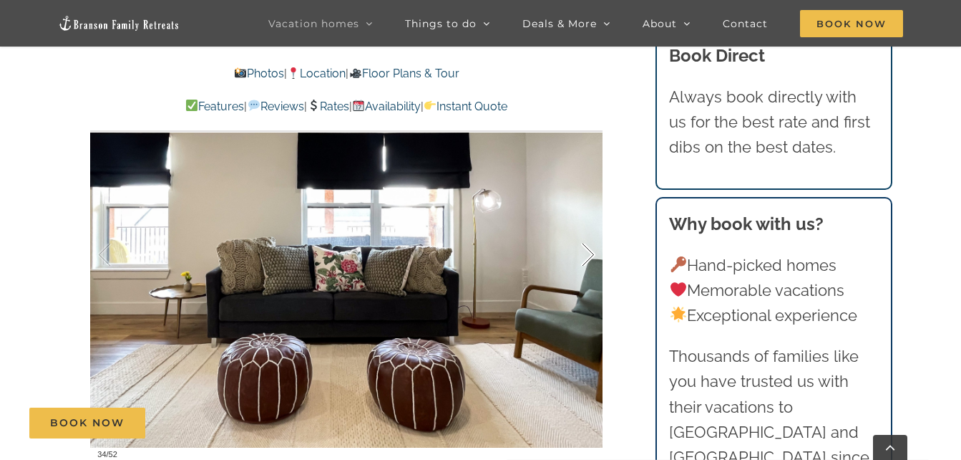
click at [589, 256] on div at bounding box center [573, 254] width 44 height 89
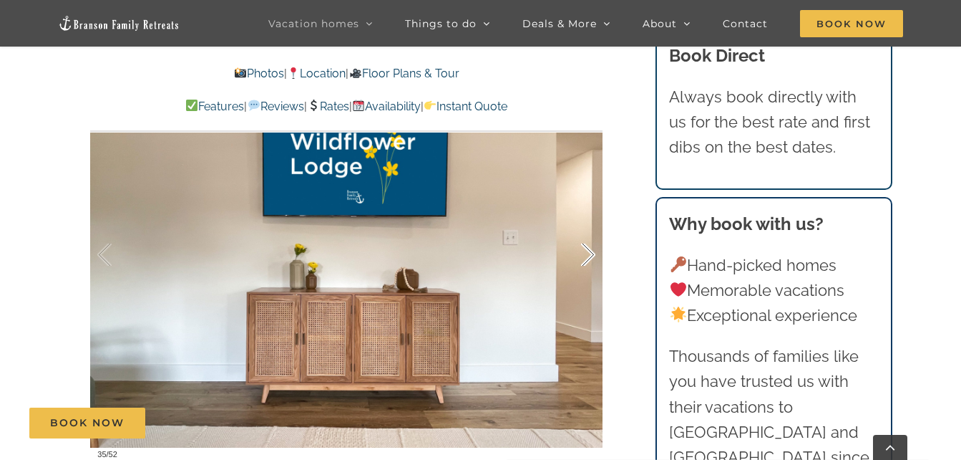
click at [589, 256] on div at bounding box center [573, 254] width 44 height 89
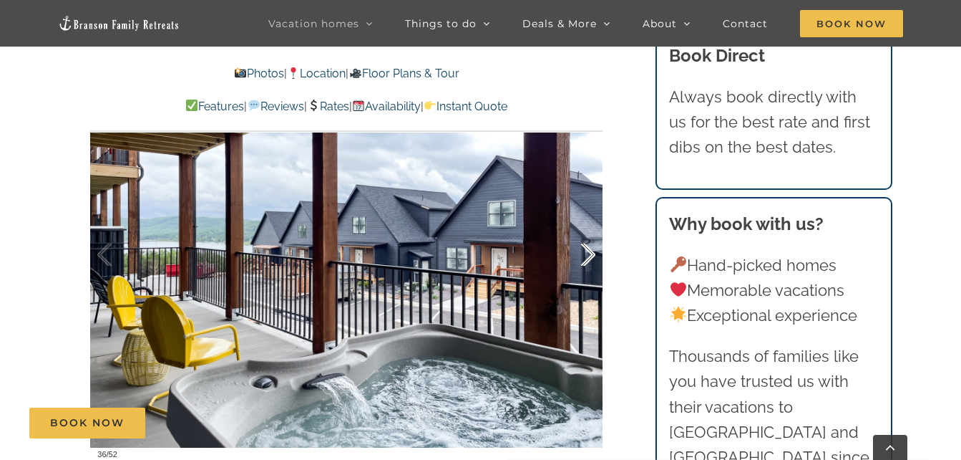
click at [589, 256] on div at bounding box center [573, 254] width 44 height 89
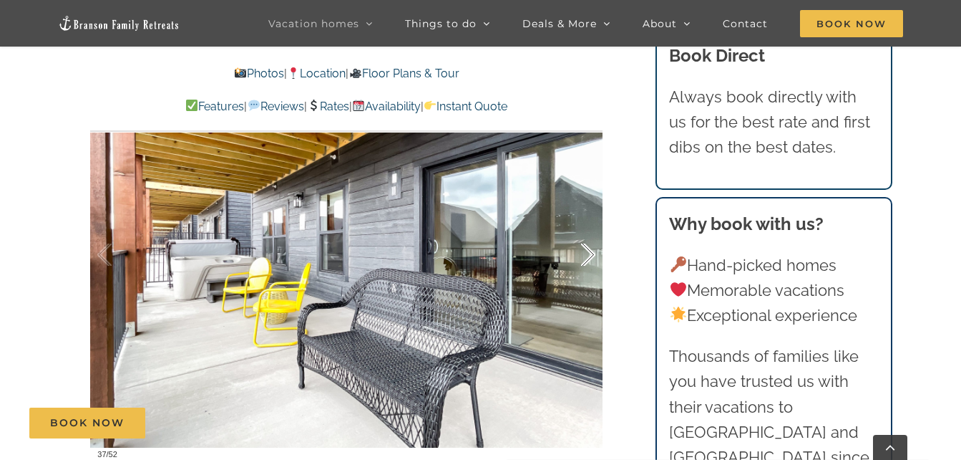
click at [589, 256] on div at bounding box center [573, 254] width 44 height 89
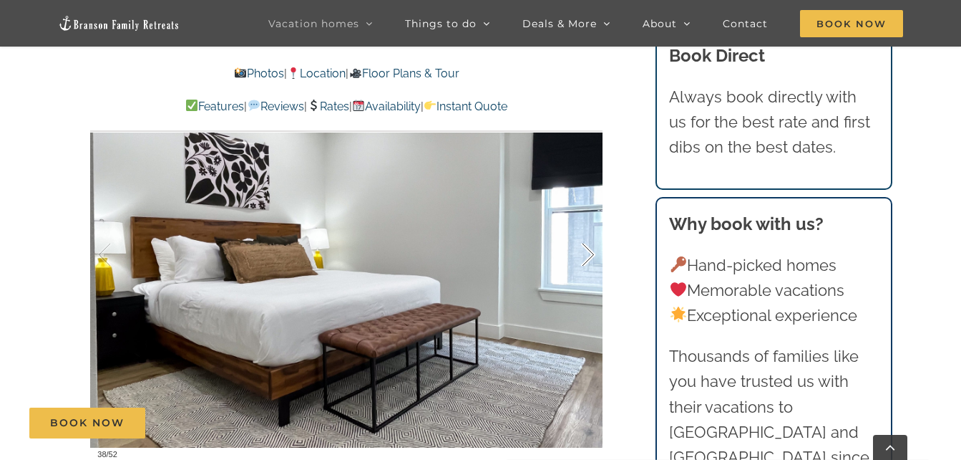
click at [589, 256] on div at bounding box center [573, 254] width 44 height 89
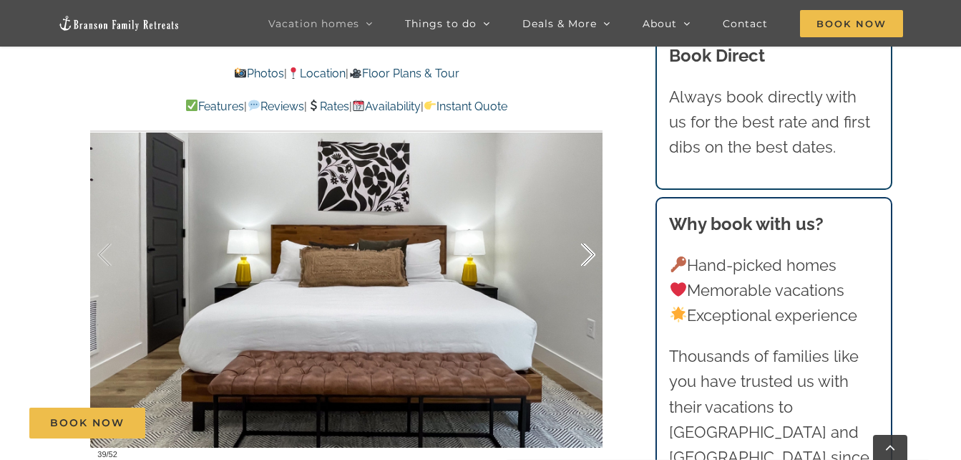
click at [589, 256] on div at bounding box center [573, 254] width 44 height 89
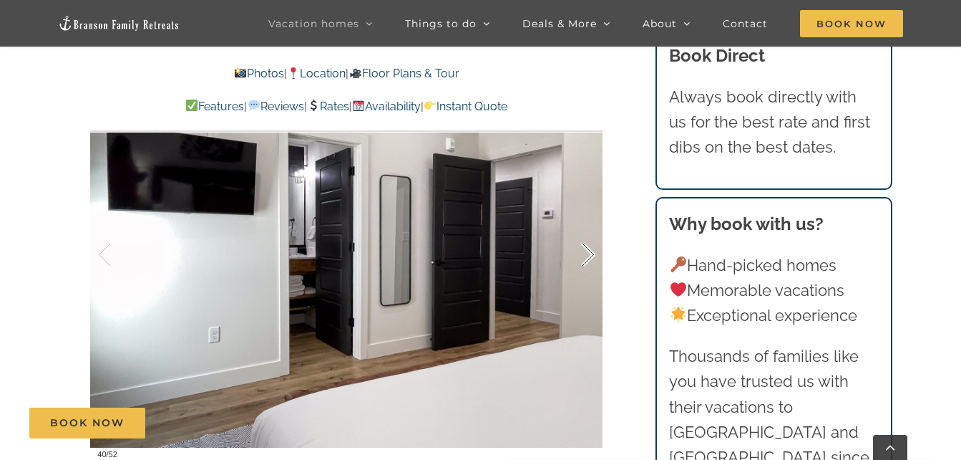
click at [589, 256] on div at bounding box center [573, 254] width 44 height 89
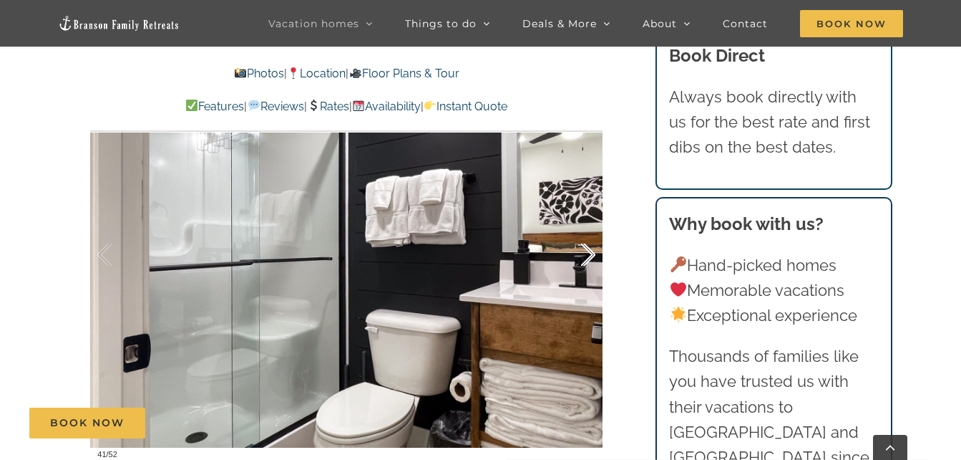
click at [589, 256] on div at bounding box center [573, 254] width 44 height 89
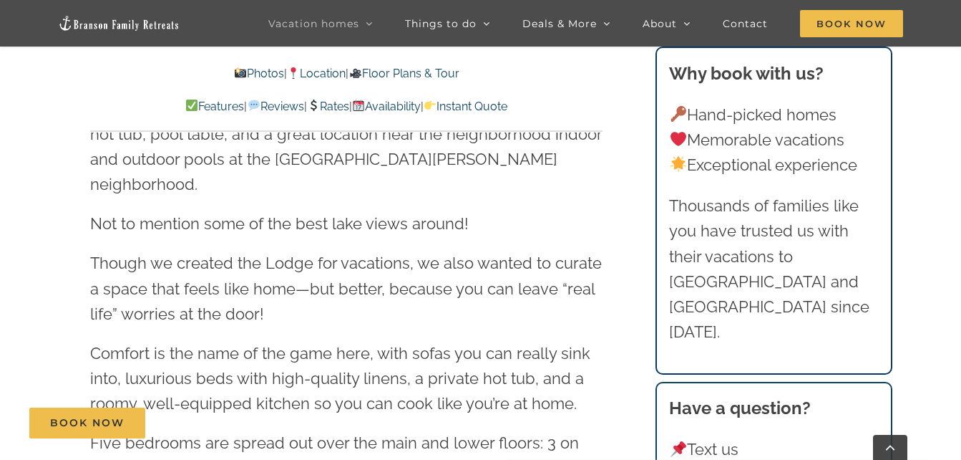
scroll to position [1508, 0]
